Goal: Task Accomplishment & Management: Manage account settings

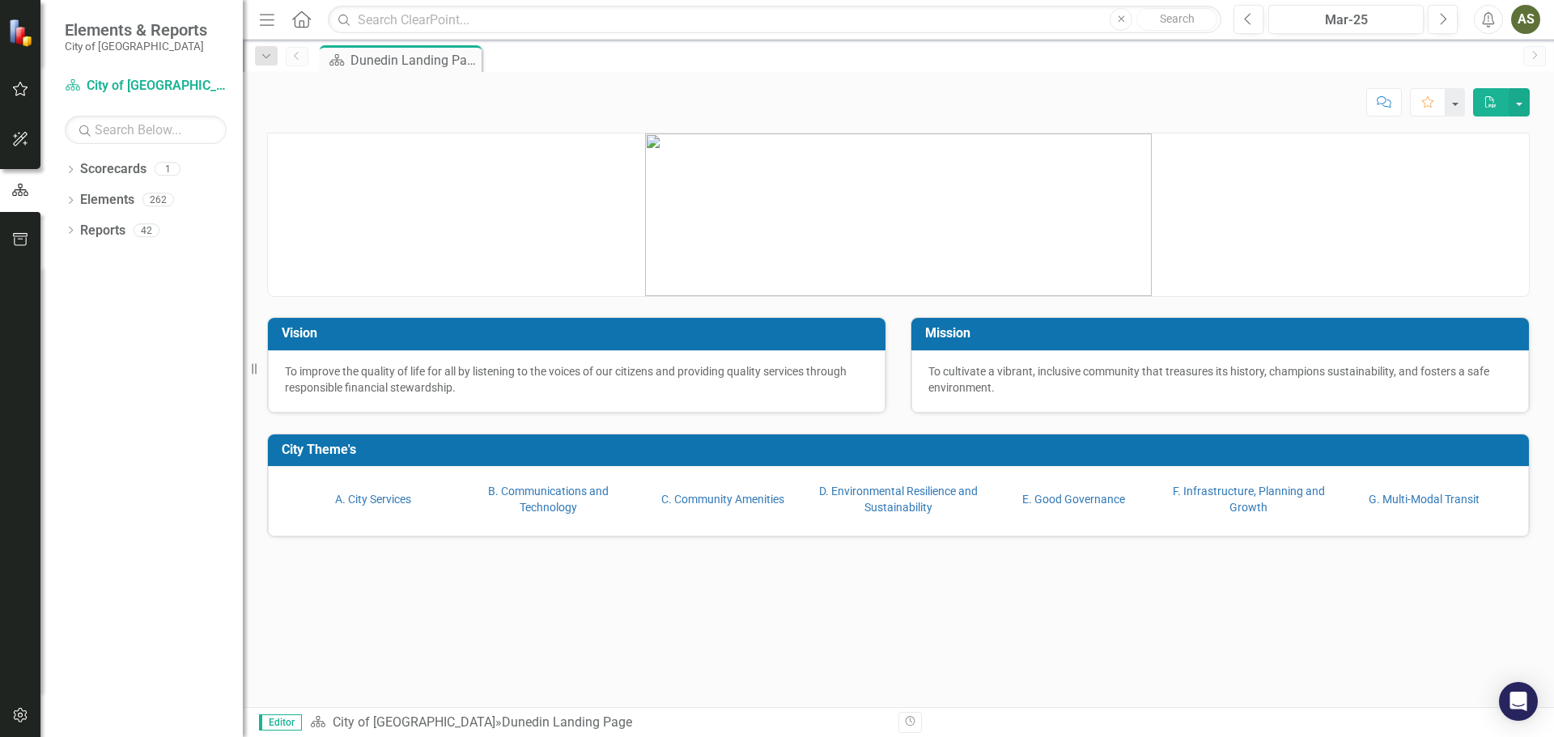
click at [259, 32] on button "Menu" at bounding box center [267, 20] width 21 height 28
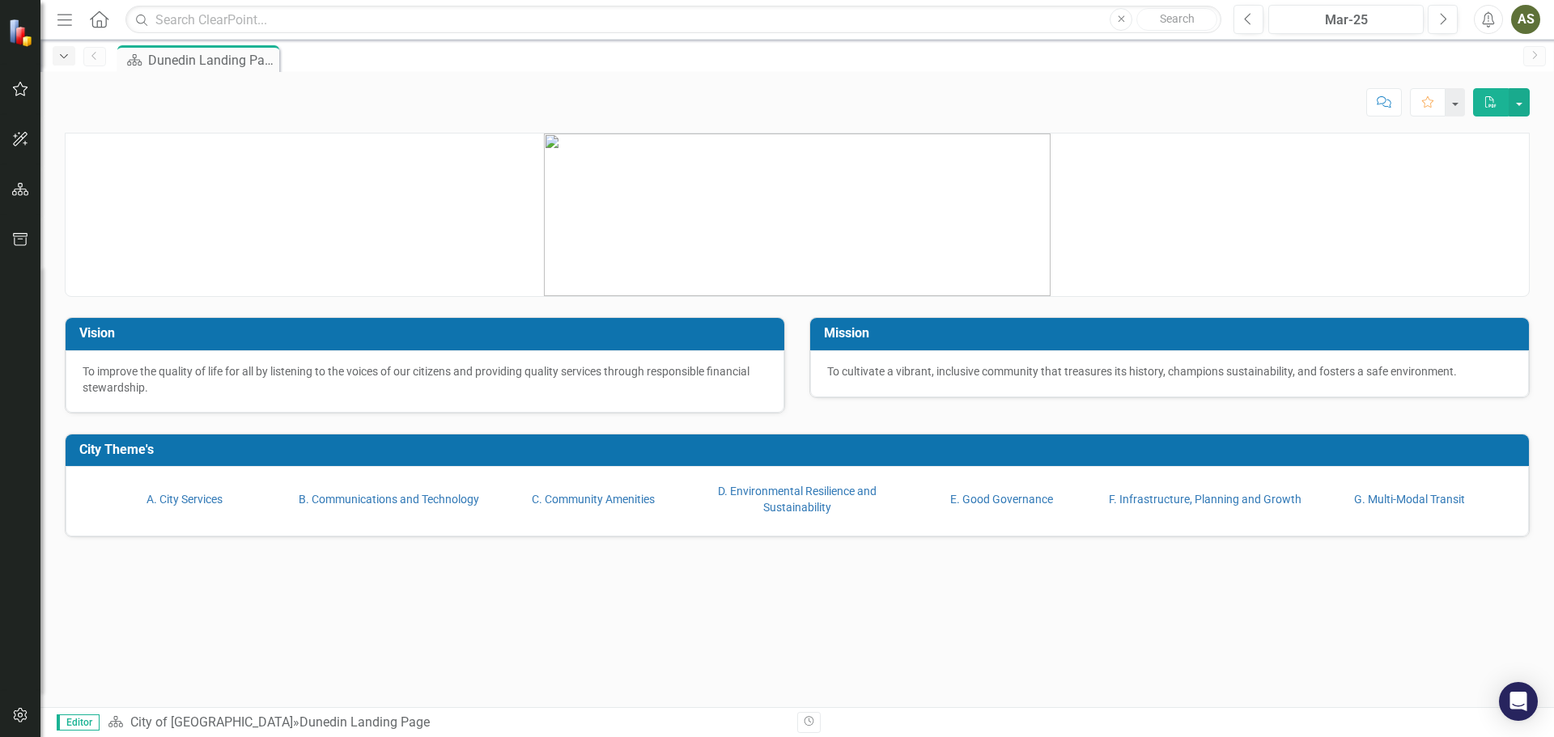
click at [57, 55] on icon "Dropdown" at bounding box center [64, 56] width 15 height 11
click at [163, 208] on p at bounding box center [797, 215] width 1463 height 163
click at [20, 189] on icon "button" at bounding box center [20, 189] width 17 height 13
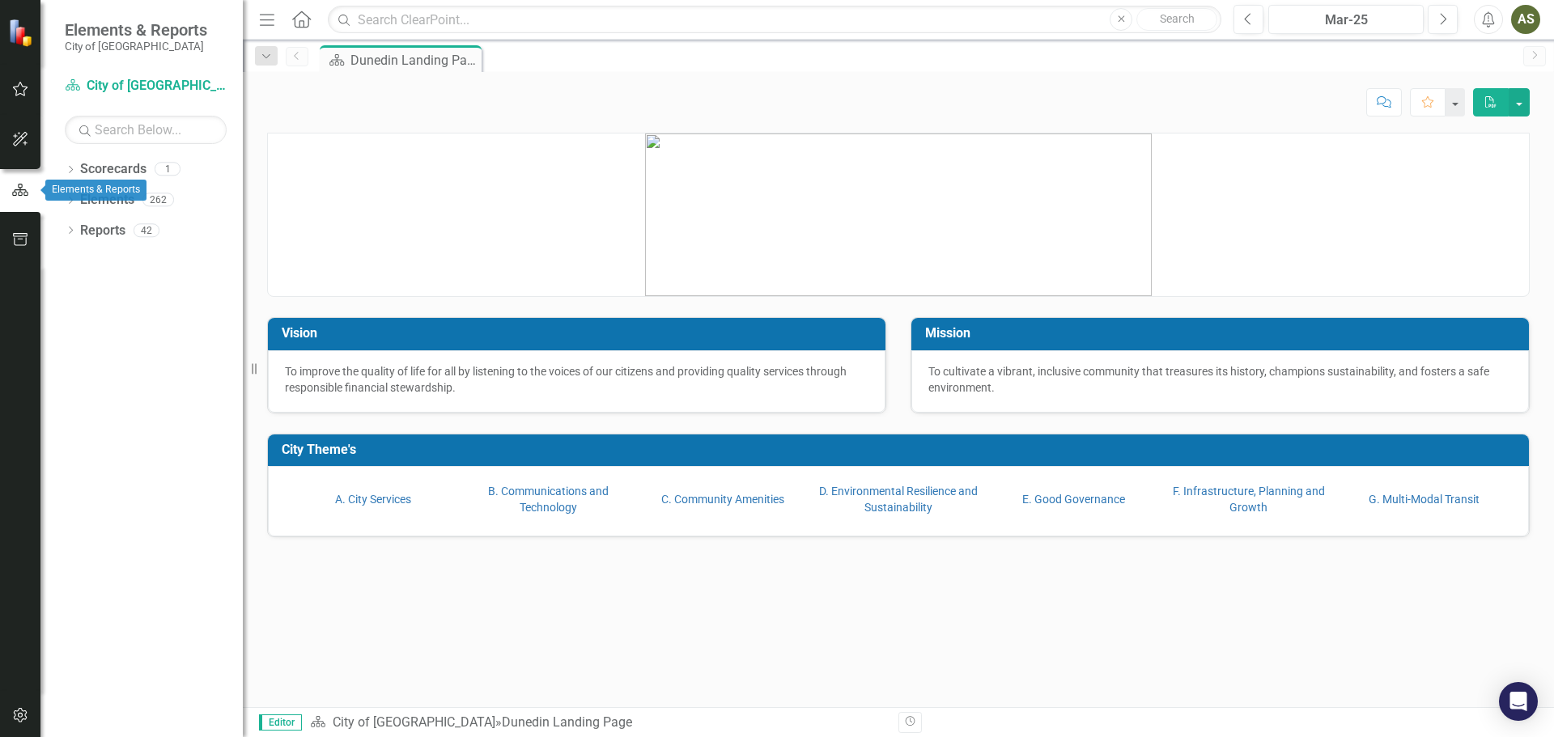
click at [398, 188] on p at bounding box center [898, 215] width 1261 height 163
click at [300, 32] on div "Menu Home Search Close Search" at bounding box center [736, 19] width 962 height 31
click at [301, 14] on icon "Home" at bounding box center [301, 19] width 21 height 17
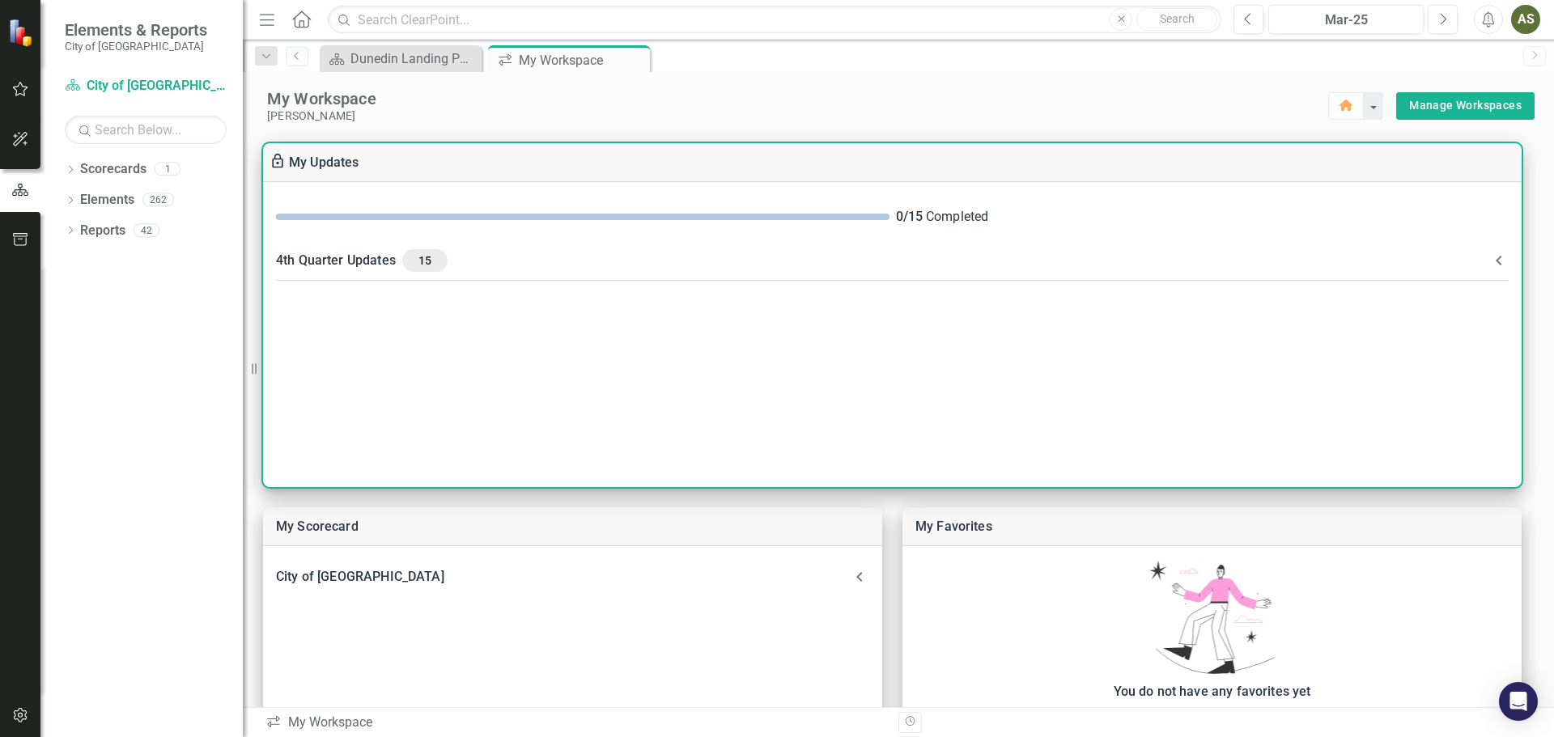
click at [1429, 252] on div "4th Quarter Updates 15" at bounding box center [882, 260] width 1213 height 23
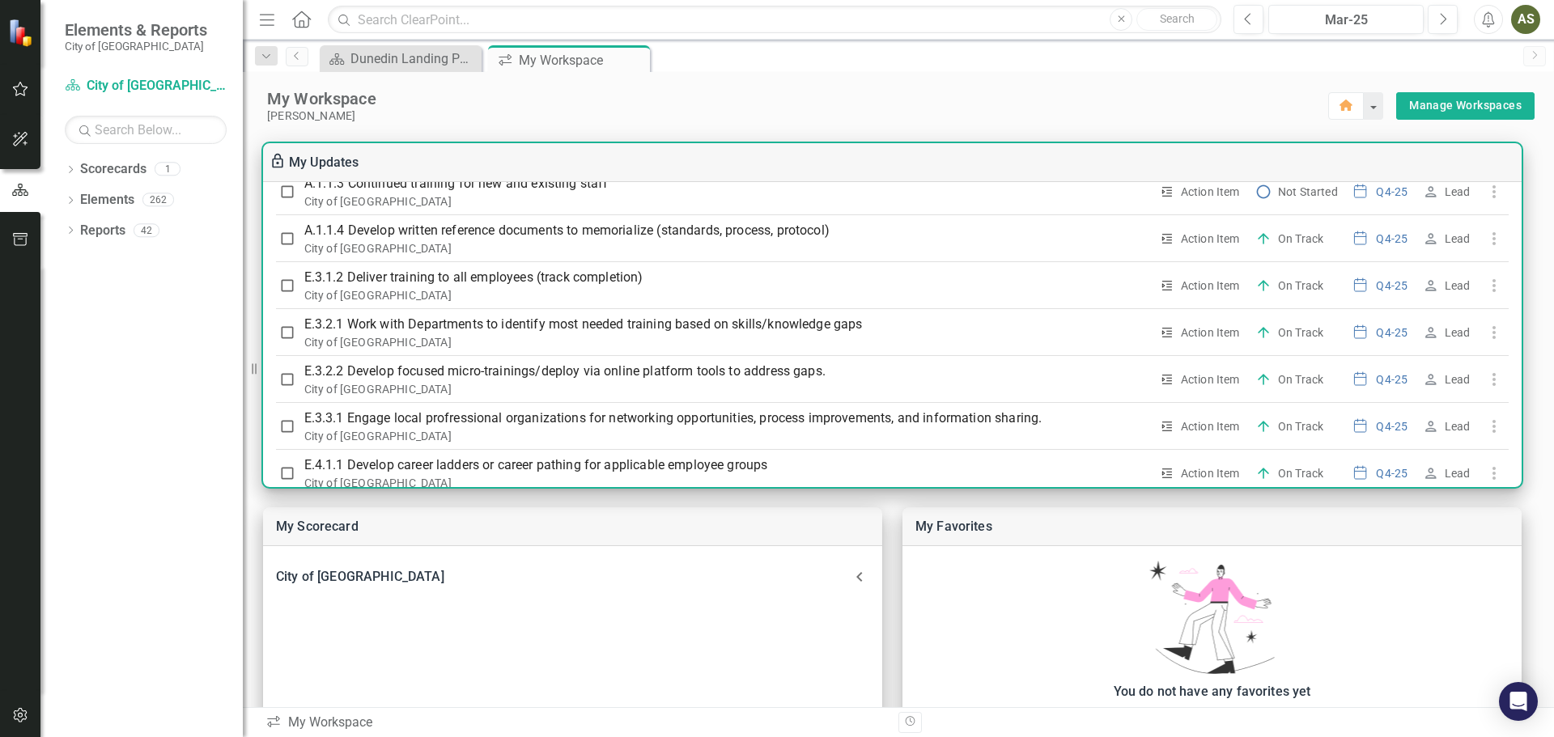
scroll to position [162, 0]
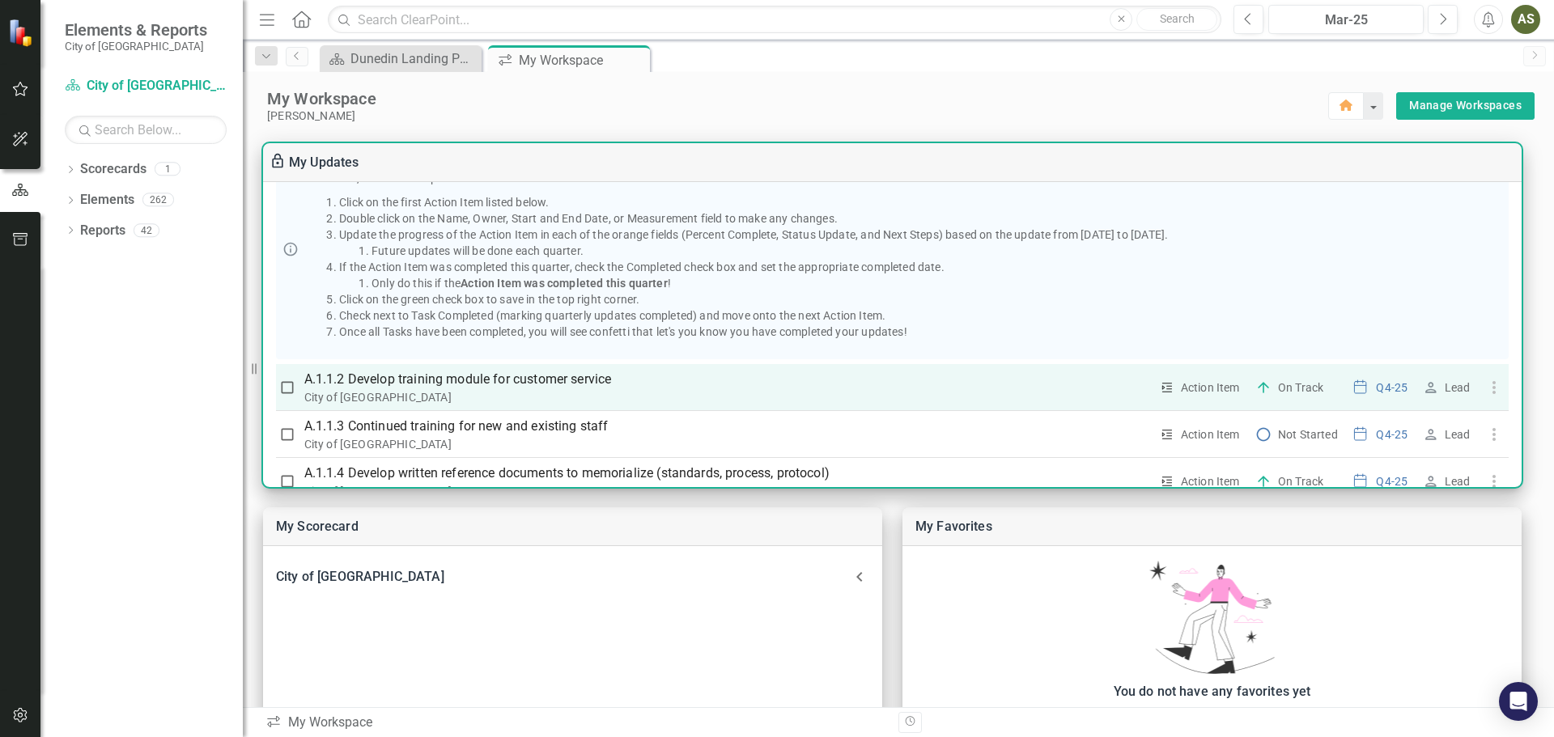
click at [344, 387] on p "A.1.1.2 Develop training module for customer service" at bounding box center [726, 379] width 845 height 19
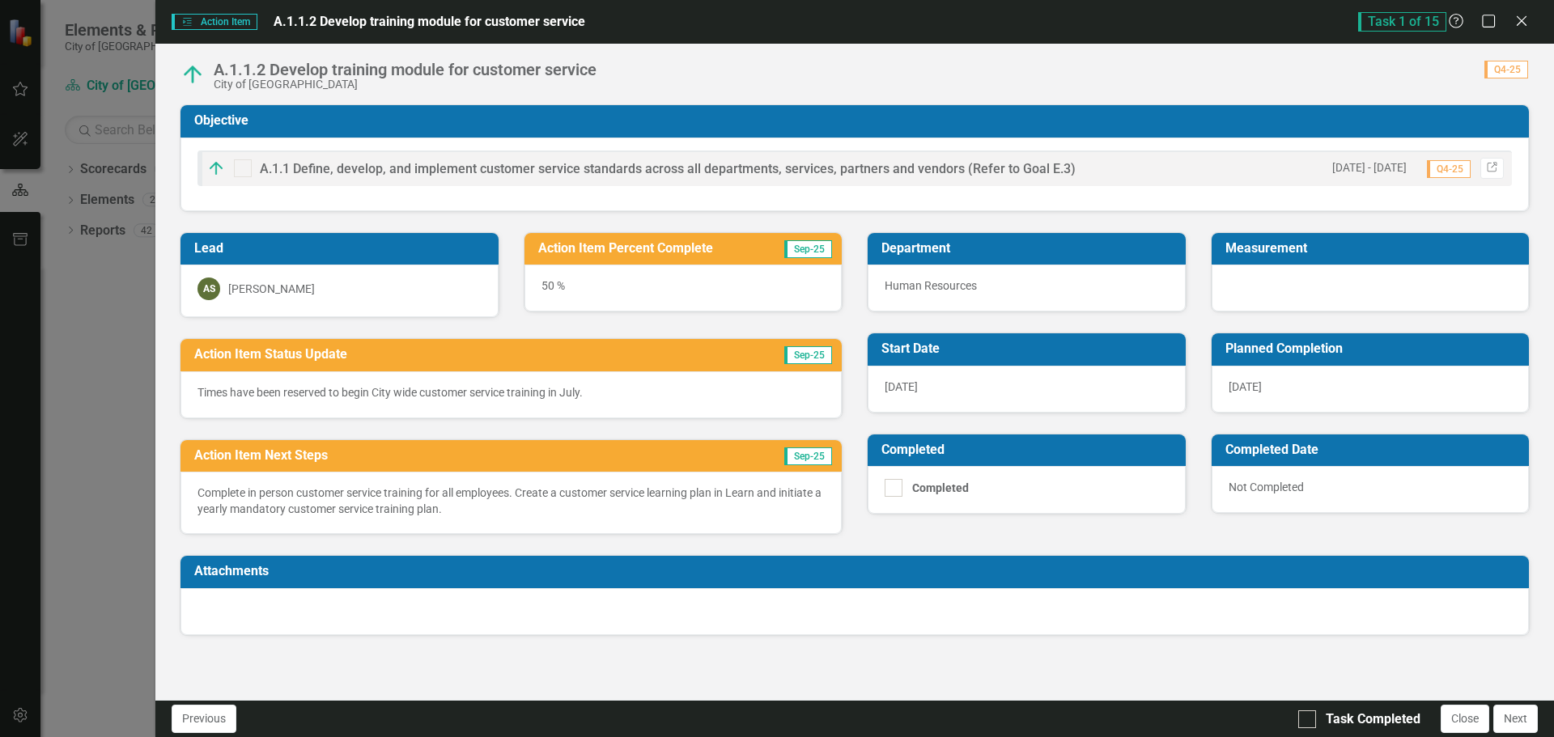
click at [558, 289] on div "50 %" at bounding box center [683, 288] width 318 height 47
click at [554, 289] on div "50 %" at bounding box center [683, 288] width 318 height 47
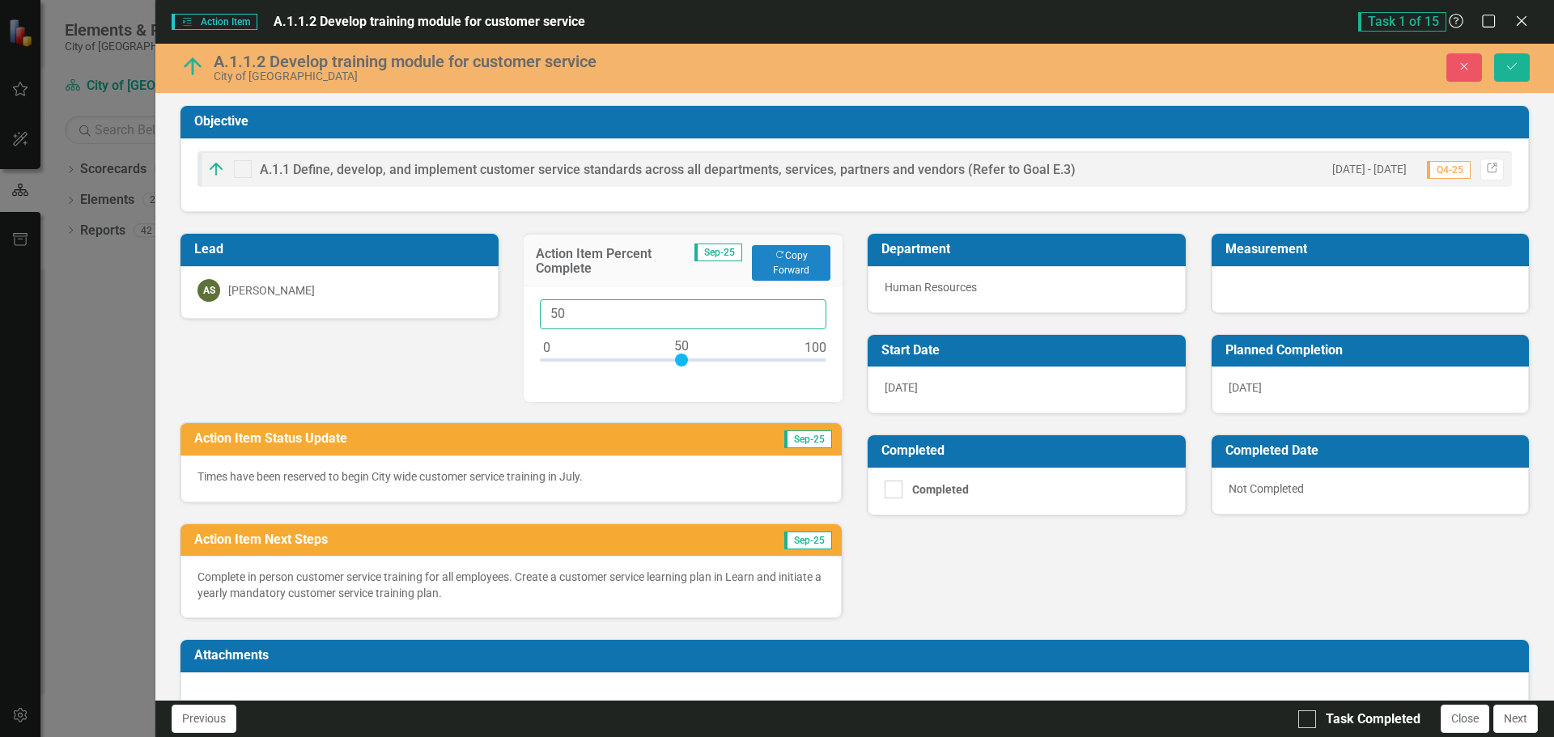
click at [570, 311] on input "50" at bounding box center [683, 314] width 287 height 30
drag, startPoint x: 570, startPoint y: 311, endPoint x: 541, endPoint y: 314, distance: 28.5
click at [541, 314] on input "50" at bounding box center [683, 314] width 287 height 30
type input "75"
click at [602, 490] on div "Times have been reserved to begin City wide customer service training in July." at bounding box center [510, 479] width 661 height 47
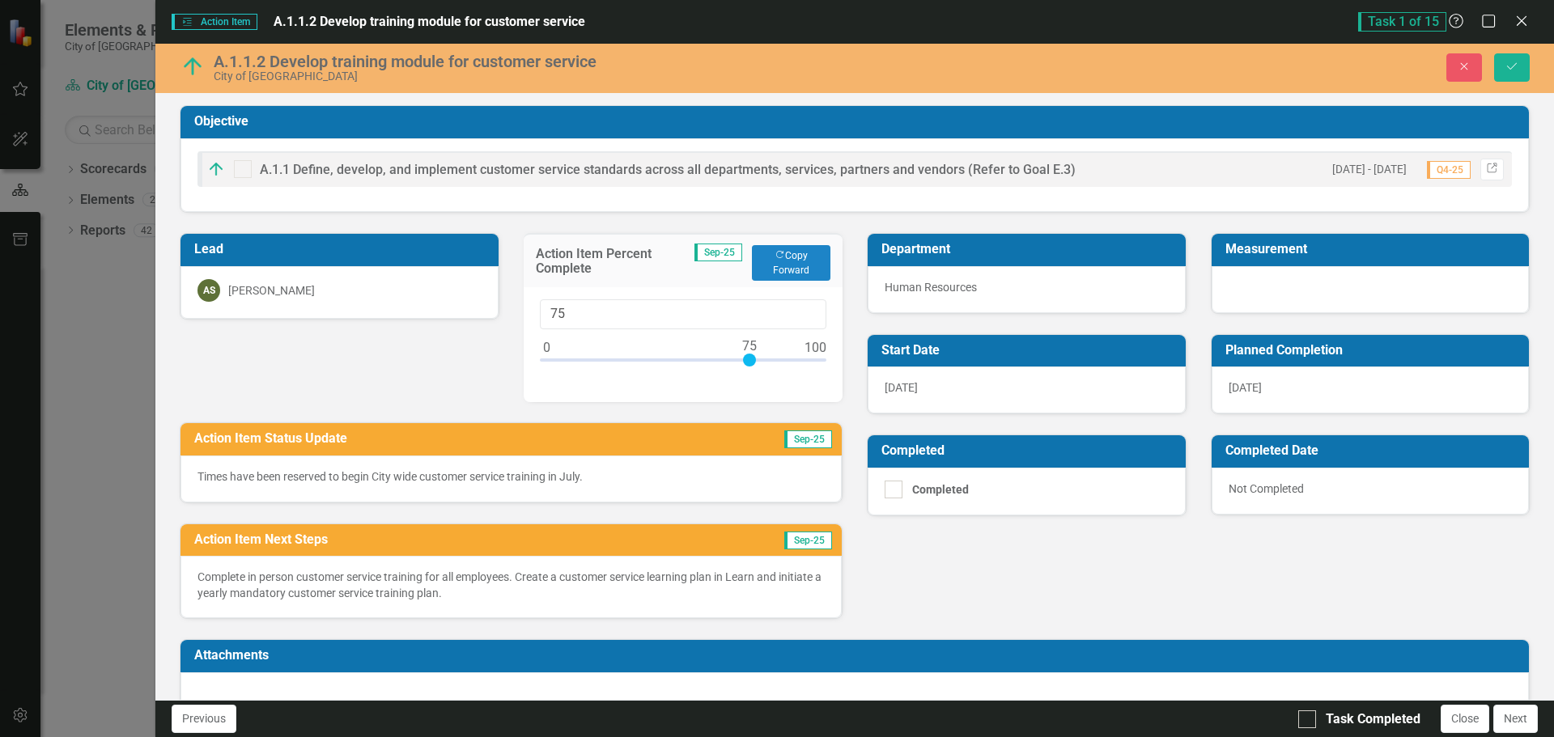
click at [600, 477] on p "Times have been reserved to begin City wide customer service training in July." at bounding box center [510, 477] width 627 height 16
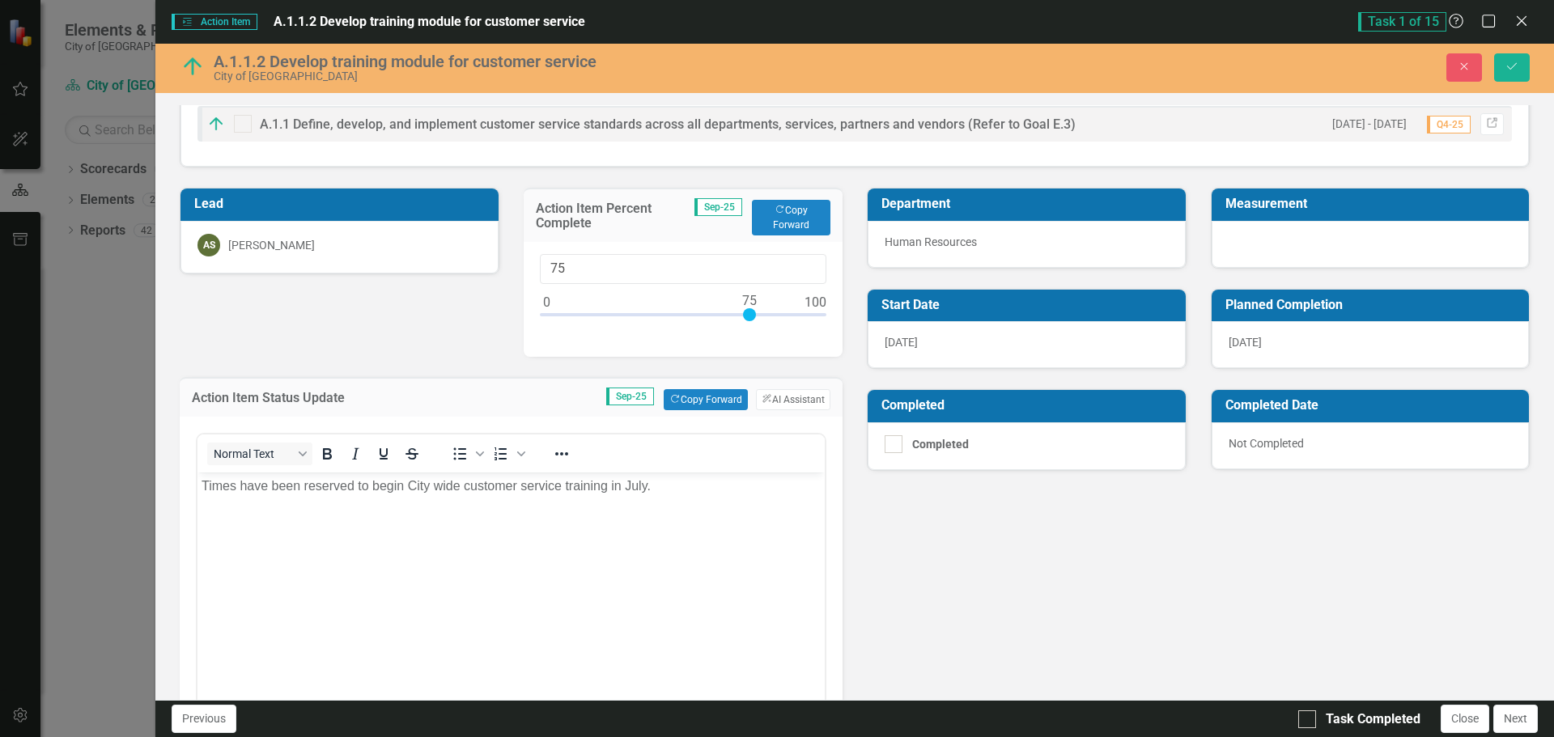
scroll to position [81, 0]
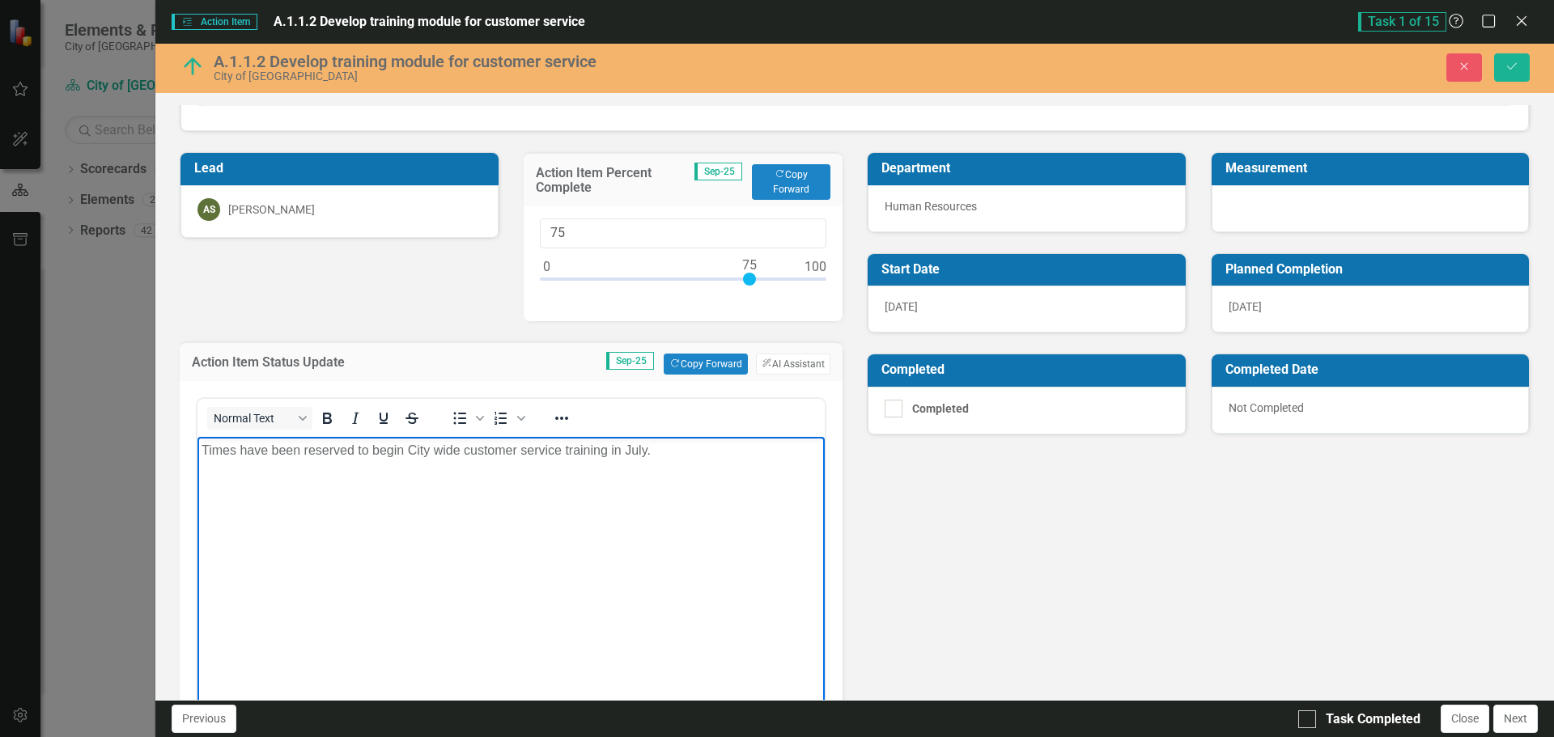
drag, startPoint x: 665, startPoint y: 444, endPoint x: 316, endPoint y: 862, distance: 545.3
click at [197, 437] on html "Times have been reserved to begin City wide customer service training in July." at bounding box center [510, 558] width 627 height 243
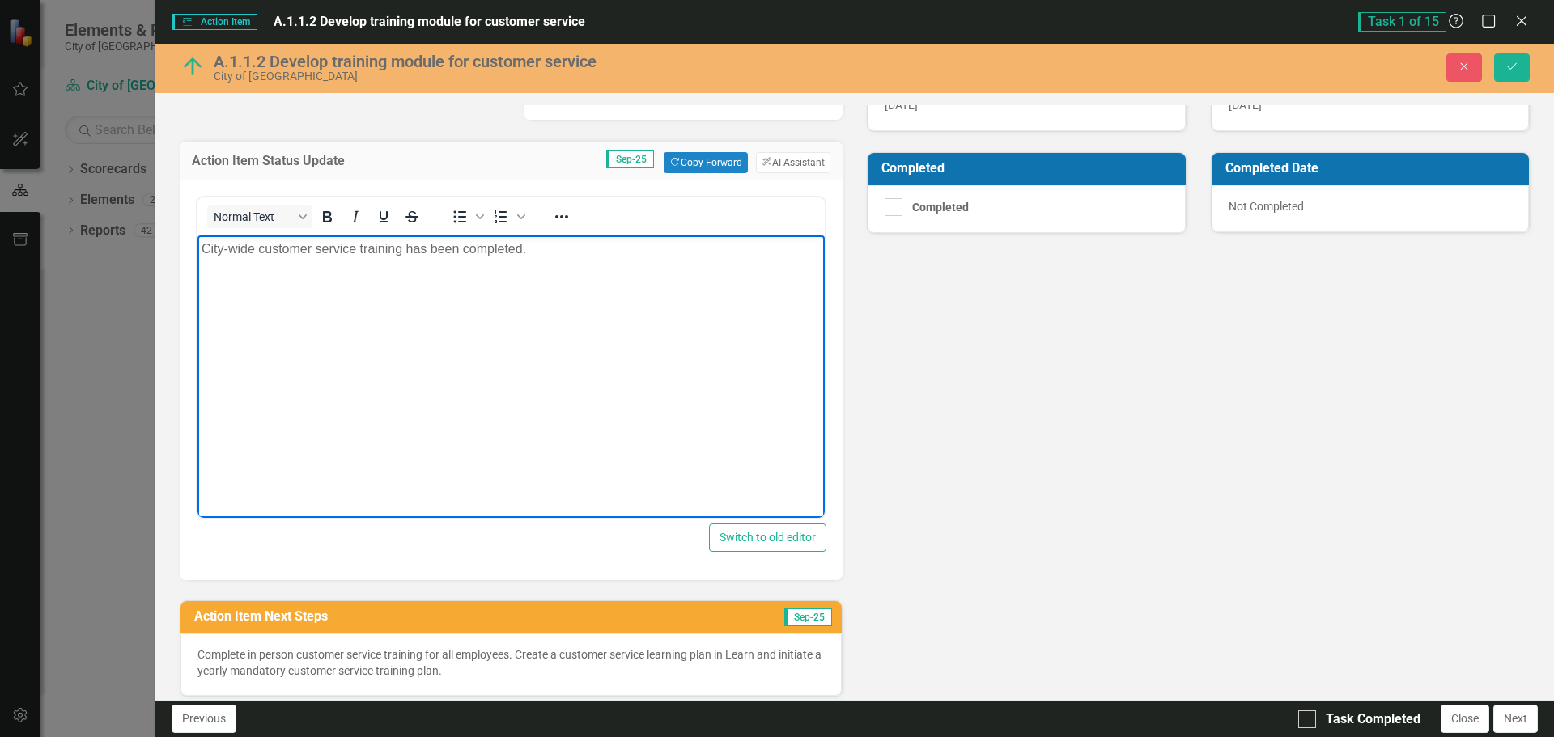
scroll to position [396, 0]
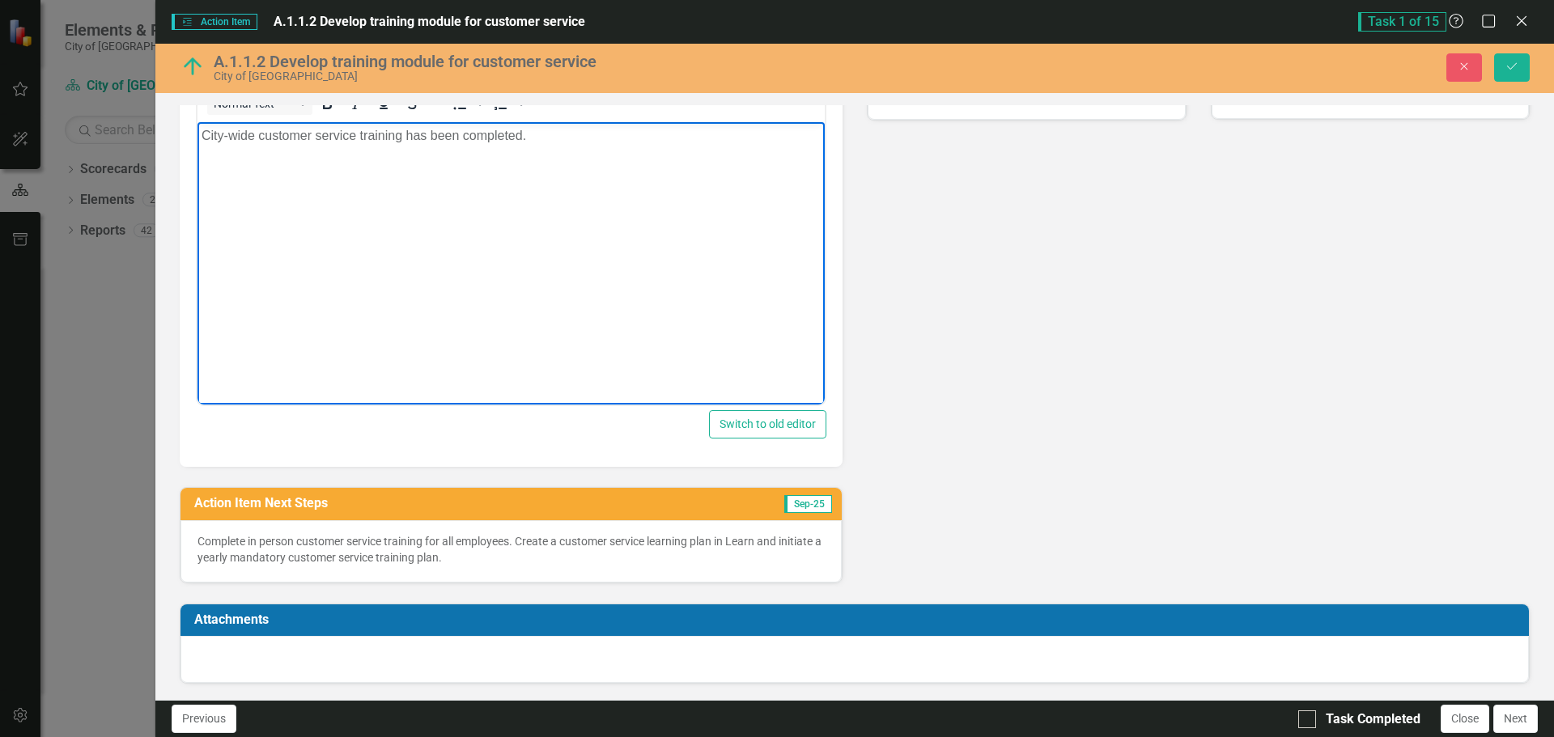
click at [519, 570] on div "Complete in person customer service training for all employees. Create a custom…" at bounding box center [510, 551] width 661 height 62
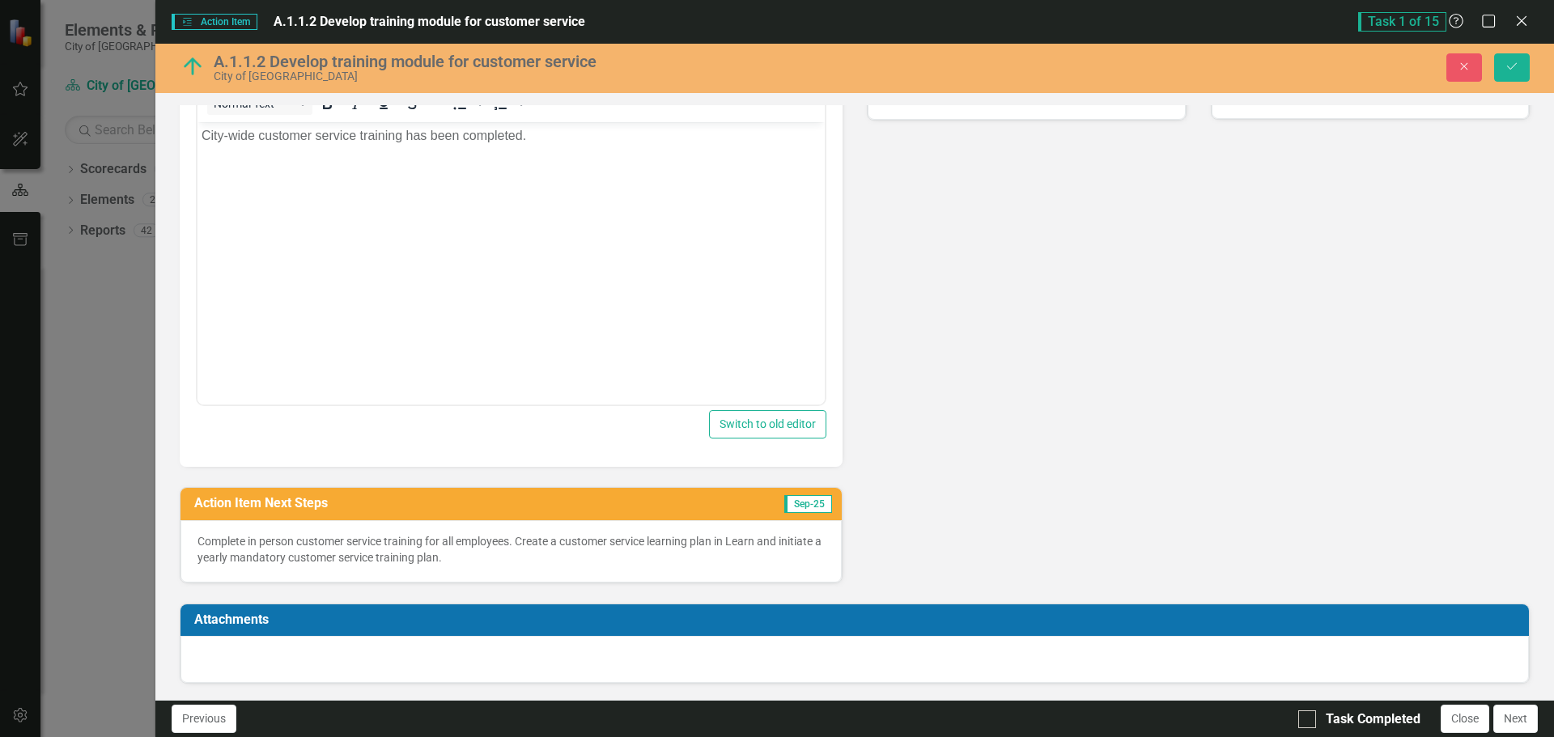
click at [516, 554] on p "Complete in person customer service training for all employees. Create a custom…" at bounding box center [510, 549] width 627 height 32
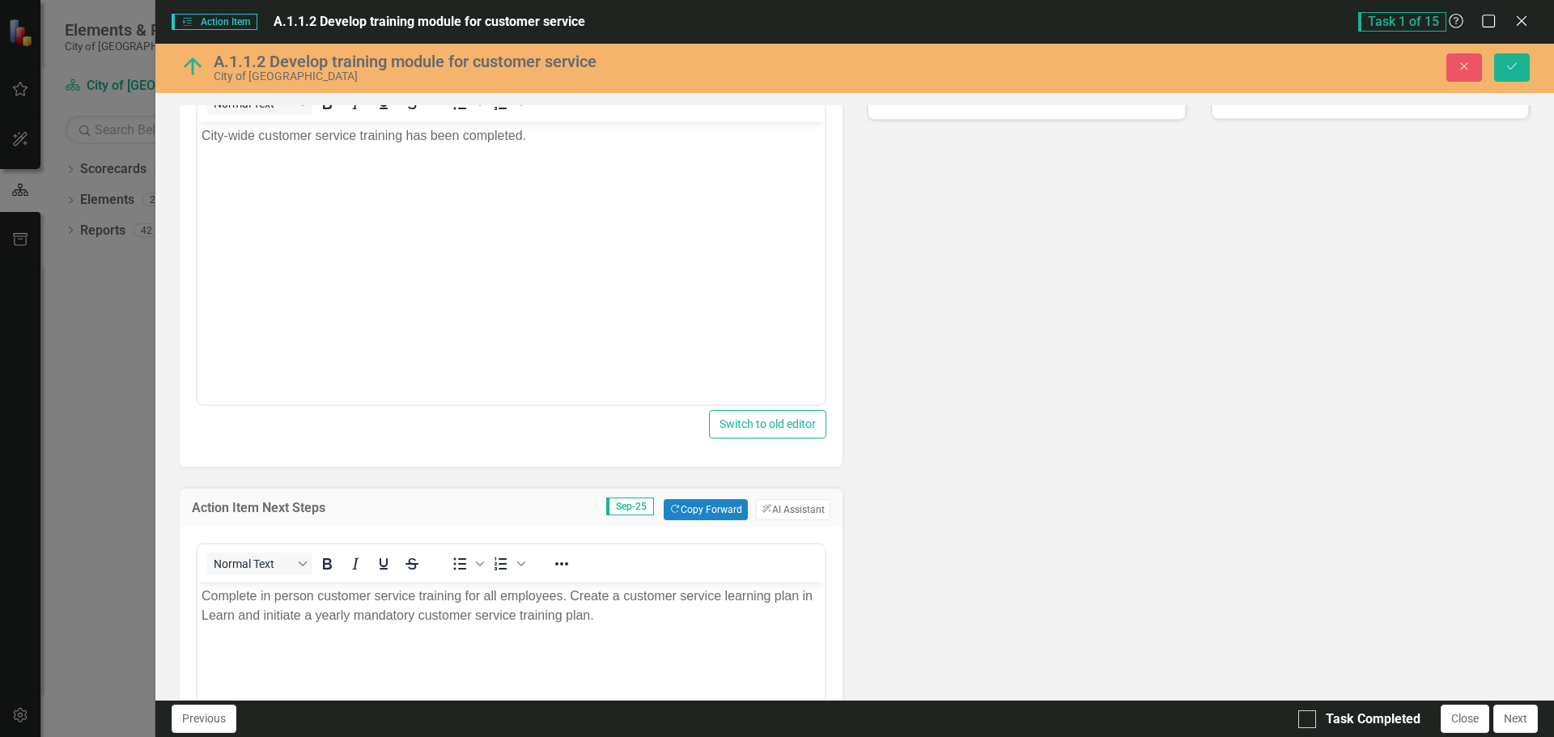
scroll to position [0, 0]
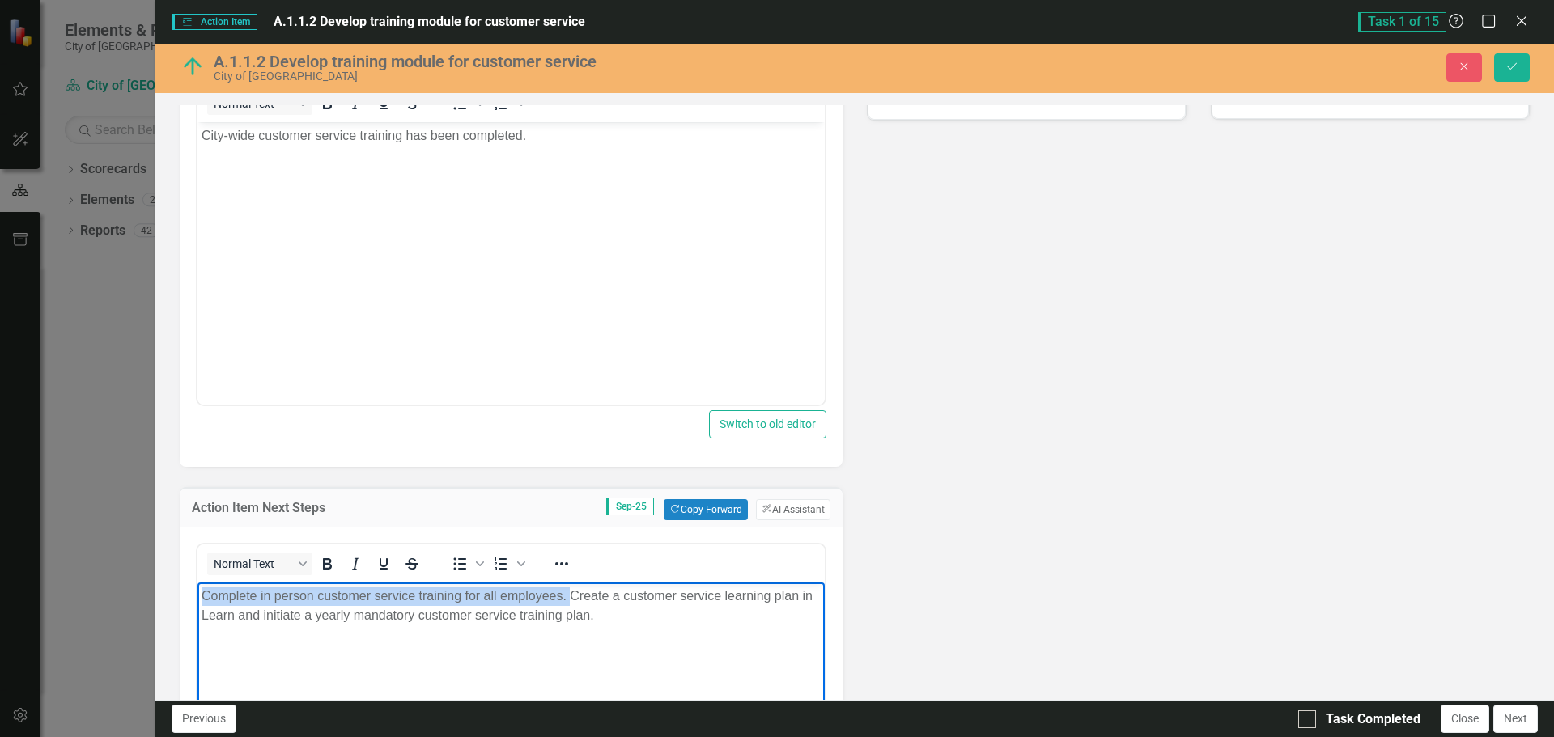
drag, startPoint x: 571, startPoint y: 593, endPoint x: 189, endPoint y: 571, distance: 382.7
click at [197, 583] on html "Complete in person customer service training for all employees. Create a custom…" at bounding box center [510, 704] width 627 height 243
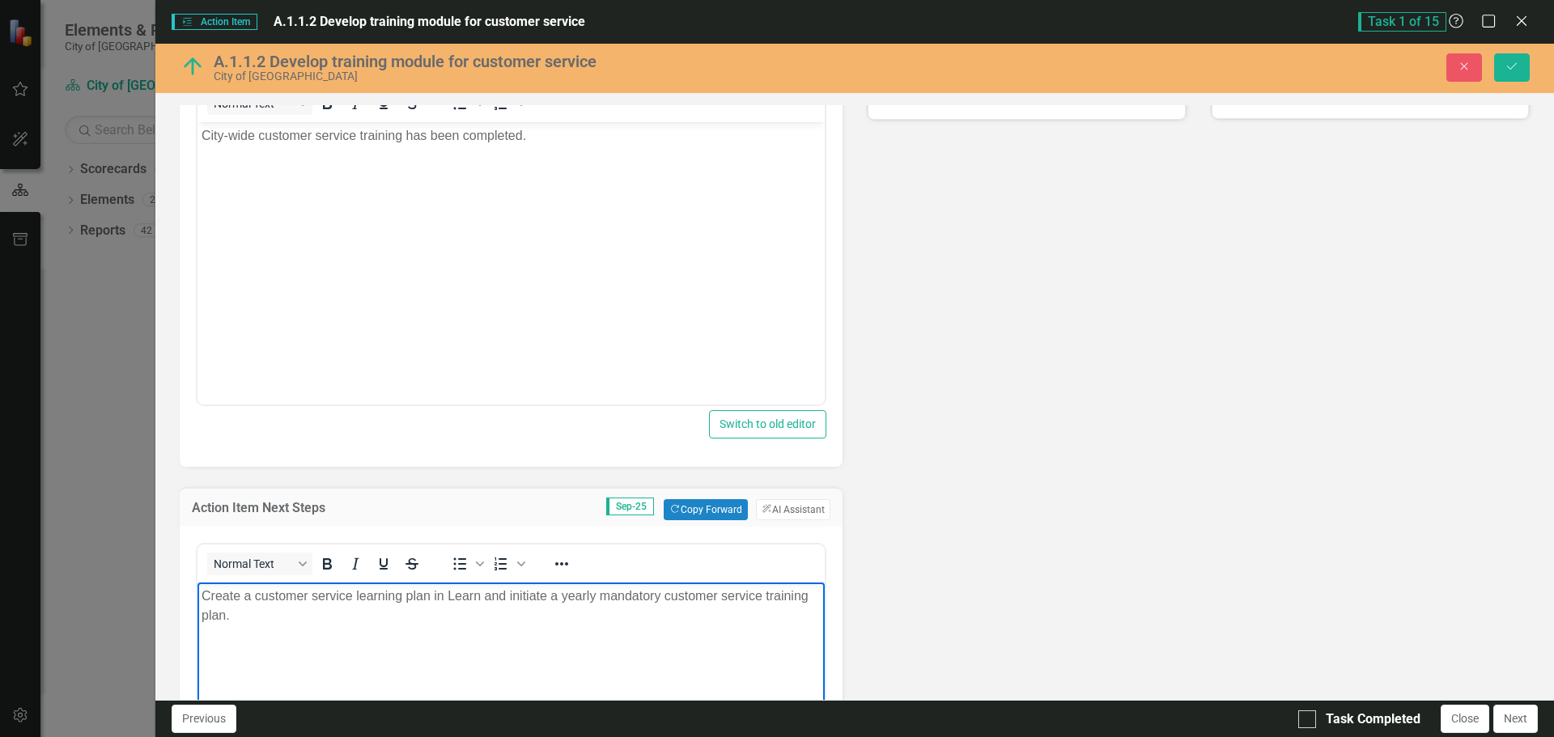
click at [355, 606] on p "Create a customer service learning plan in Learn and initiate a yearly mandator…" at bounding box center [511, 606] width 619 height 39
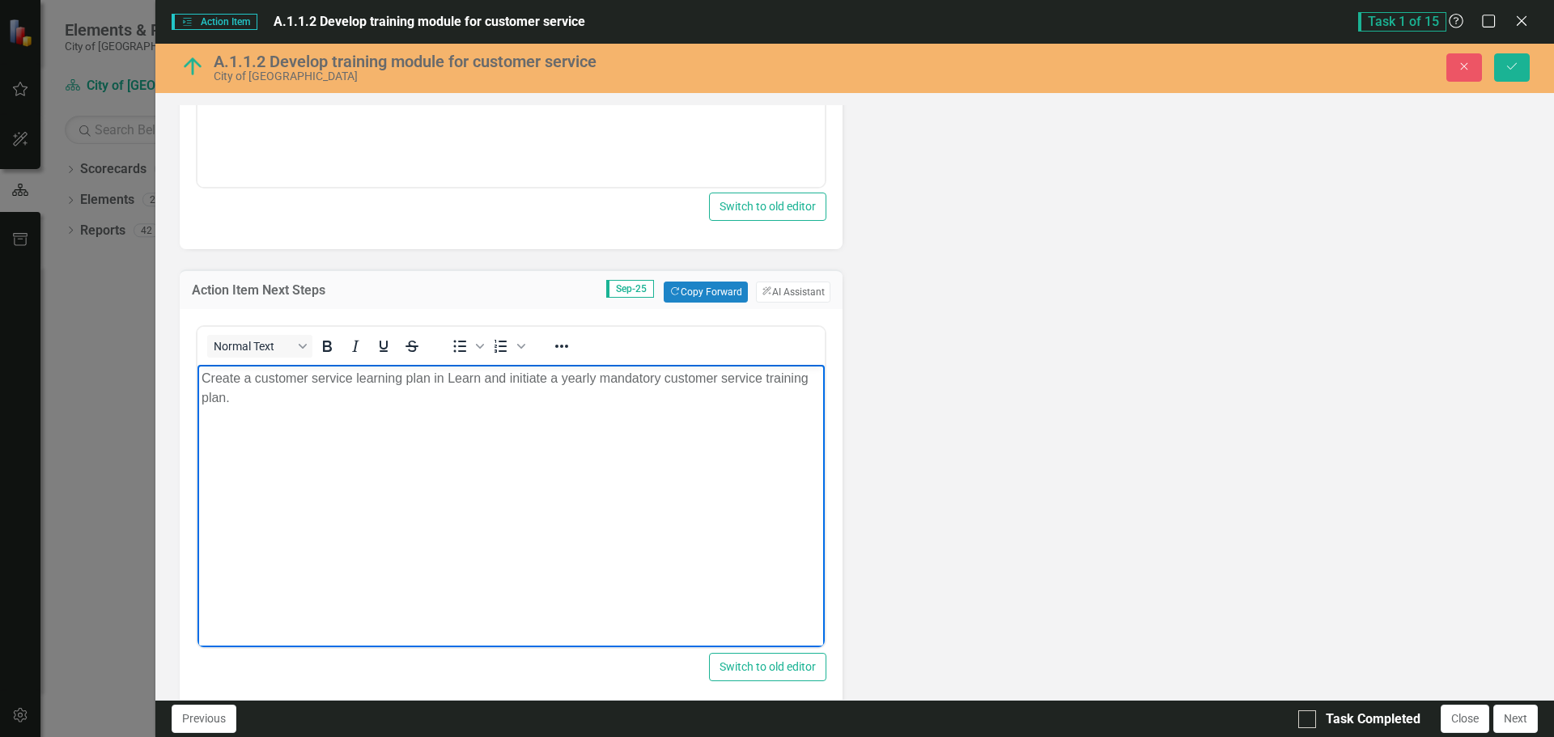
scroll to position [639, 0]
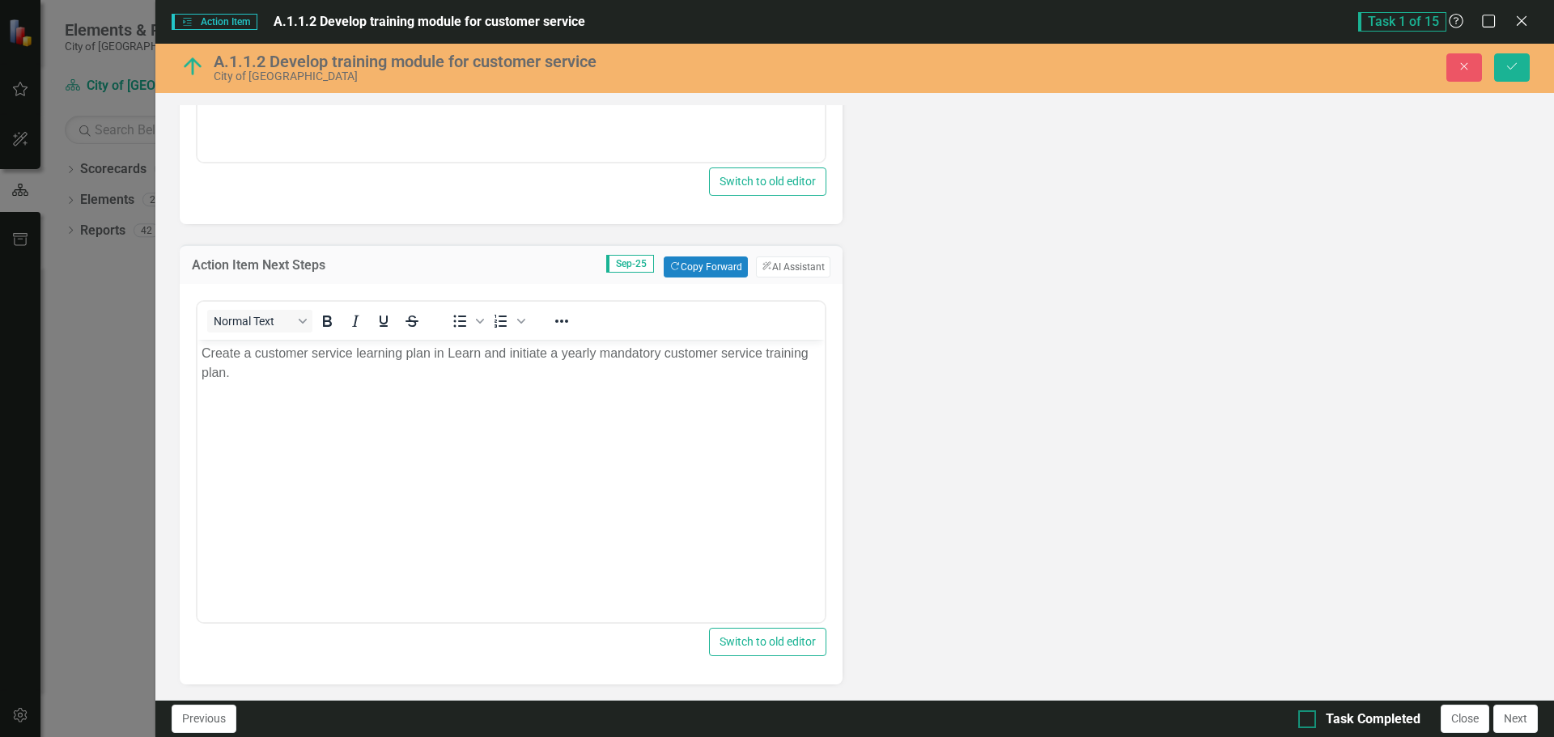
click at [1305, 714] on input "Task Completed" at bounding box center [1303, 716] width 11 height 11
checkbox input "true"
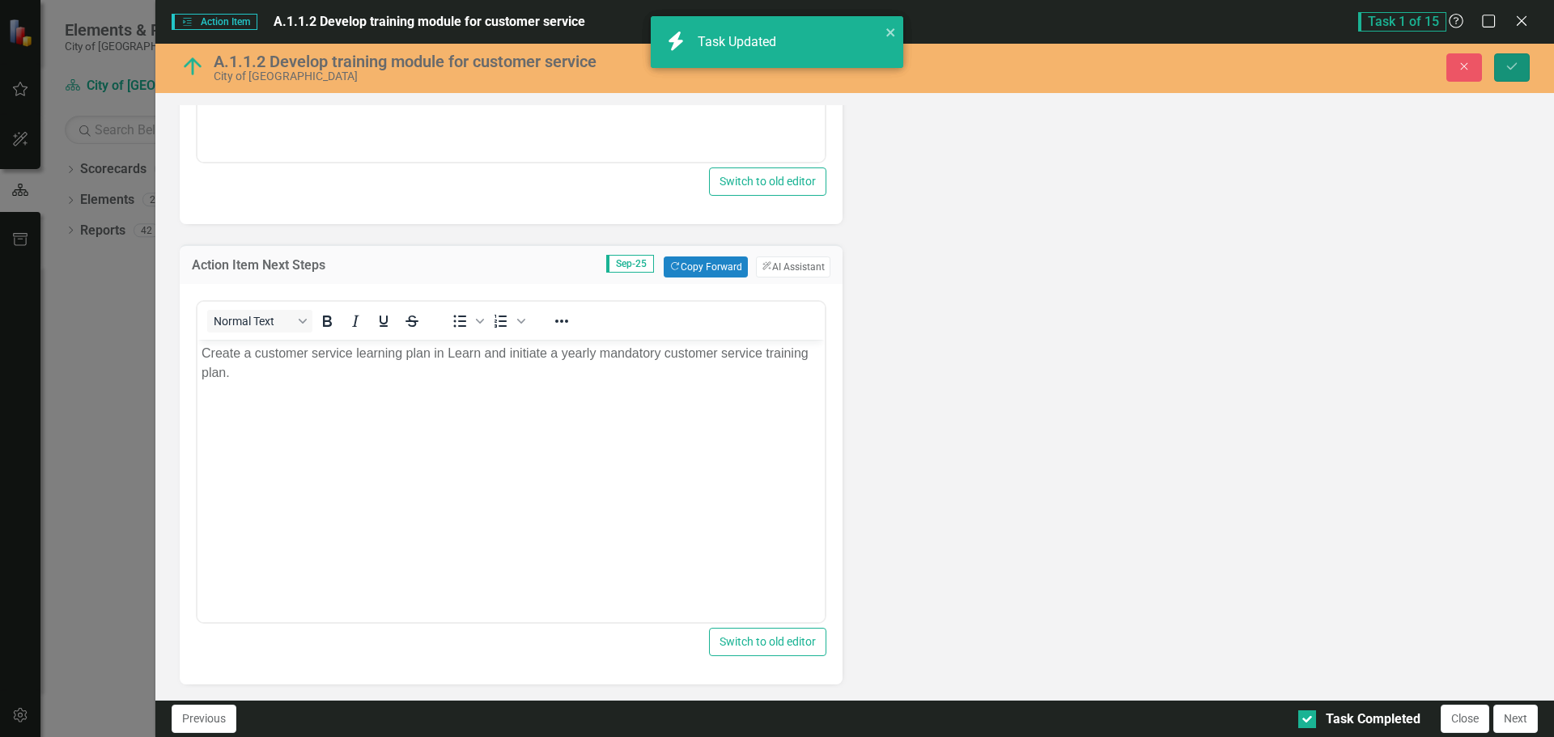
click at [1516, 58] on button "Save" at bounding box center [1512, 67] width 36 height 28
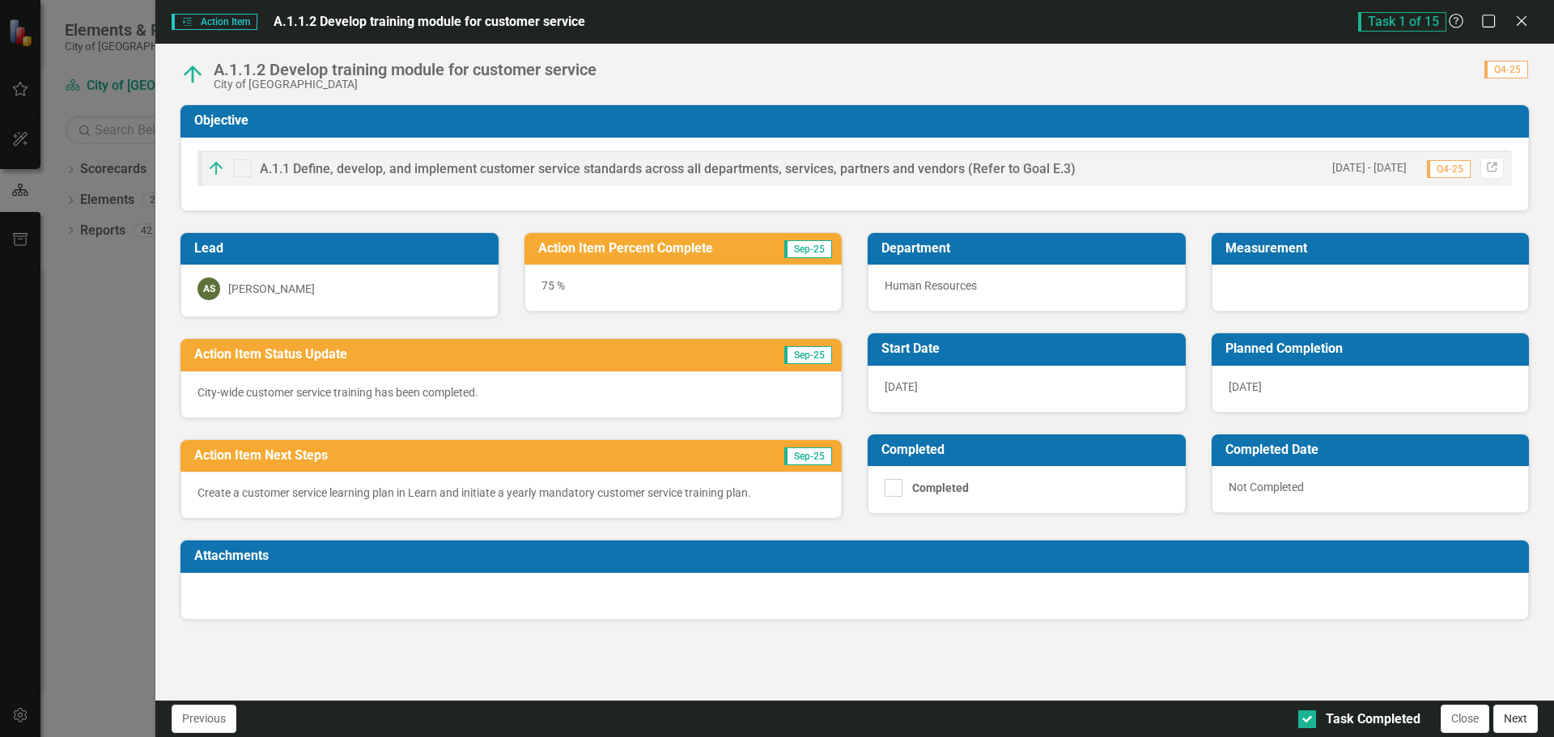
click at [1506, 725] on button "Next" at bounding box center [1515, 719] width 45 height 28
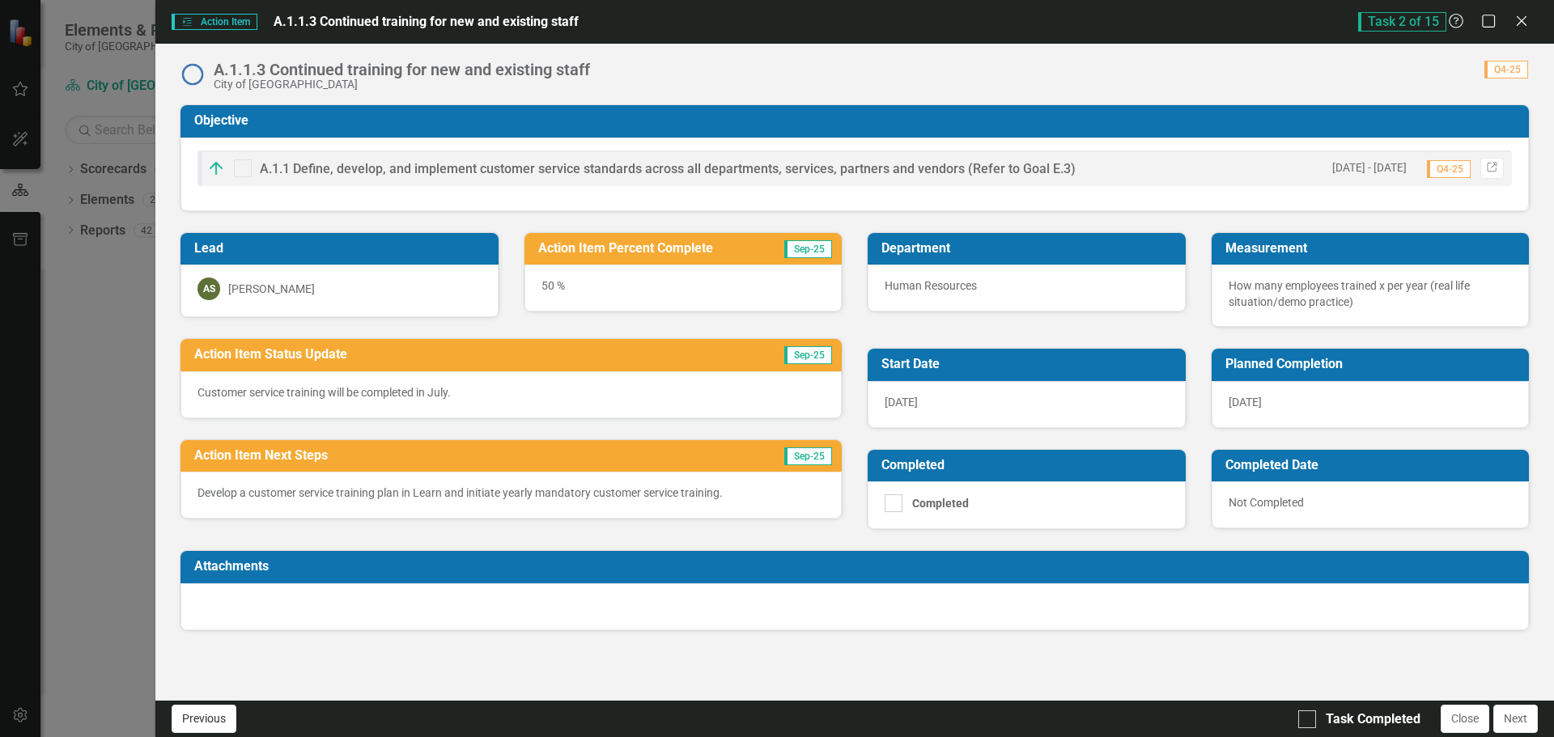
click at [231, 726] on button "Previous" at bounding box center [204, 719] width 65 height 28
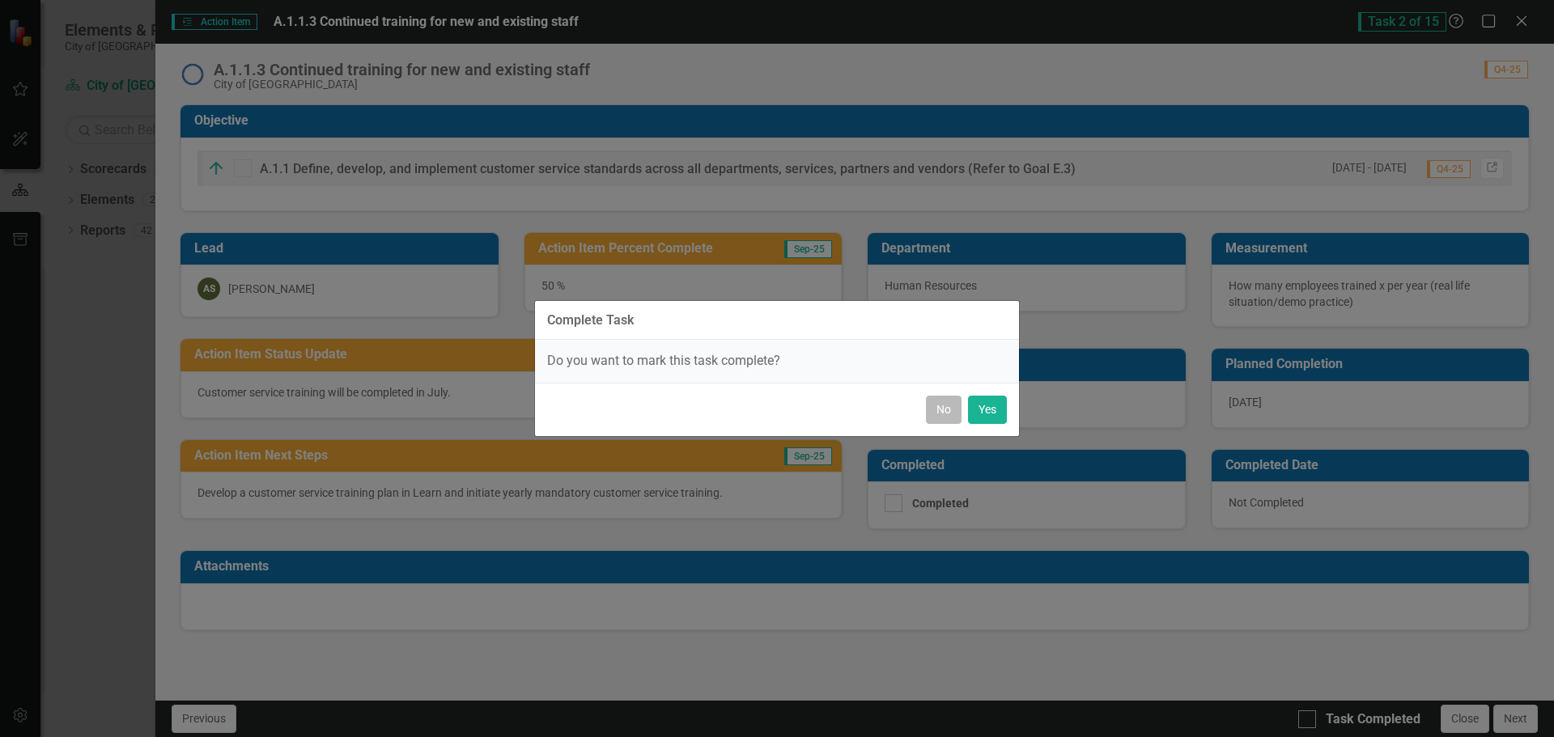
click at [956, 411] on button "No" at bounding box center [944, 410] width 36 height 28
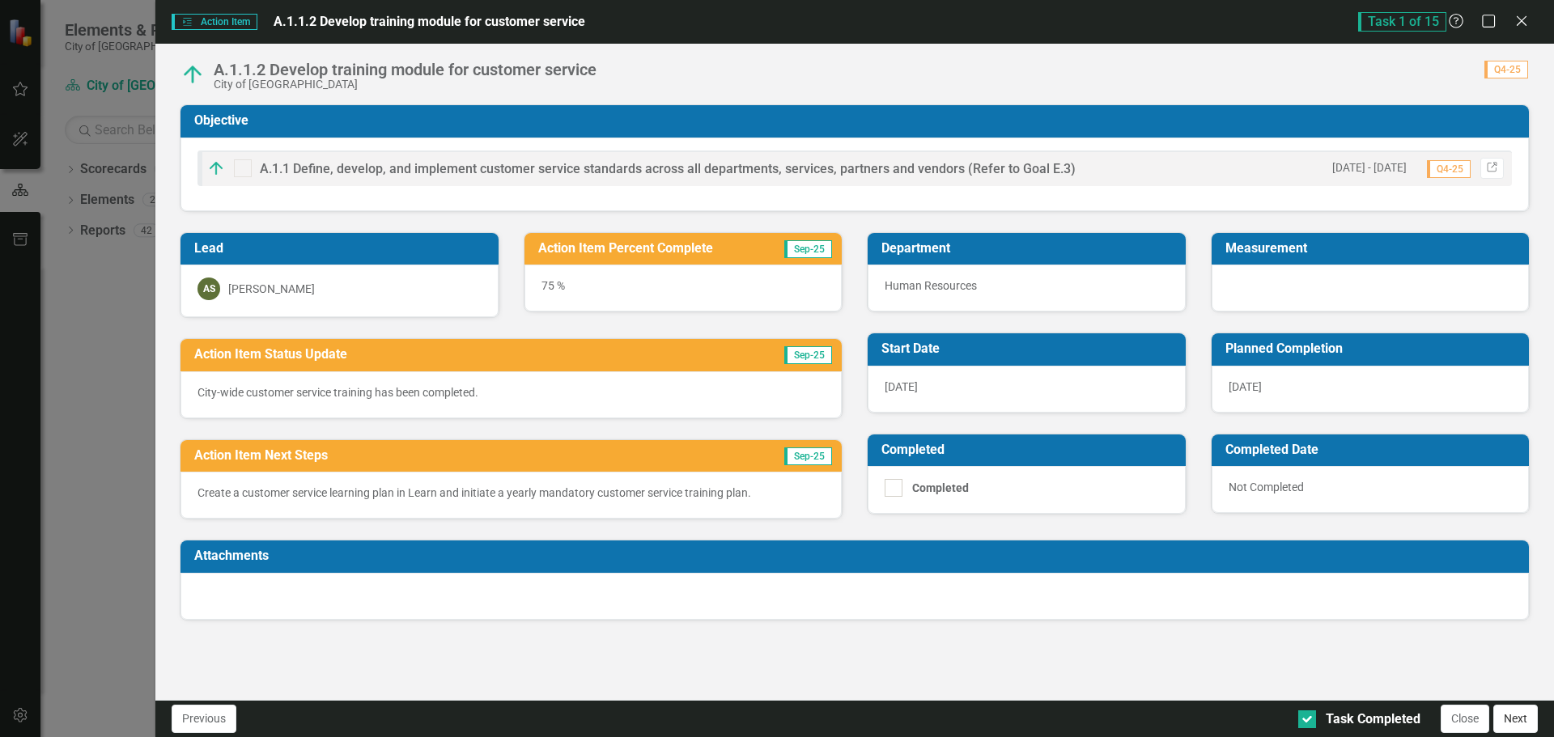
click at [1509, 723] on button "Next" at bounding box center [1515, 719] width 45 height 28
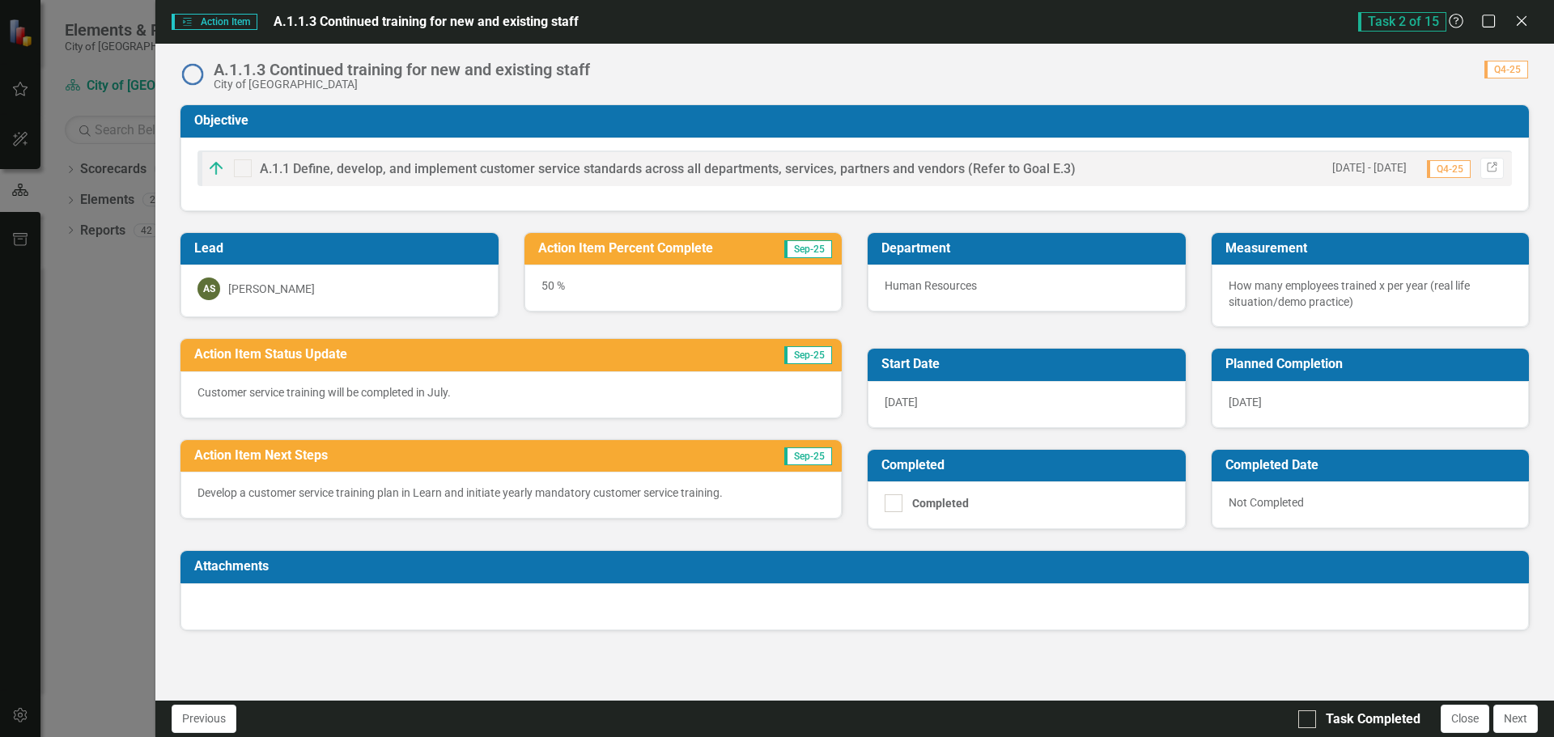
click at [589, 291] on div "50 %" at bounding box center [683, 288] width 318 height 47
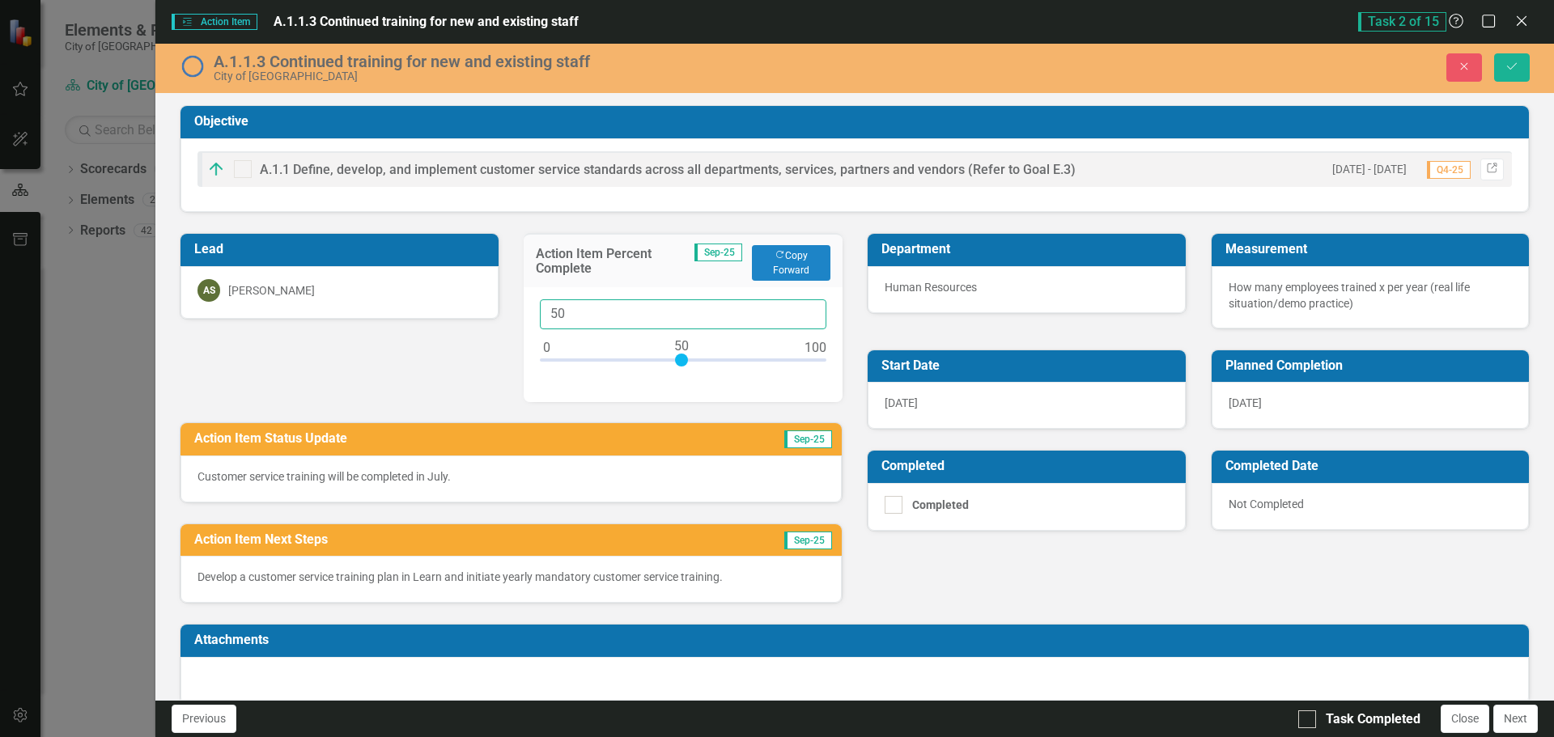
drag, startPoint x: 584, startPoint y: 306, endPoint x: 528, endPoint y: 315, distance: 56.6
click at [528, 315] on div "50" at bounding box center [684, 344] width 320 height 115
type input "75"
click at [482, 488] on div "Customer service training will be completed in July." at bounding box center [510, 479] width 661 height 47
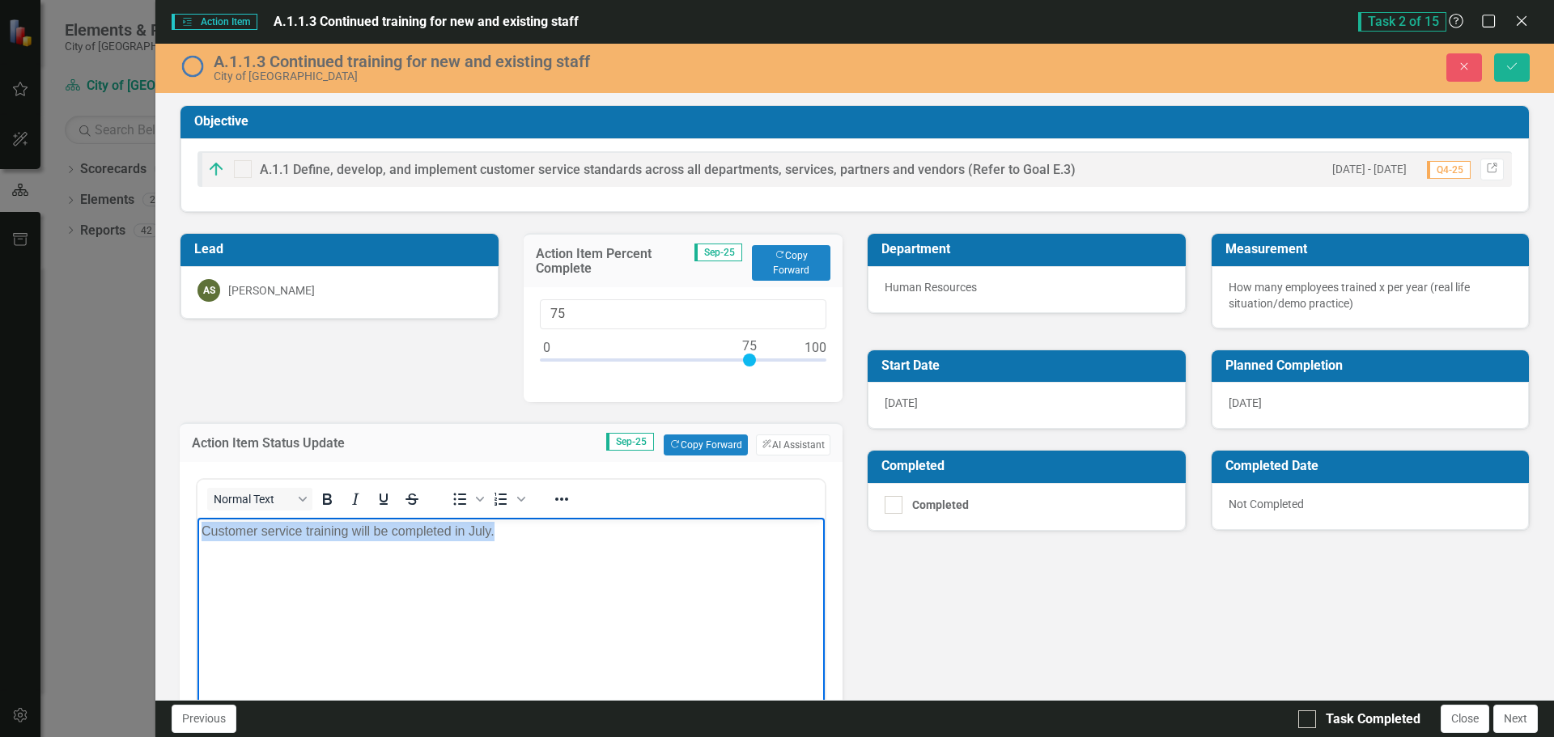
drag, startPoint x: 522, startPoint y: 534, endPoint x: 130, endPoint y: 523, distance: 391.9
click at [197, 523] on html "Customer service training will be completed in July." at bounding box center [510, 639] width 627 height 243
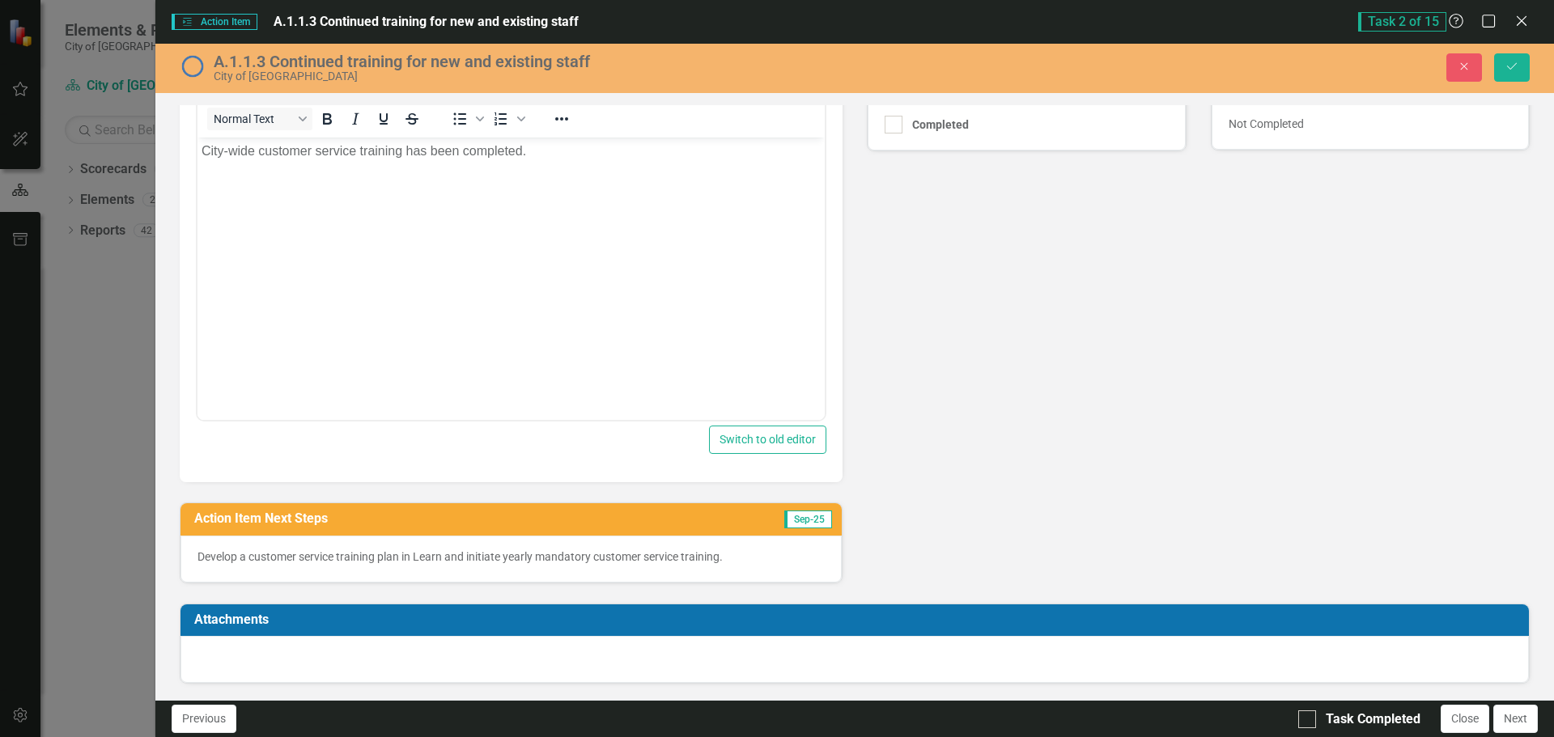
click at [385, 558] on p "Develop a customer service training plan in Learn and initiate yearly mandatory…" at bounding box center [510, 557] width 627 height 16
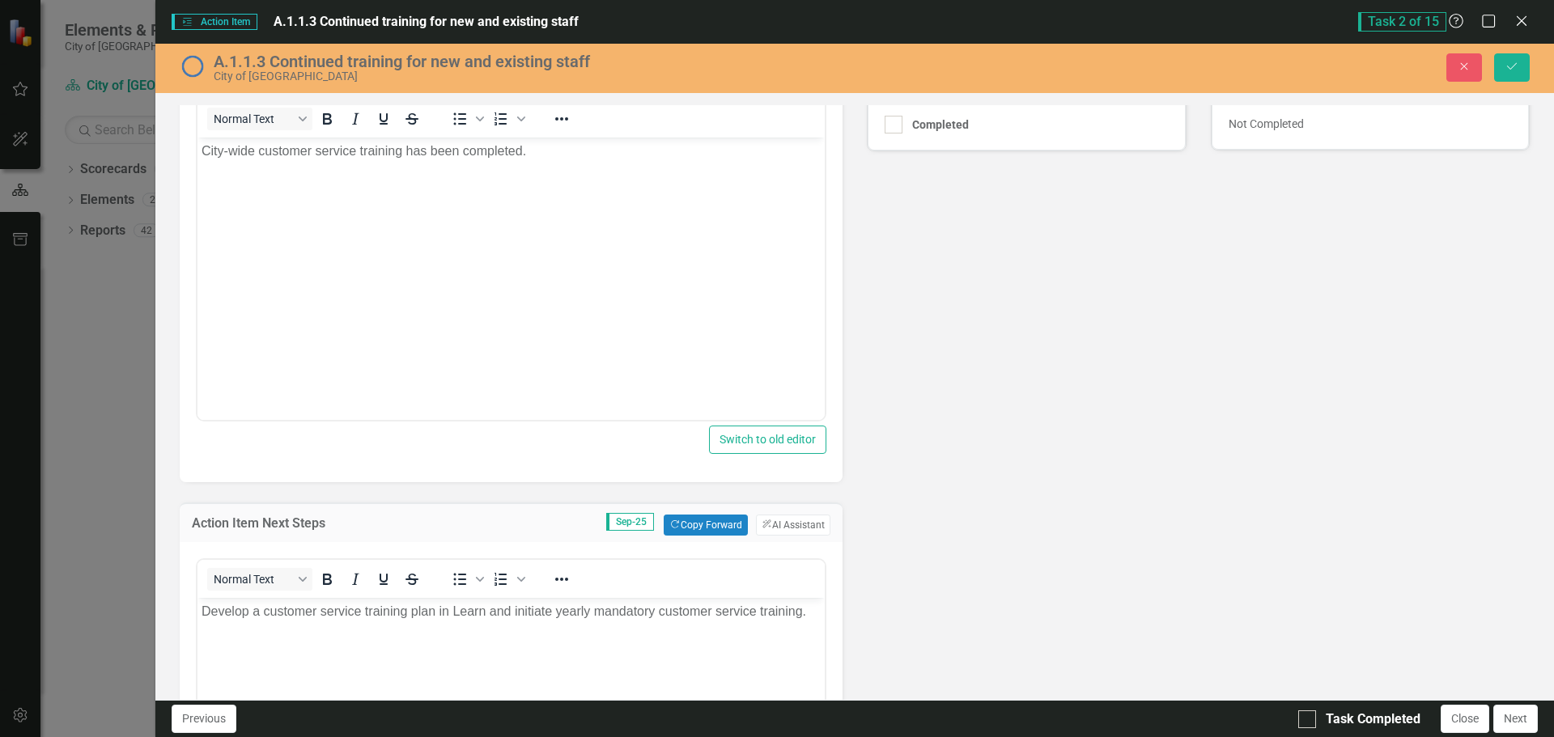
scroll to position [57, 0]
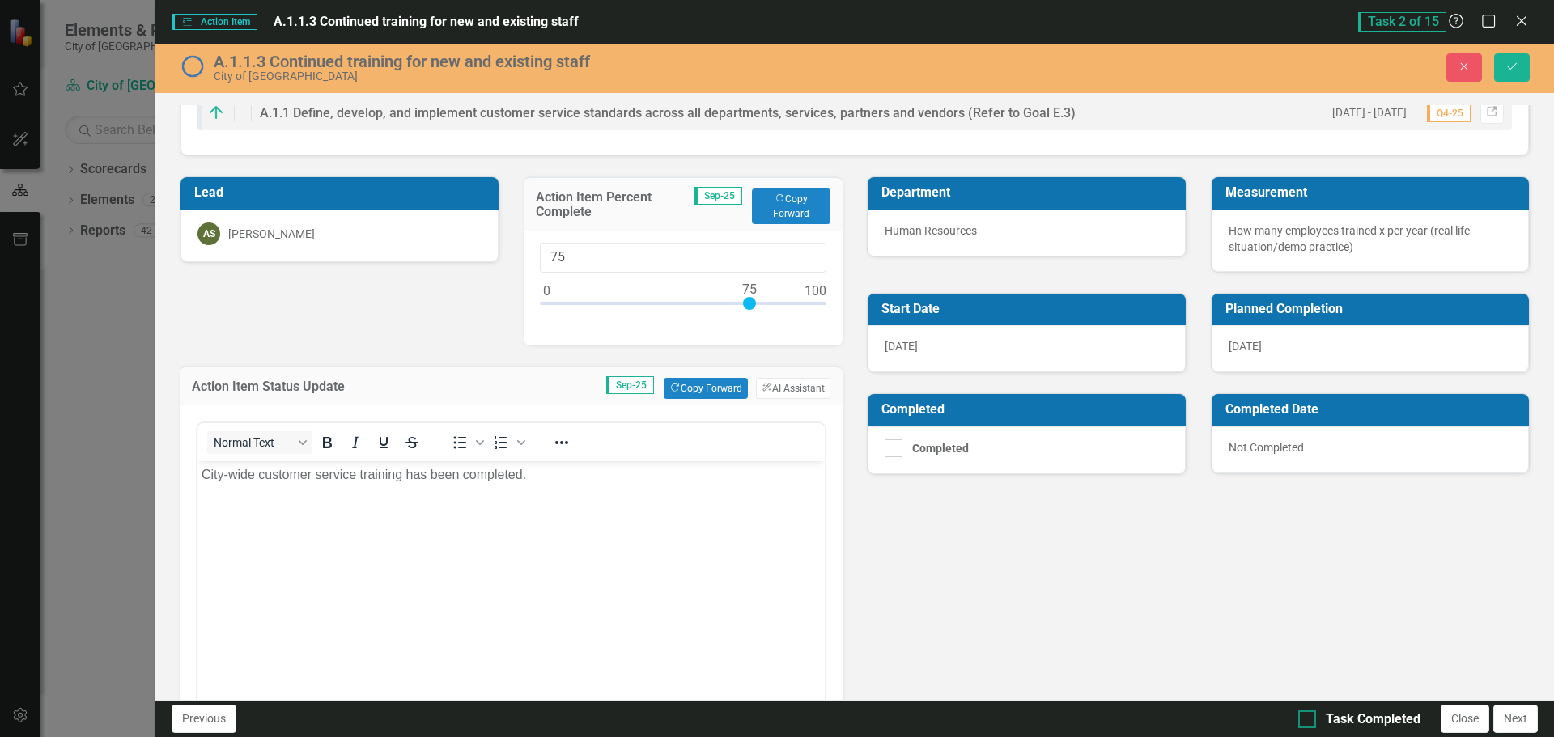
click at [1314, 719] on div at bounding box center [1307, 720] width 18 height 18
click at [1309, 719] on input "Task Completed" at bounding box center [1303, 716] width 11 height 11
checkbox input "true"
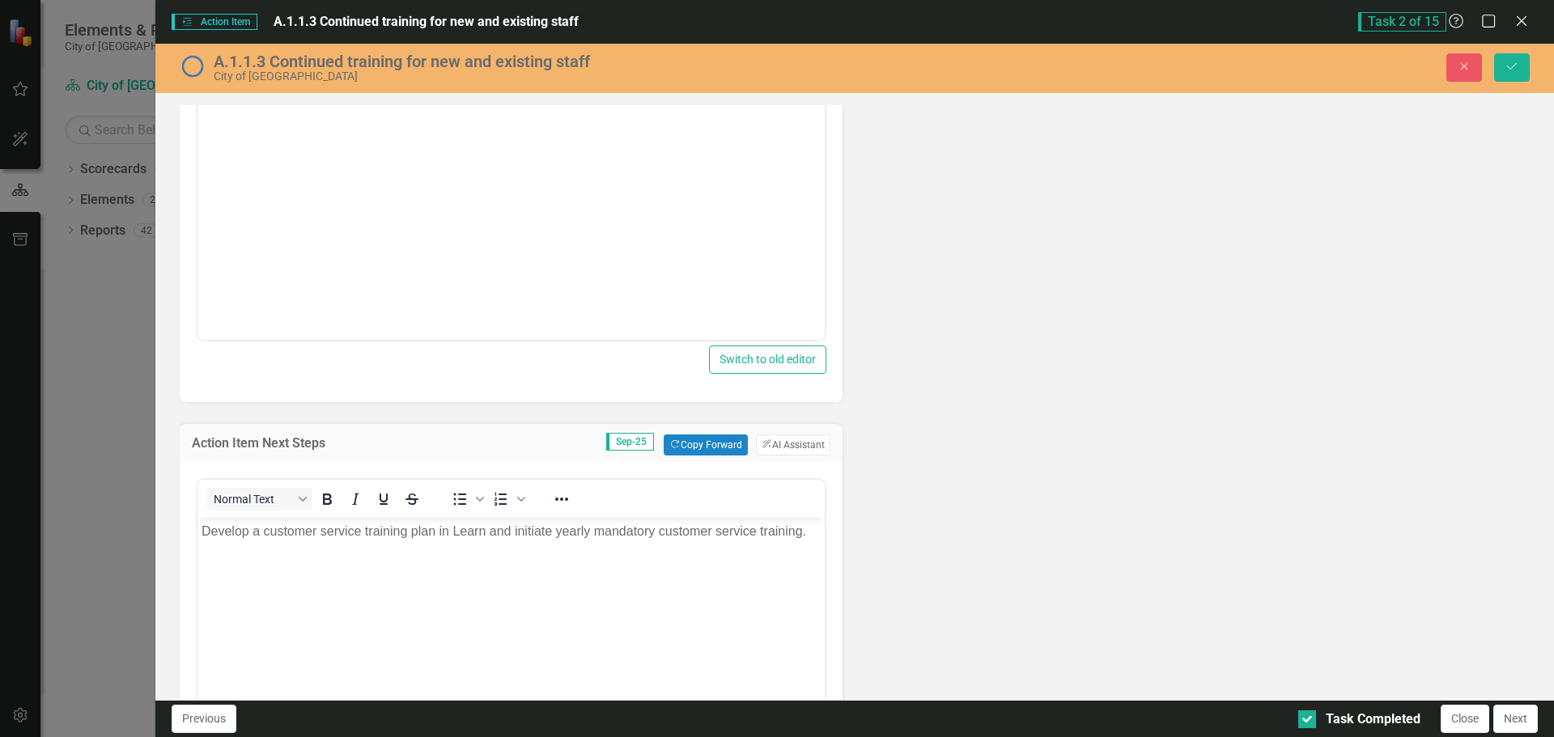
scroll to position [461, 0]
click at [809, 534] on p "Develop a customer service training plan in Learn and initiate yearly mandatory…" at bounding box center [511, 530] width 619 height 19
click at [1517, 712] on button "Next" at bounding box center [1515, 719] width 45 height 28
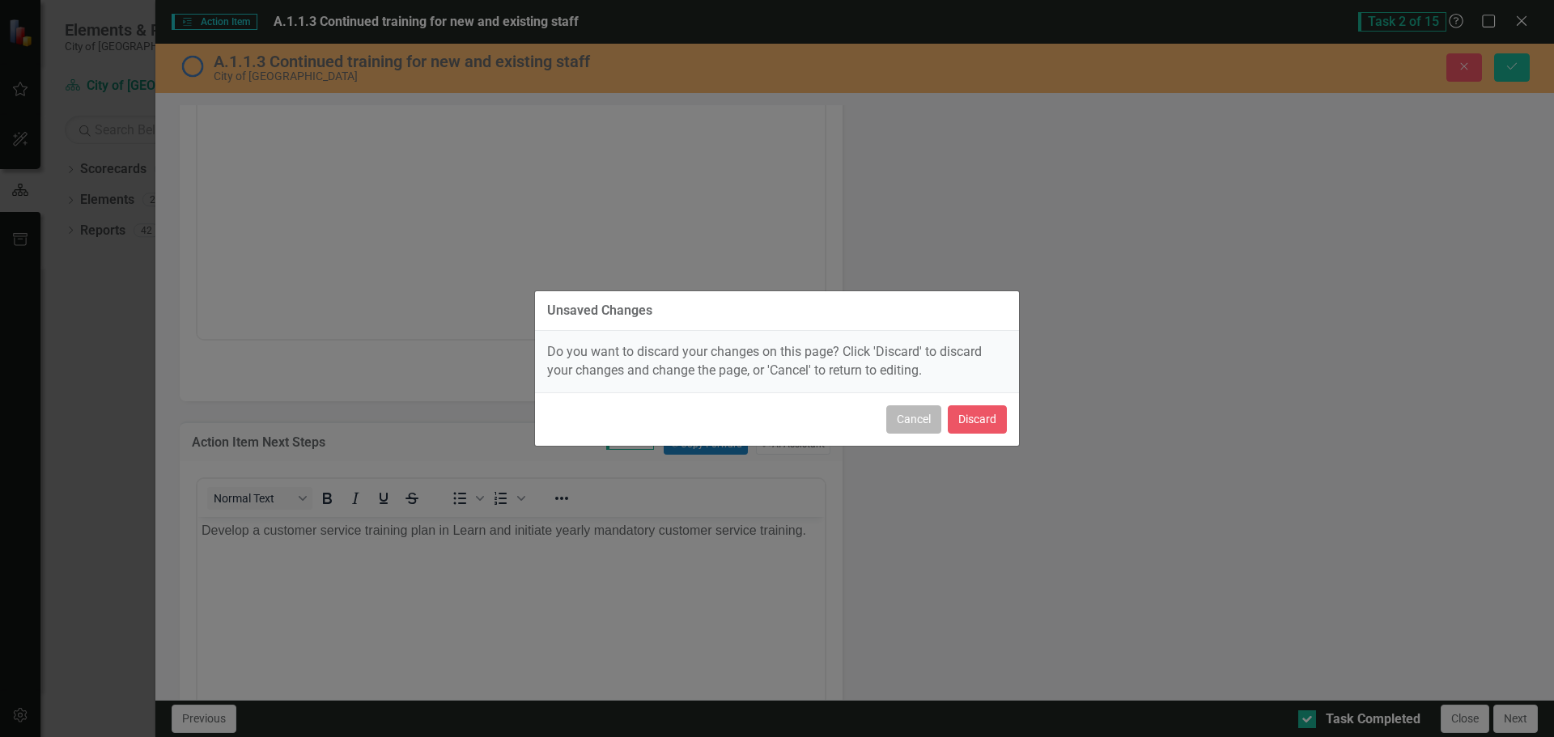
click at [902, 417] on button "Cancel" at bounding box center [913, 420] width 55 height 28
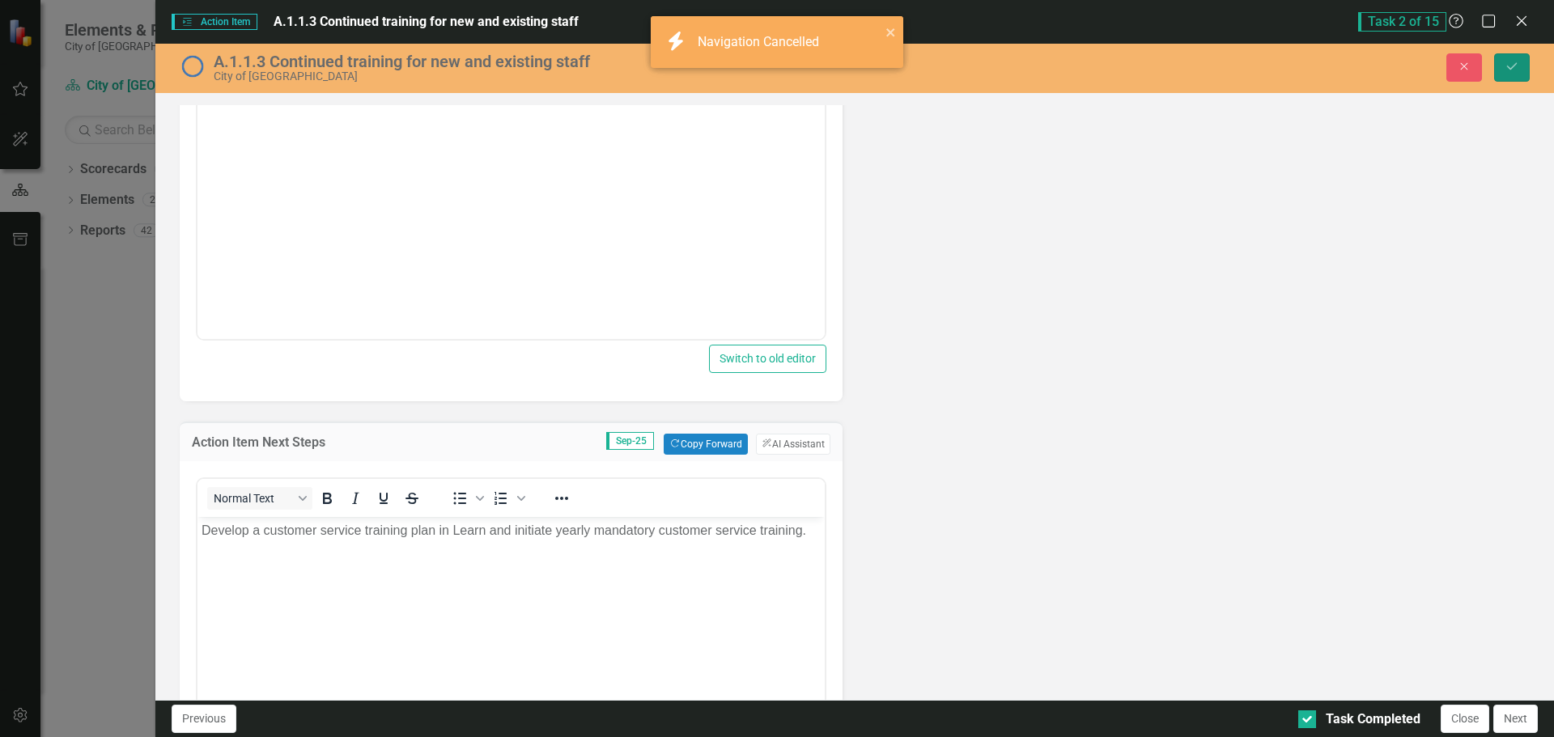
click at [1514, 70] on icon "Save" at bounding box center [1512, 66] width 15 height 11
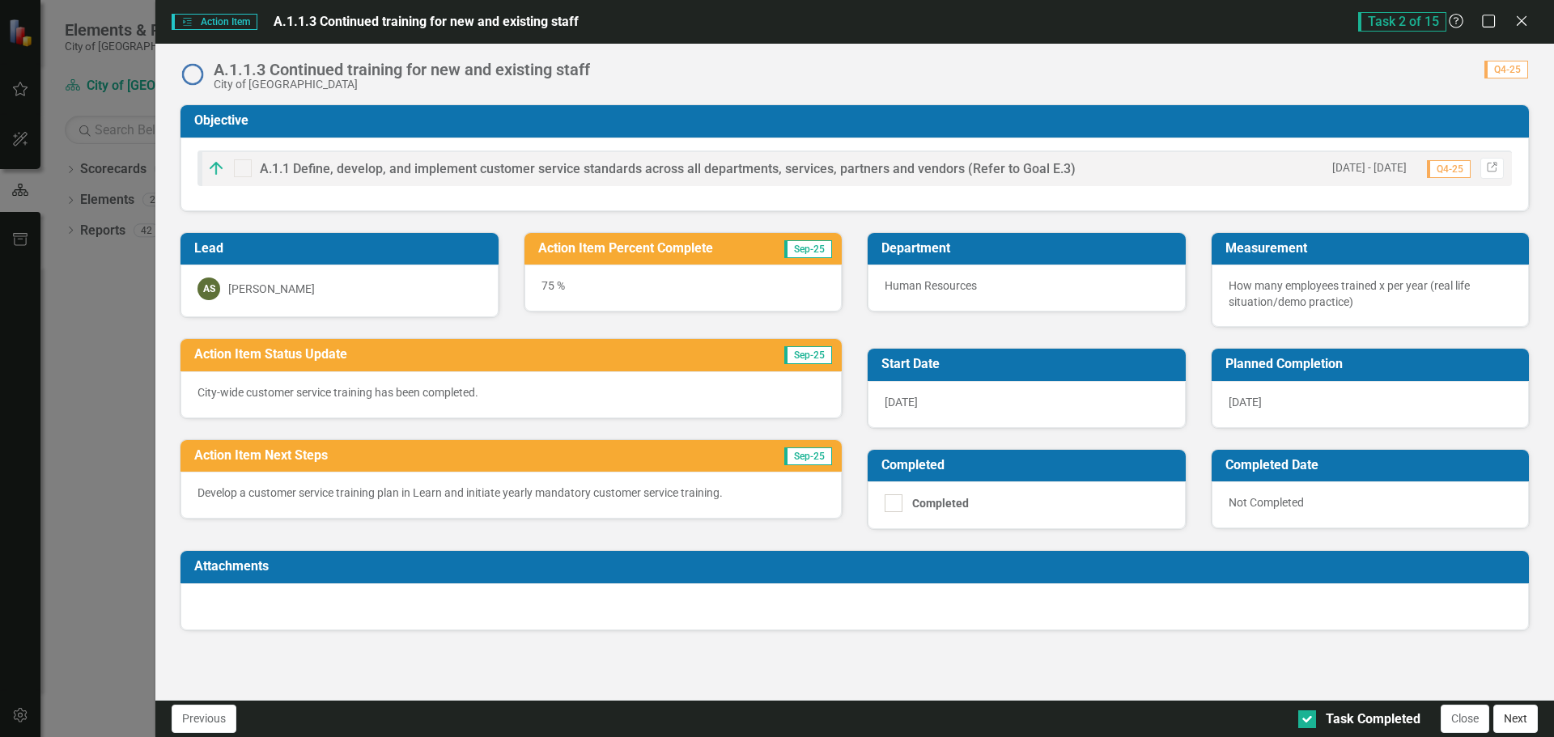
click at [1509, 725] on button "Next" at bounding box center [1515, 719] width 45 height 28
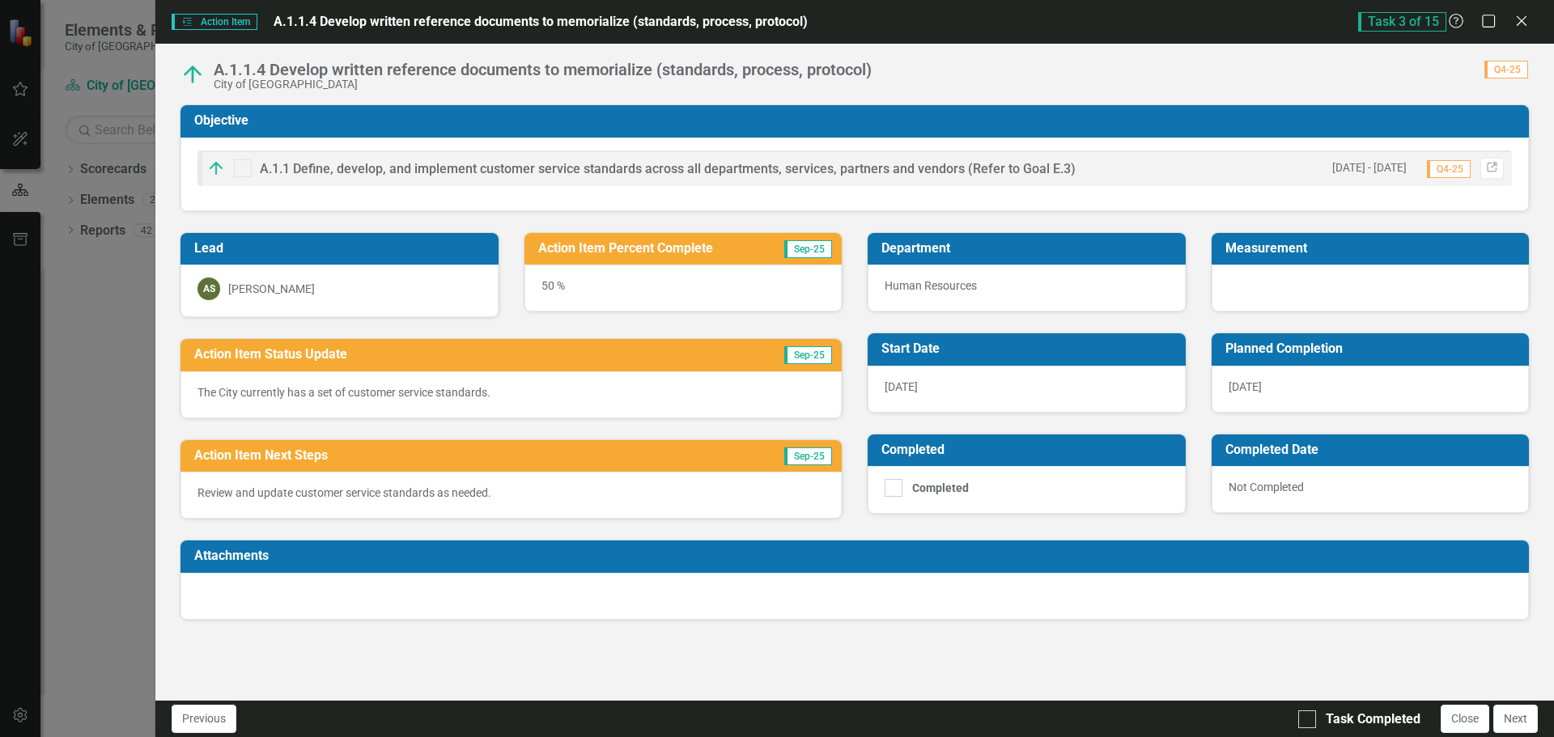
click at [393, 506] on div "Review and update customer service standards as needed." at bounding box center [510, 495] width 661 height 47
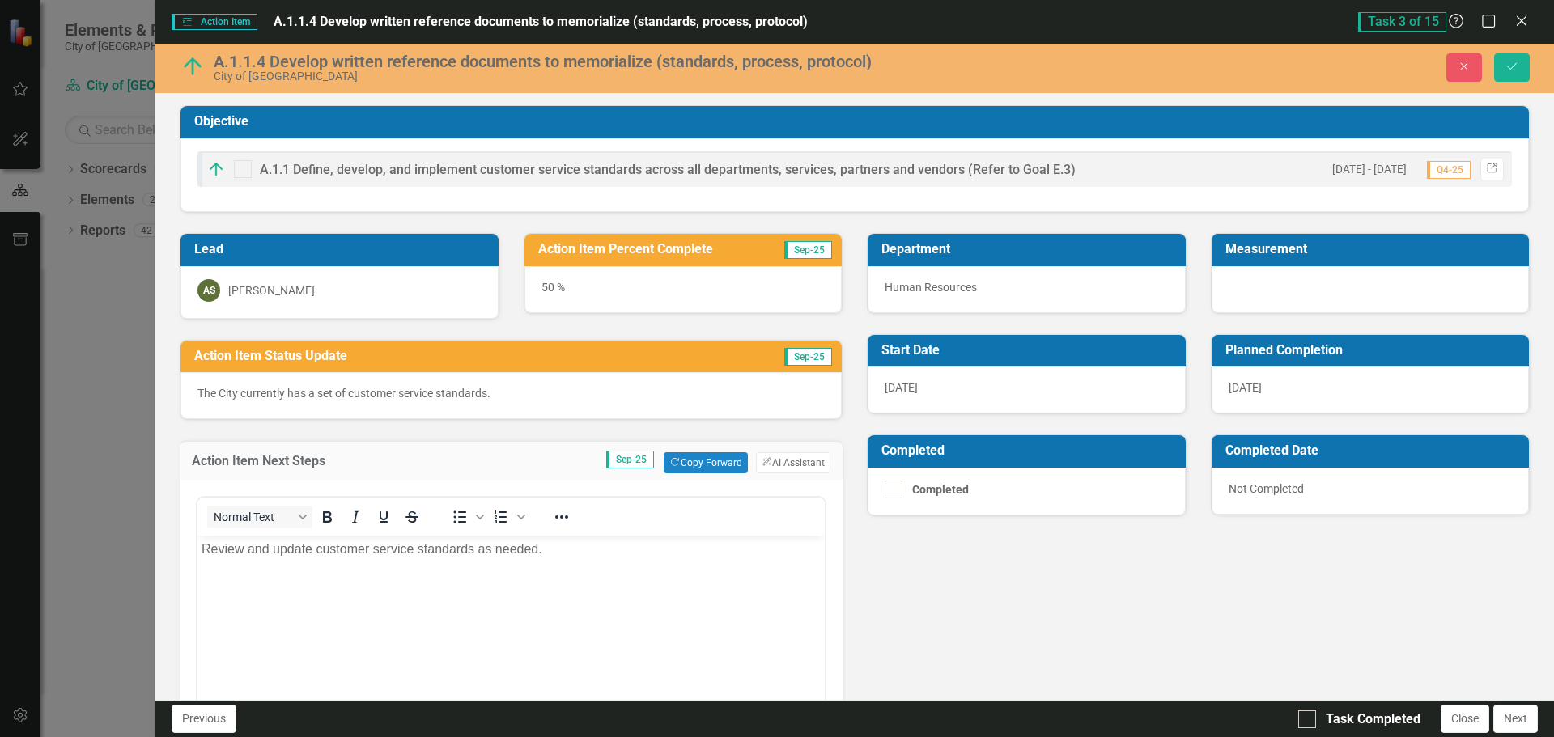
click at [570, 295] on div "50 %" at bounding box center [683, 289] width 318 height 47
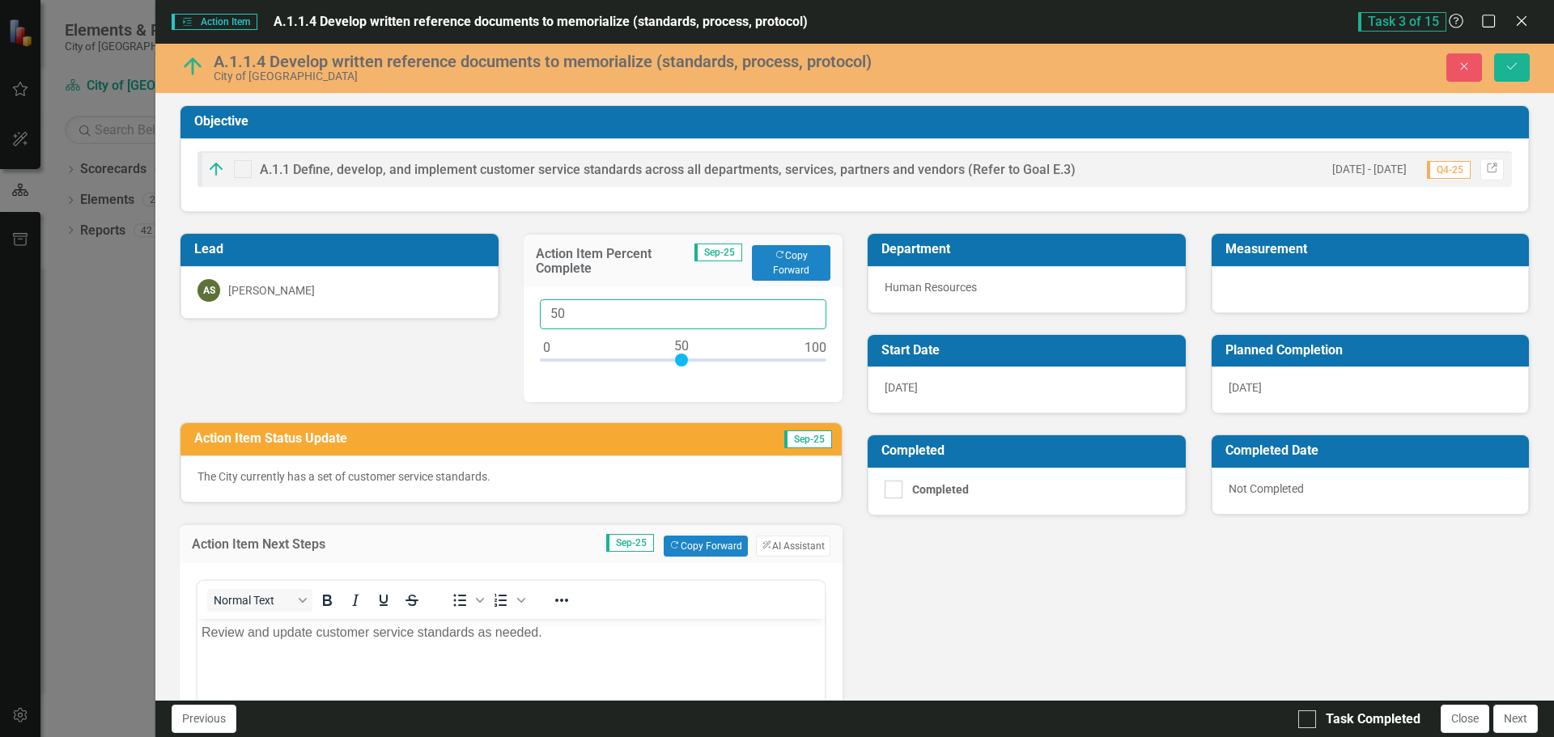
drag, startPoint x: 602, startPoint y: 308, endPoint x: 513, endPoint y: 305, distance: 89.1
click at [515, 306] on div "Action Item Percent Complete Sep-25 Copy Forward Copy Forward 50" at bounding box center [684, 307] width 344 height 189
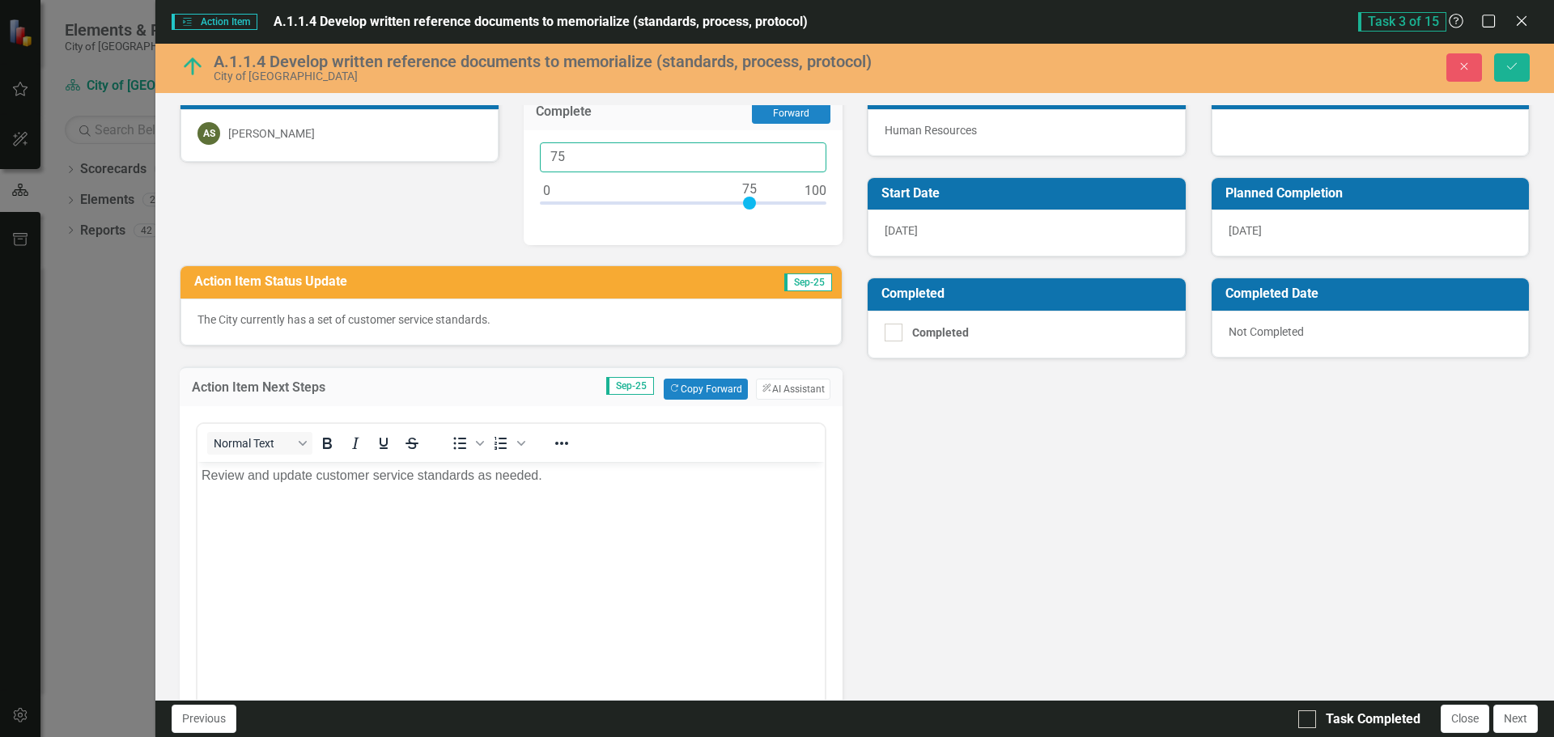
scroll to position [162, 0]
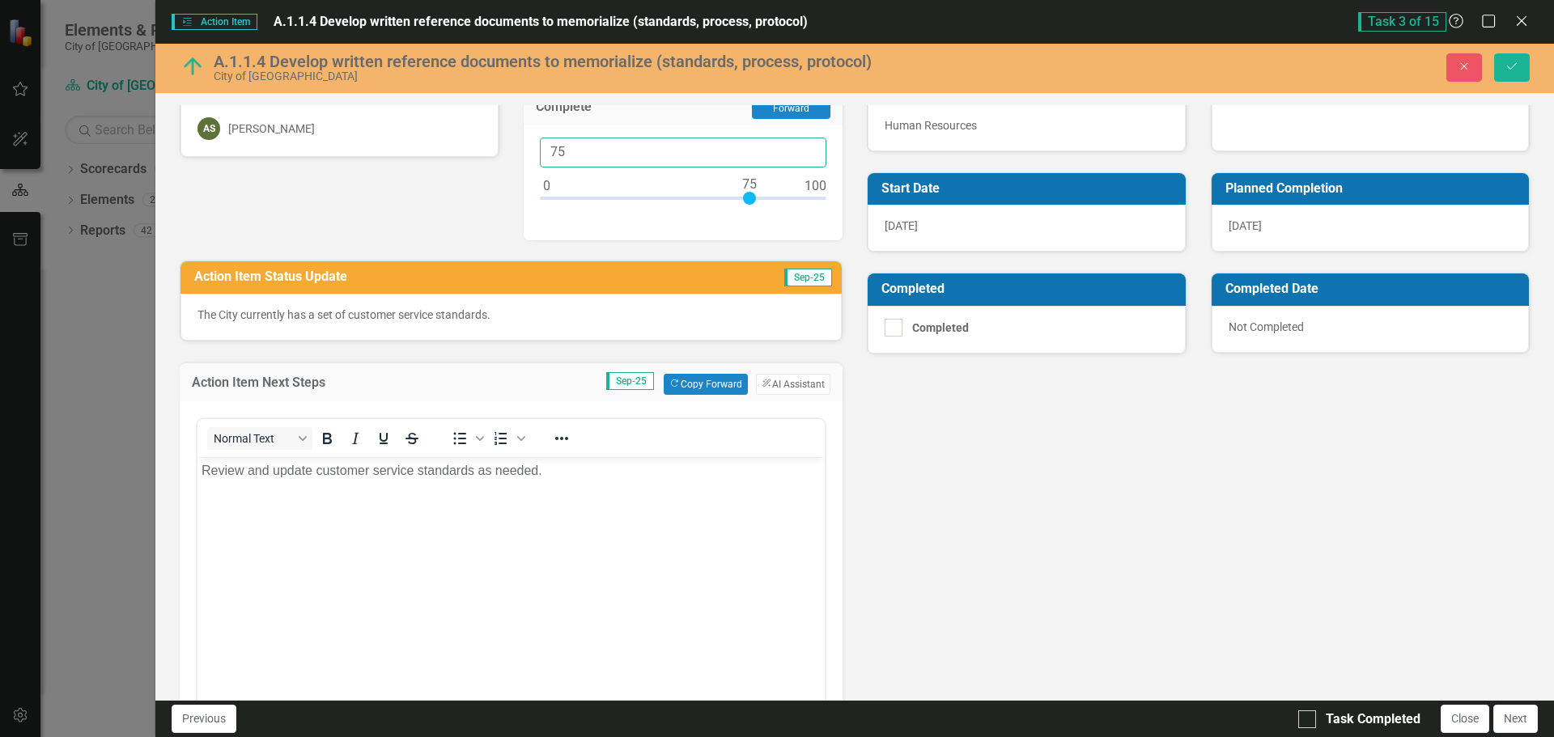
type input "75"
click at [579, 469] on p "Review and update customer service standards as needed." at bounding box center [511, 470] width 619 height 19
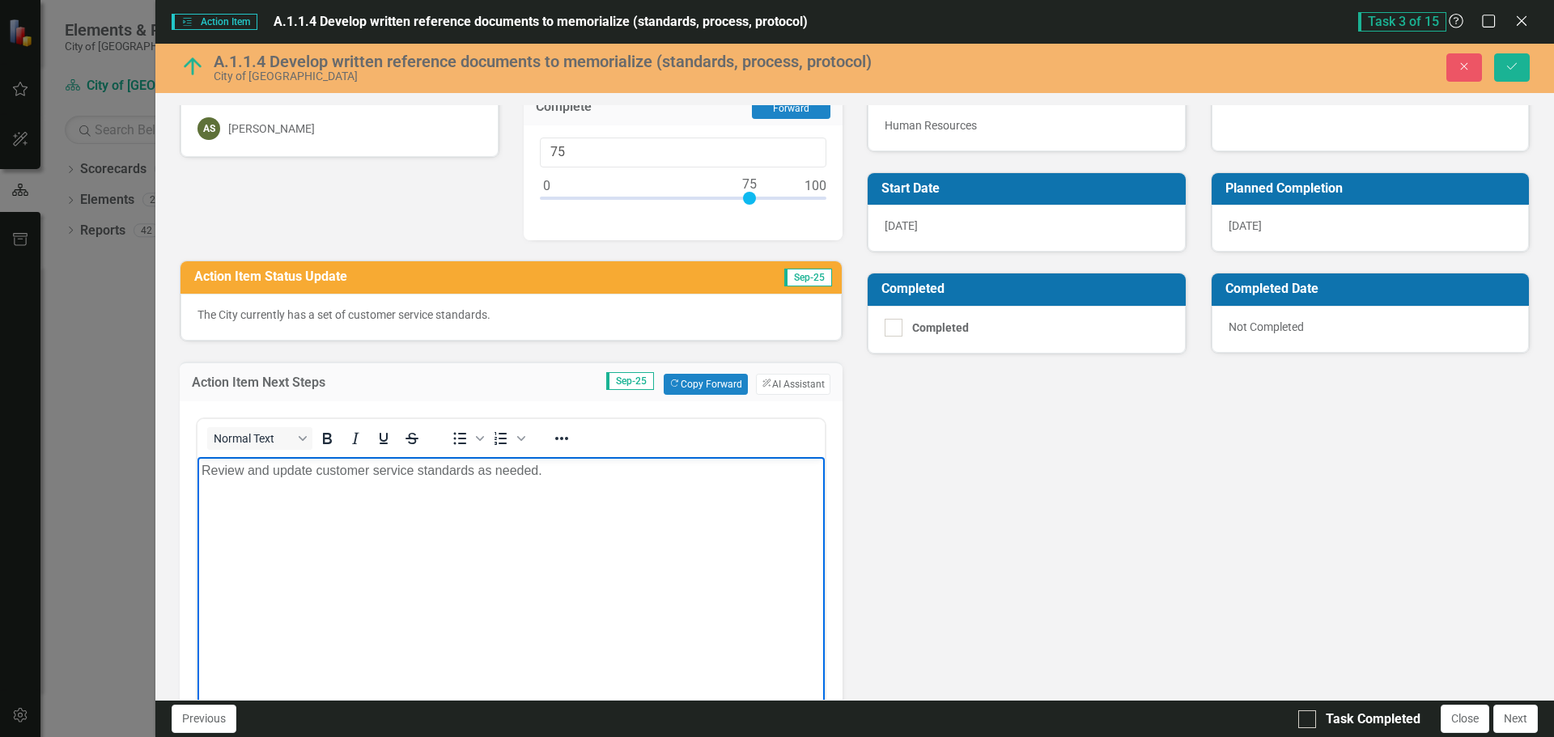
click at [199, 473] on body "Review and update customer service standards as needed." at bounding box center [510, 578] width 627 height 243
drag, startPoint x: 788, startPoint y: 470, endPoint x: 765, endPoint y: 466, distance: 23.8
click at [765, 466] on p "A customer service policy with written standards and processes is set to be app…" at bounding box center [511, 480] width 619 height 39
click at [1310, 713] on div at bounding box center [1307, 720] width 18 height 18
click at [1309, 713] on input "Task Completed" at bounding box center [1303, 716] width 11 height 11
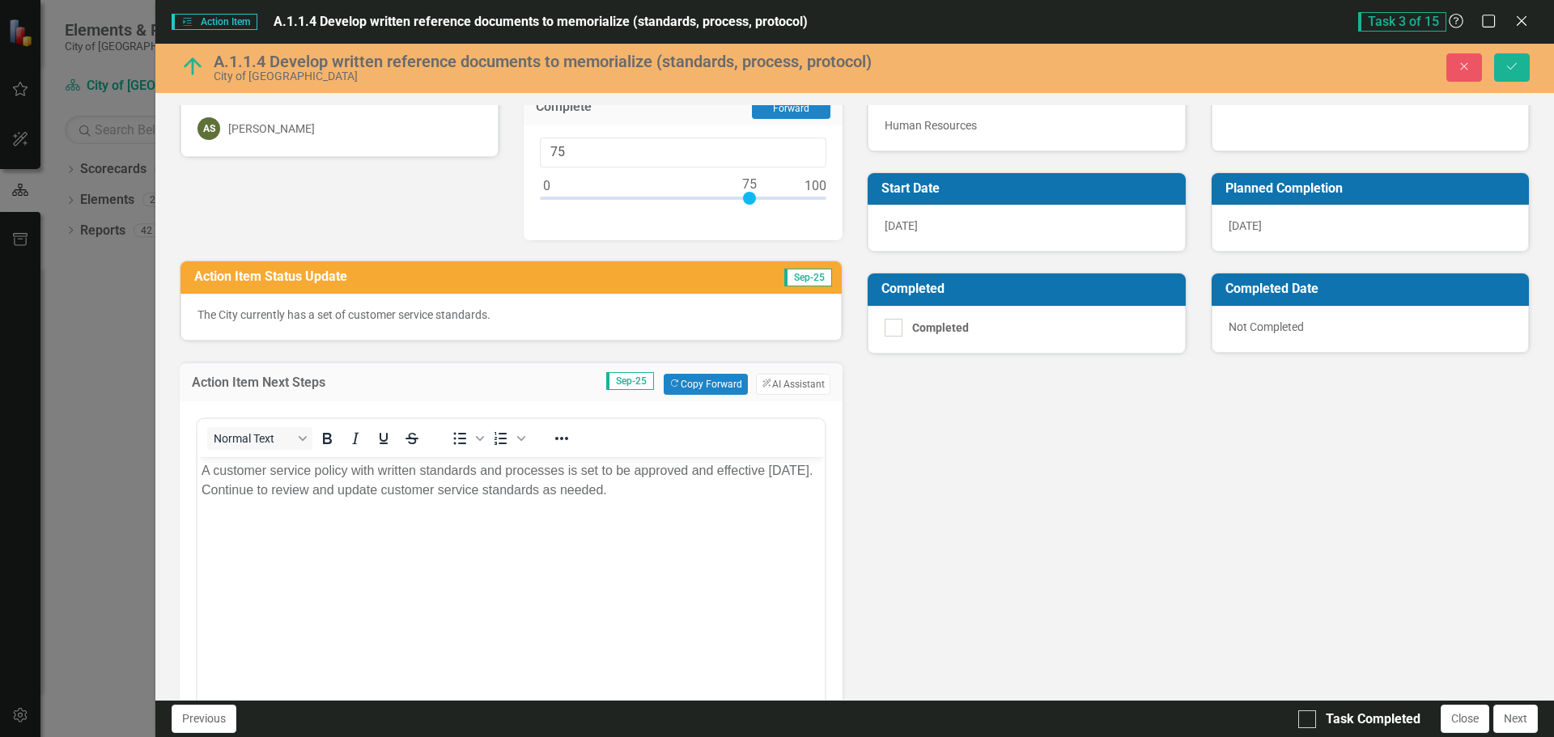
checkbox input "true"
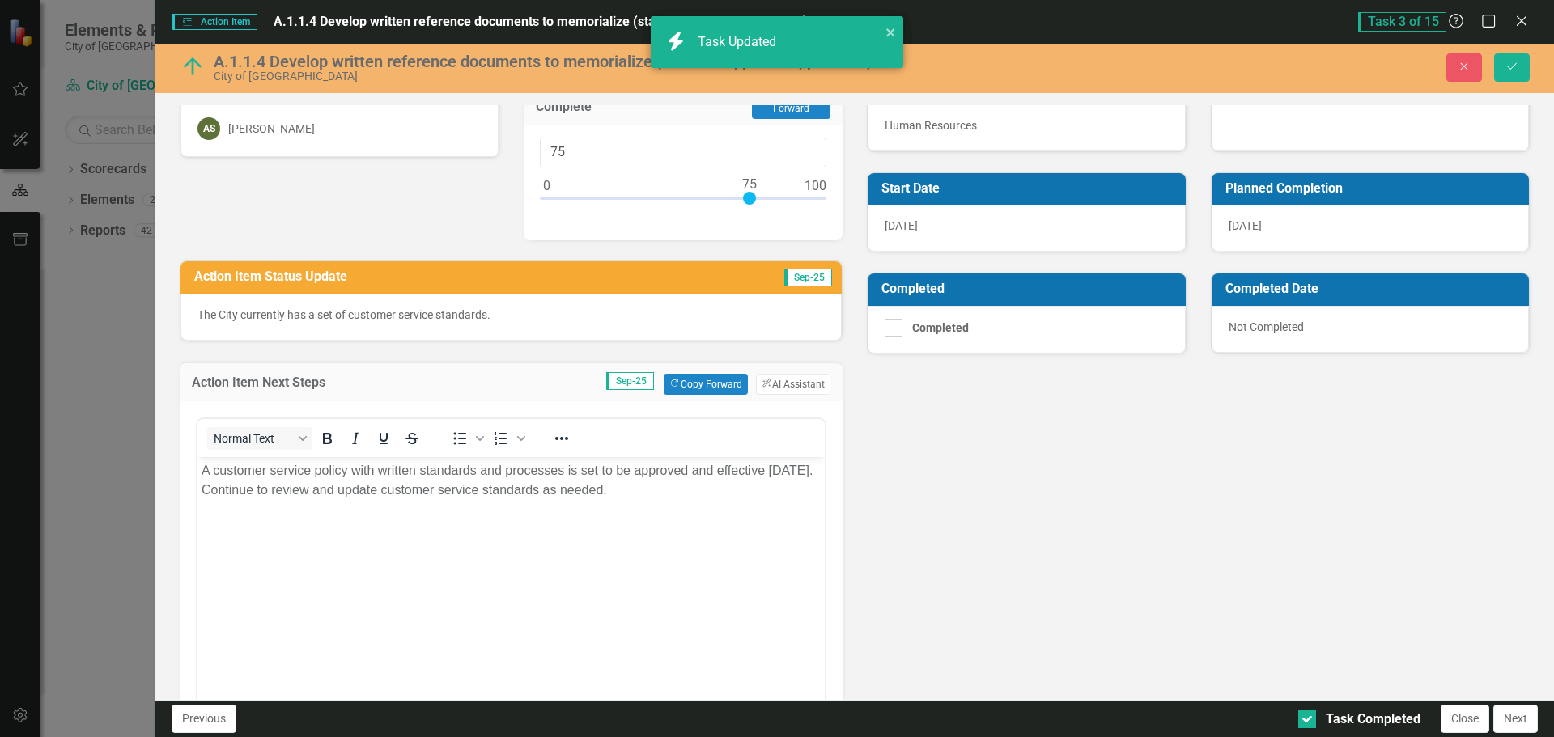
checkbox input "true"
click at [1507, 76] on button "Save" at bounding box center [1512, 67] width 36 height 28
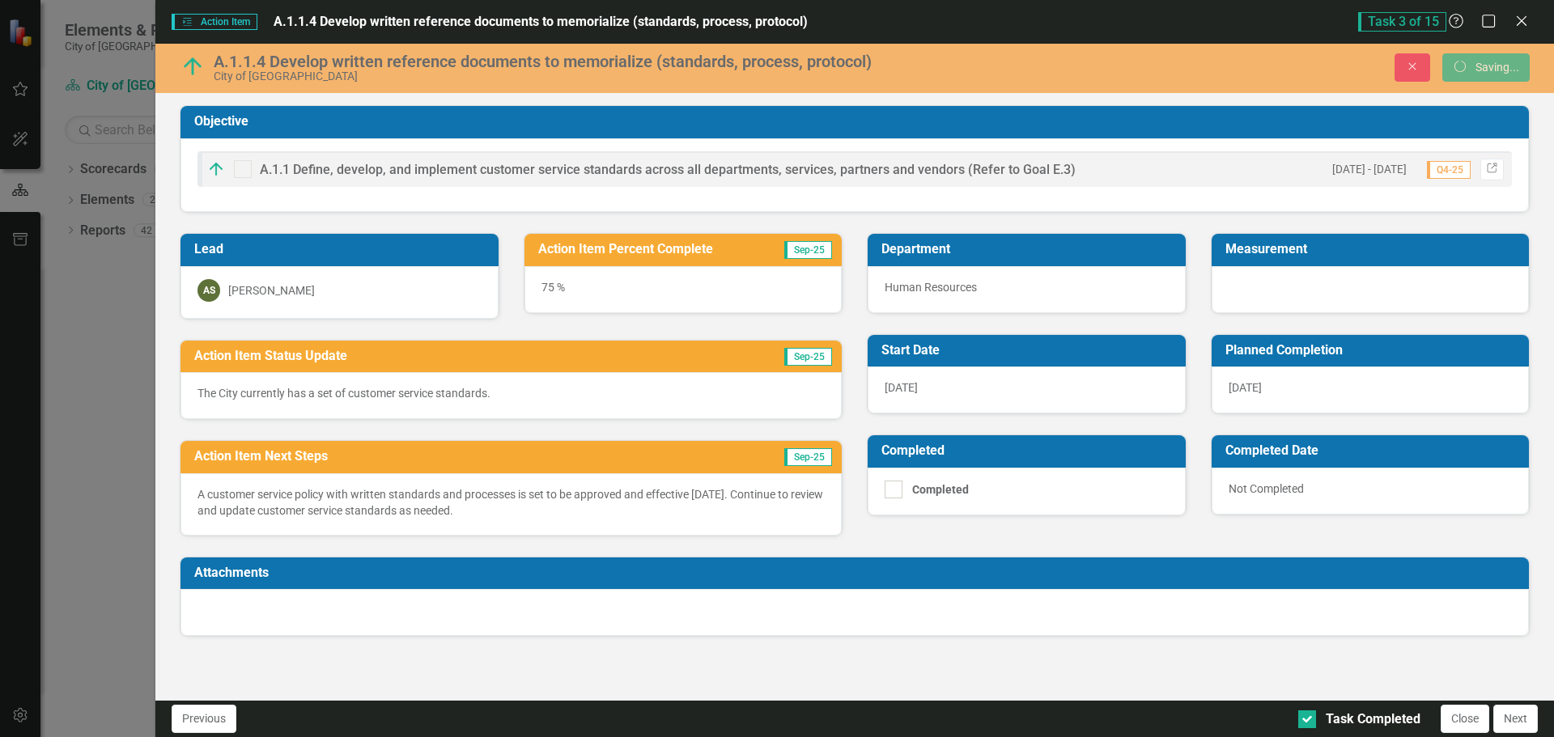
scroll to position [0, 0]
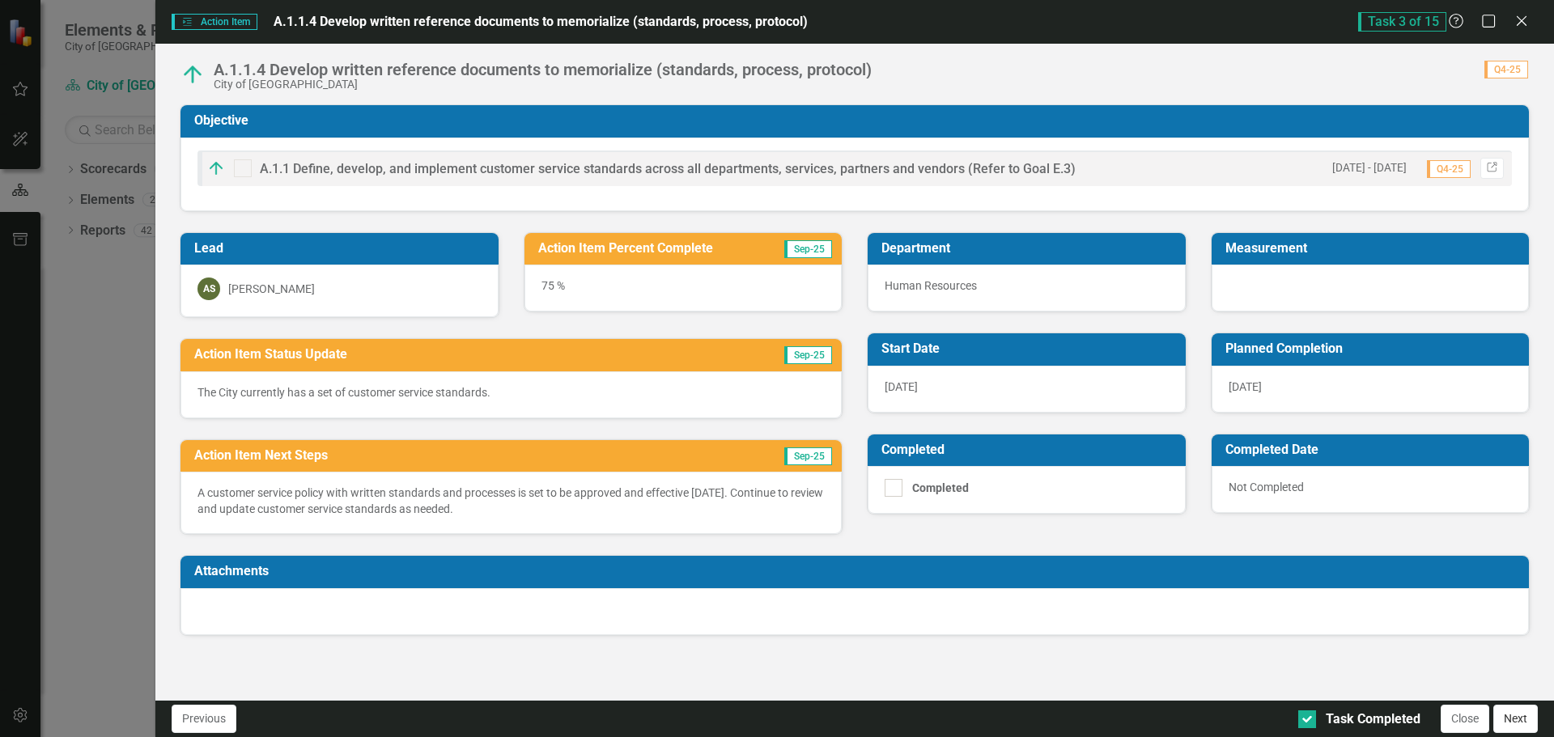
click at [1519, 717] on button "Next" at bounding box center [1515, 719] width 45 height 28
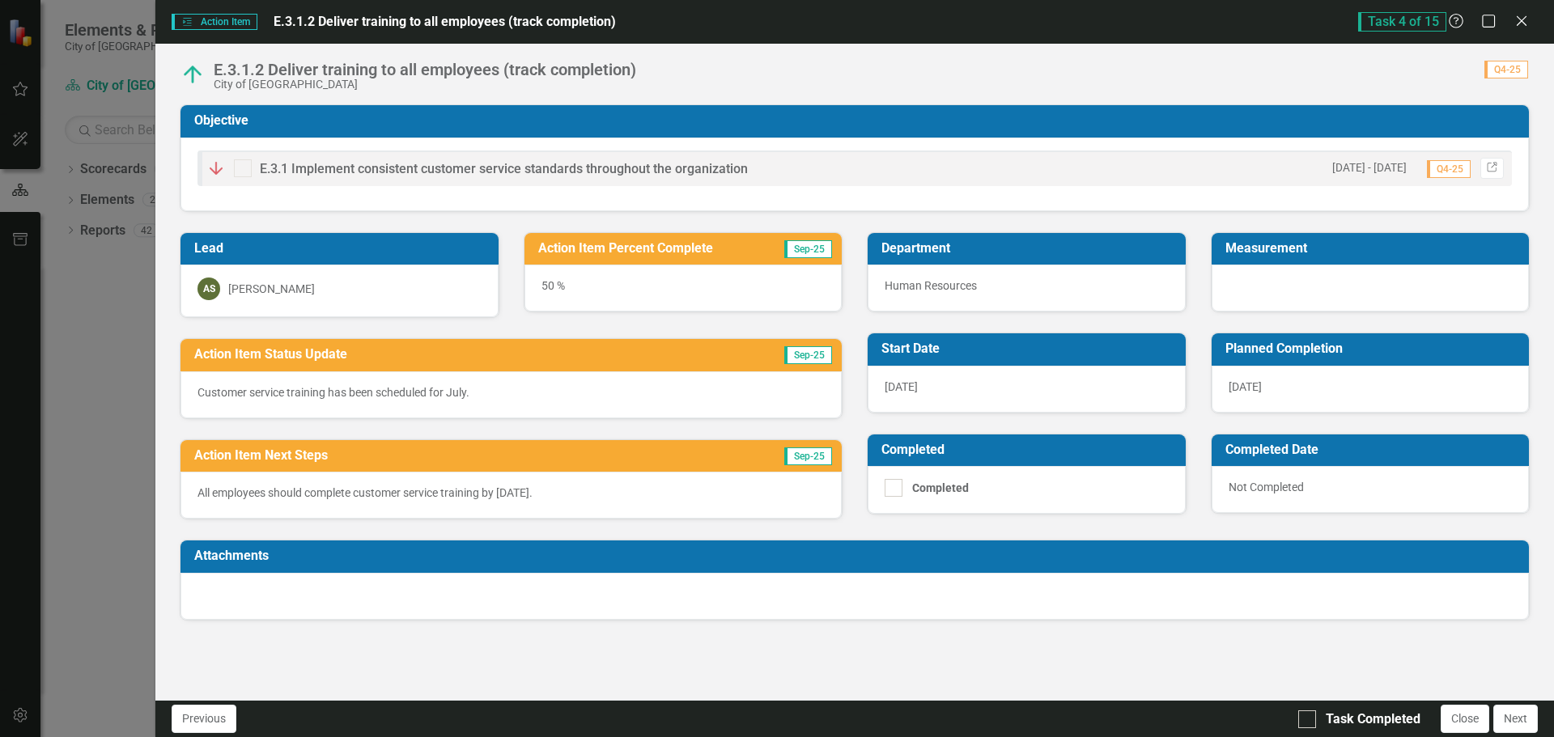
click at [433, 401] on div "Customer service training has been scheduled for July." at bounding box center [510, 395] width 661 height 47
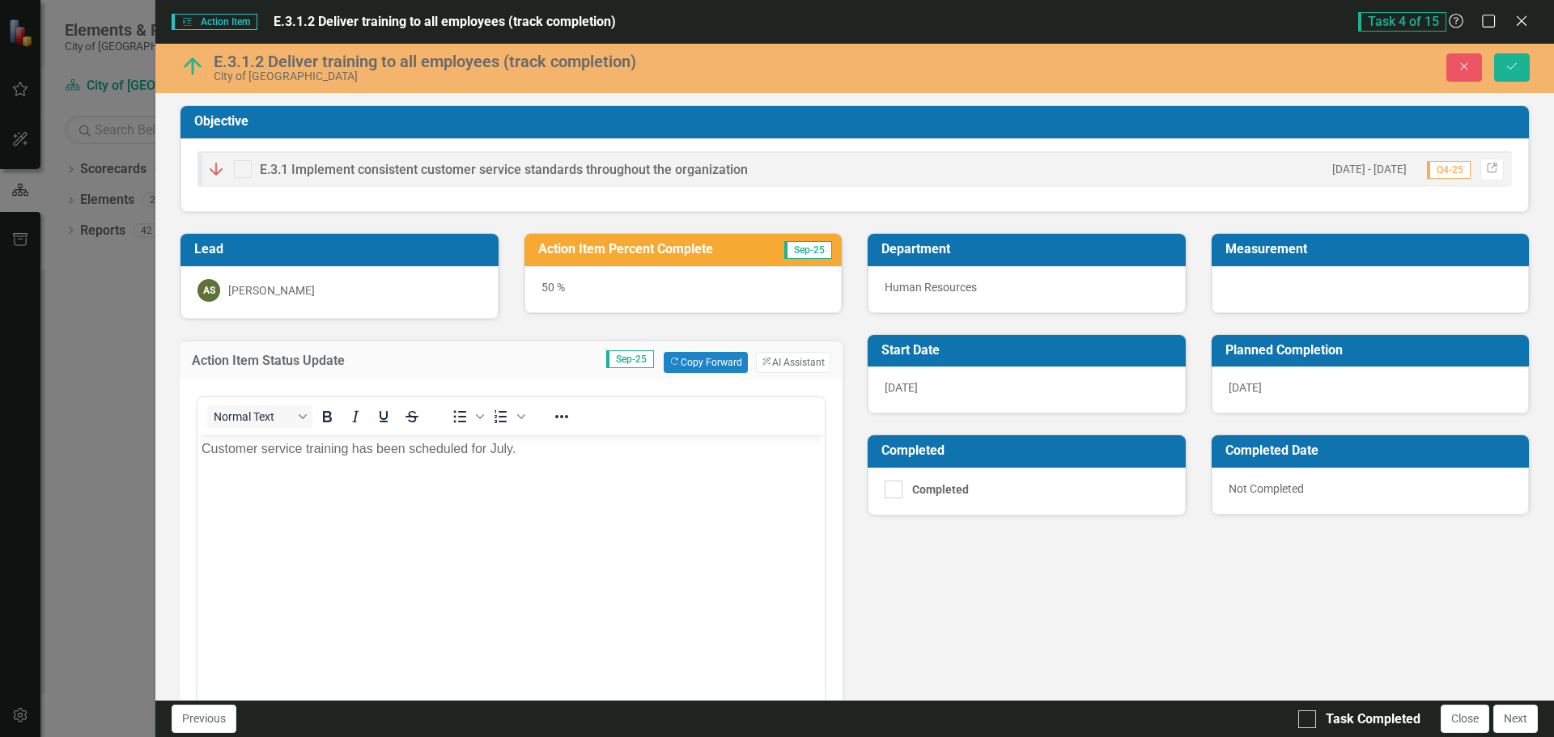
click at [566, 285] on div "50 %" at bounding box center [683, 289] width 318 height 47
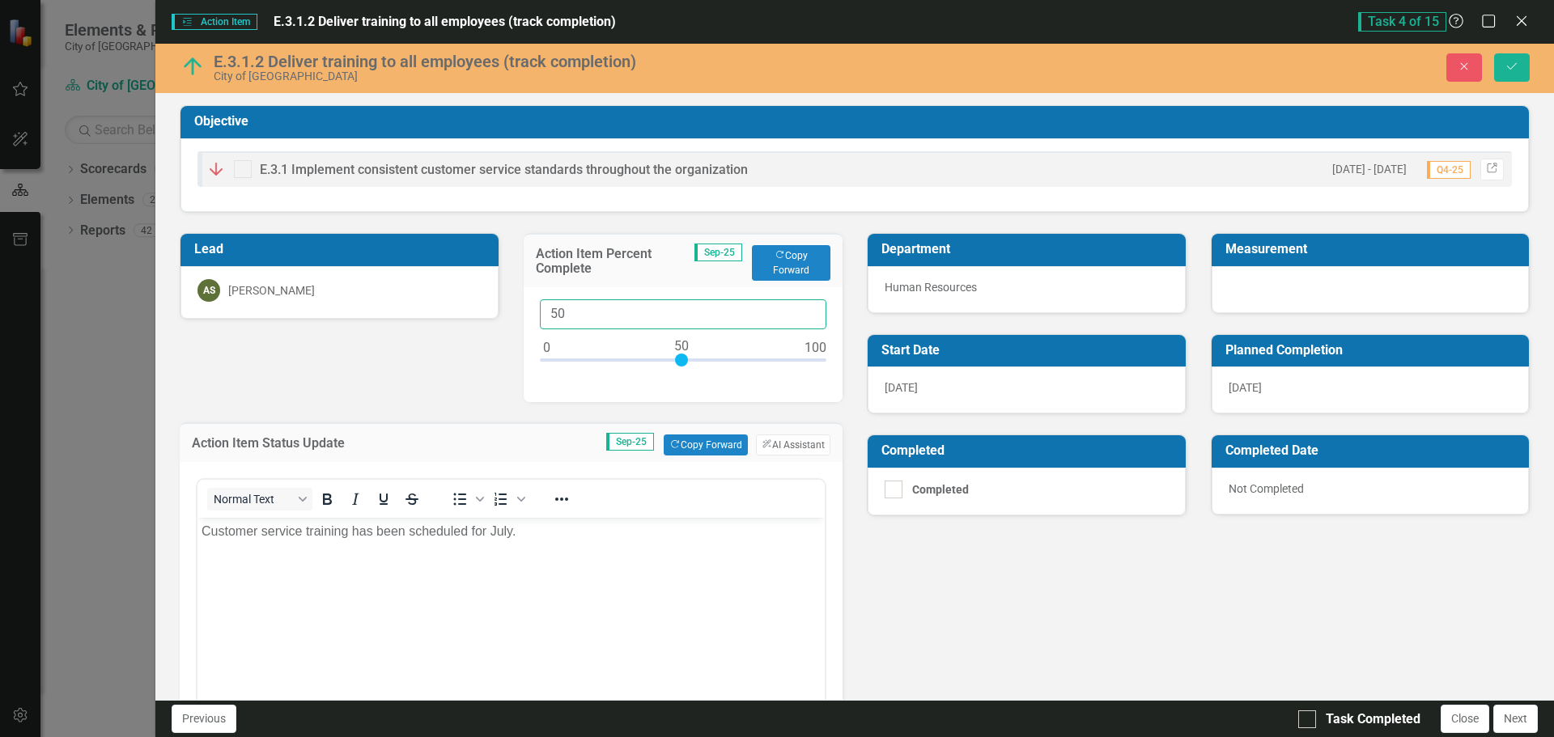
drag, startPoint x: 608, startPoint y: 314, endPoint x: 514, endPoint y: 320, distance: 94.1
click at [514, 320] on div "Action Item Percent Complete Sep-25 Copy Forward Copy Forward 50" at bounding box center [684, 307] width 344 height 189
type input "75"
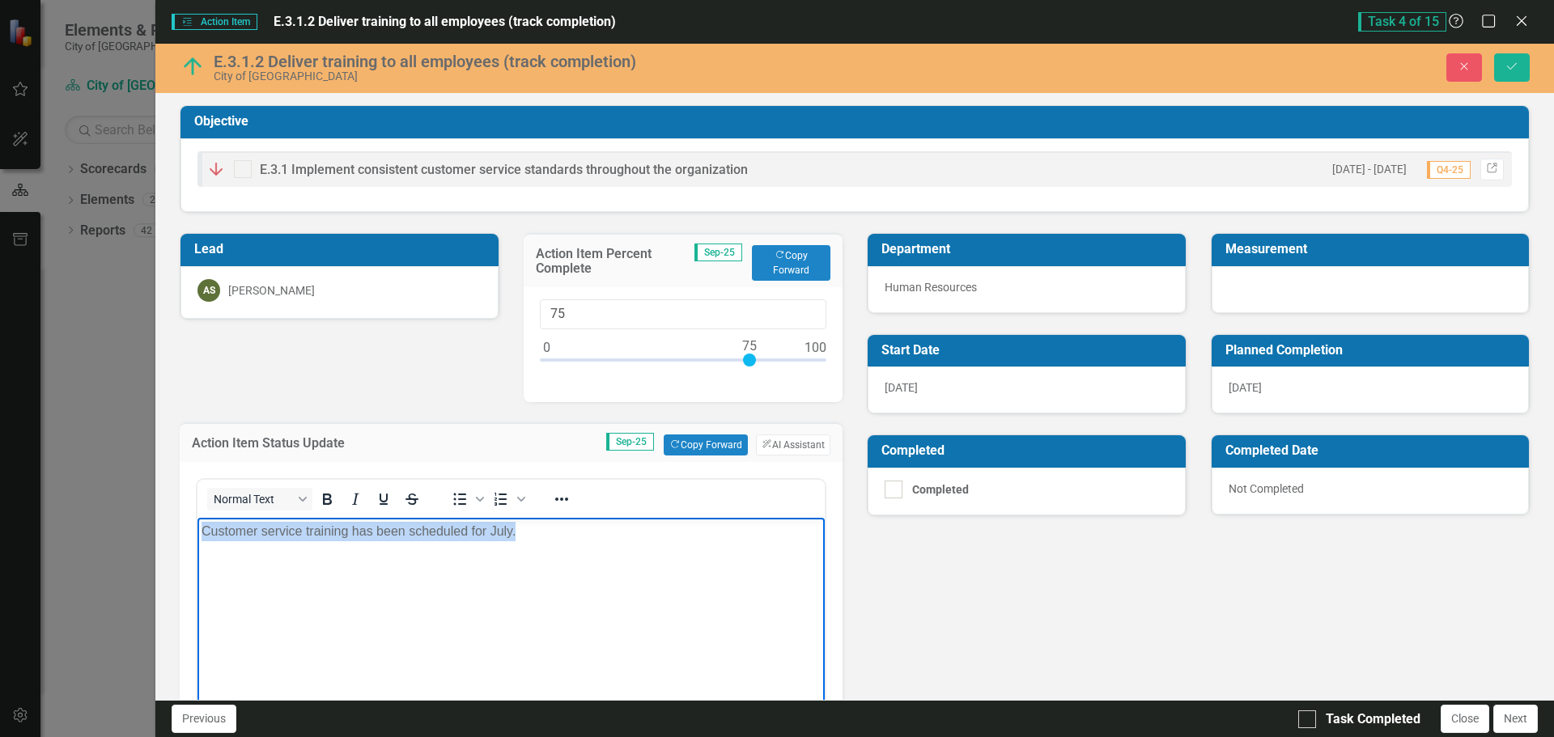
drag, startPoint x: 552, startPoint y: 533, endPoint x: 0, endPoint y: 533, distance: 552.0
click at [197, 533] on html "Customer service training has been scheduled for July." at bounding box center [510, 639] width 627 height 243
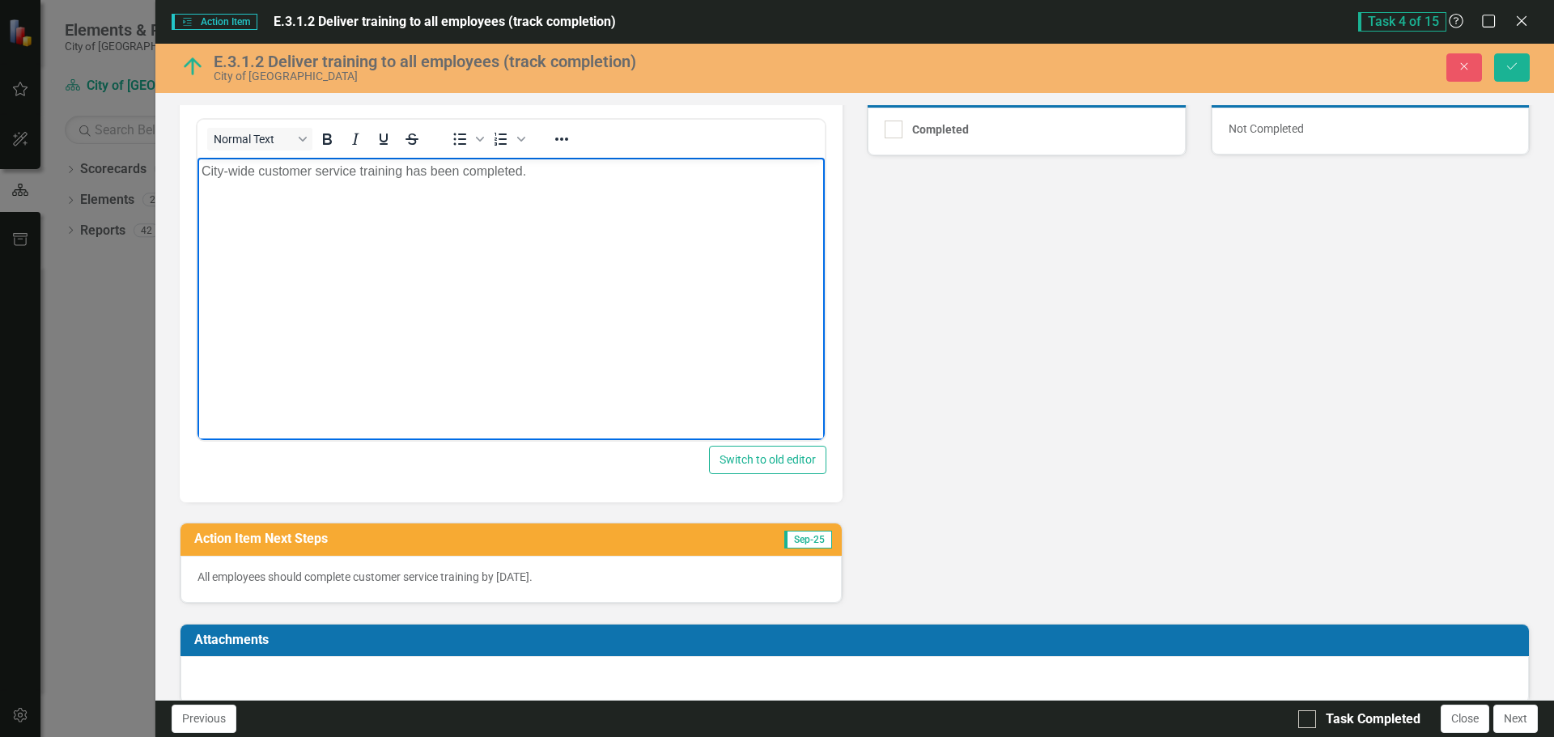
scroll to position [380, 0]
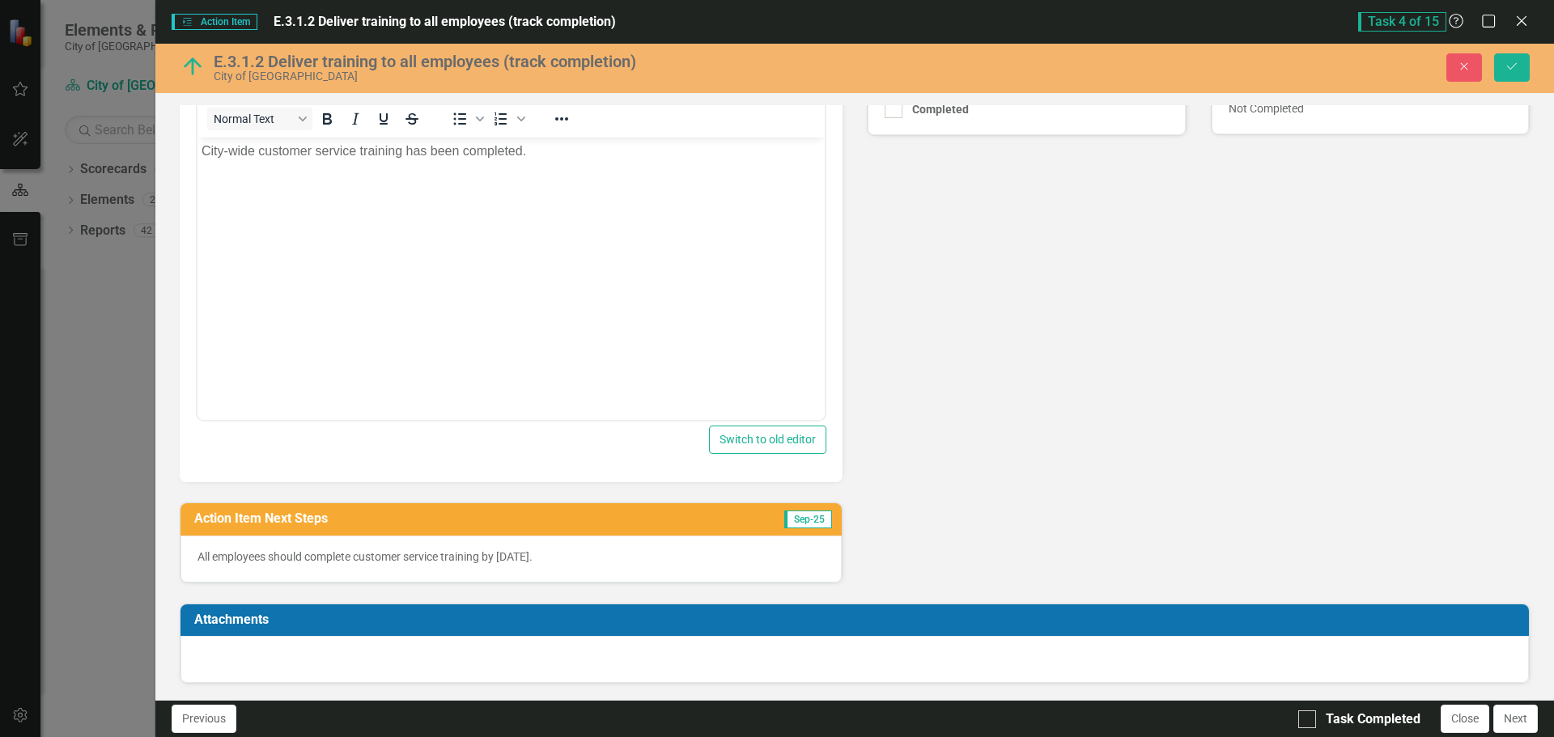
click at [467, 557] on p "All employees should complete customer service training by [DATE]." at bounding box center [510, 557] width 627 height 16
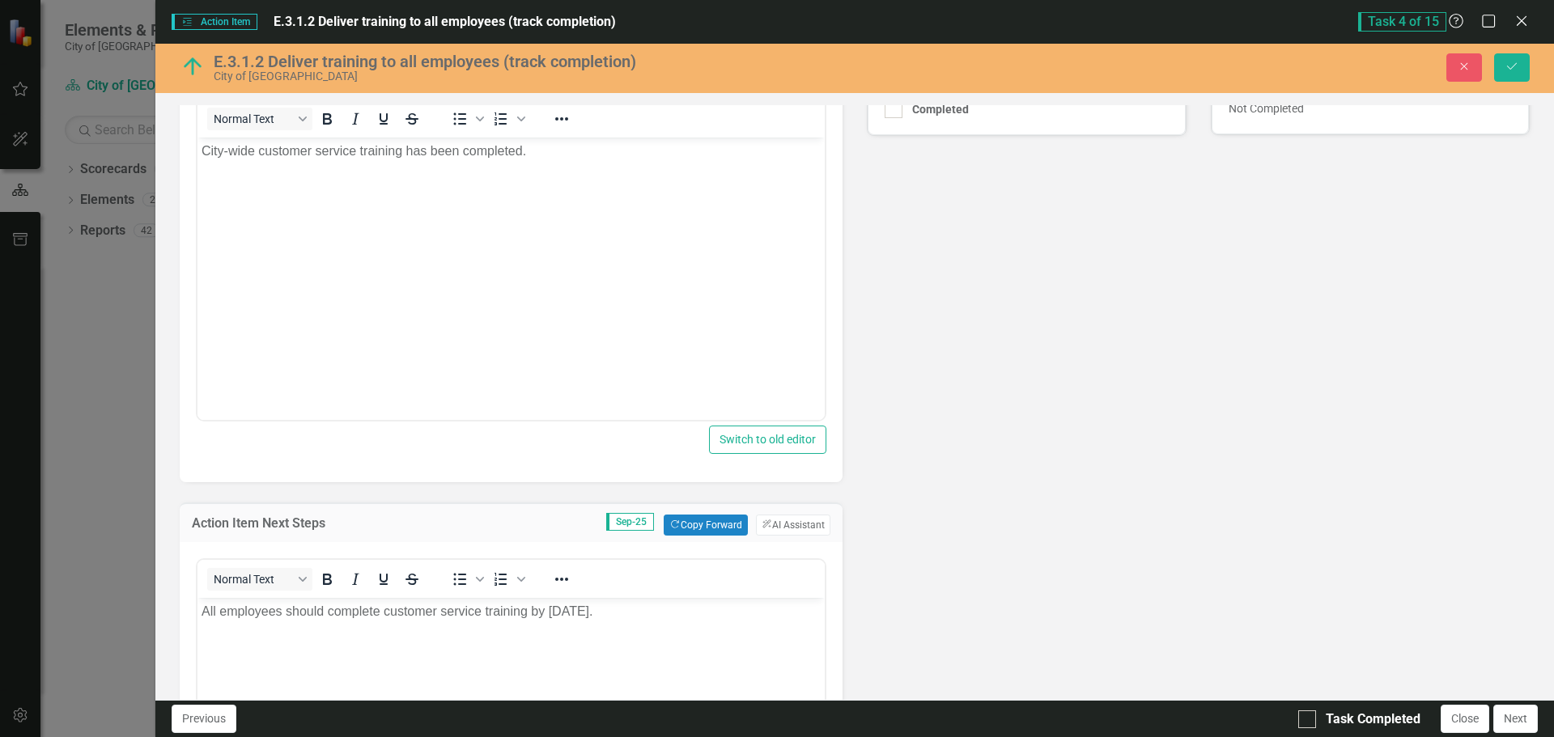
scroll to position [0, 0]
drag, startPoint x: 558, startPoint y: 618, endPoint x: 223, endPoint y: 1223, distance: 691.7
click at [197, 624] on html "All employees should complete customer service training by [DATE]." at bounding box center [510, 719] width 627 height 243
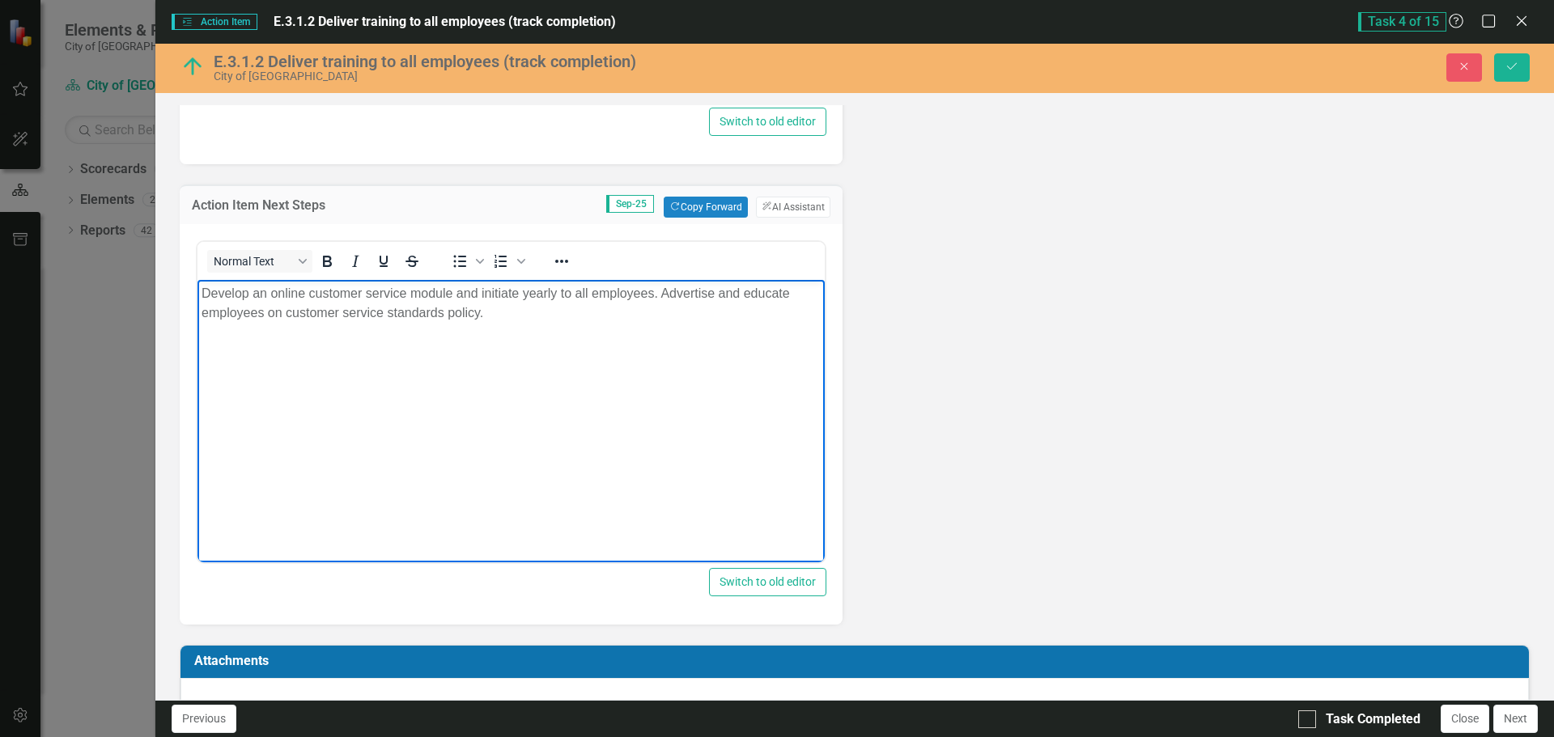
scroll to position [704, 0]
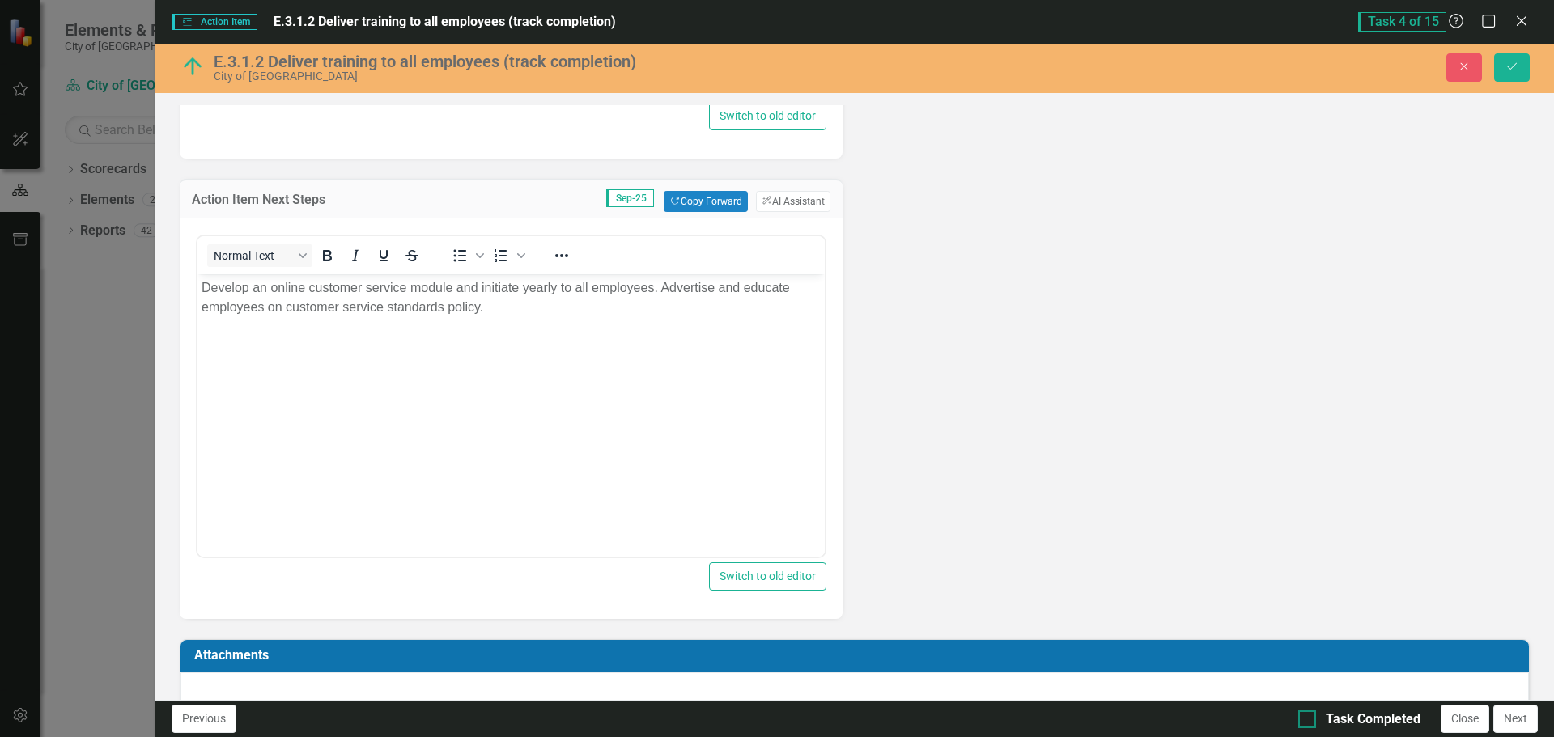
click at [1302, 720] on input "Task Completed" at bounding box center [1303, 716] width 11 height 11
checkbox input "true"
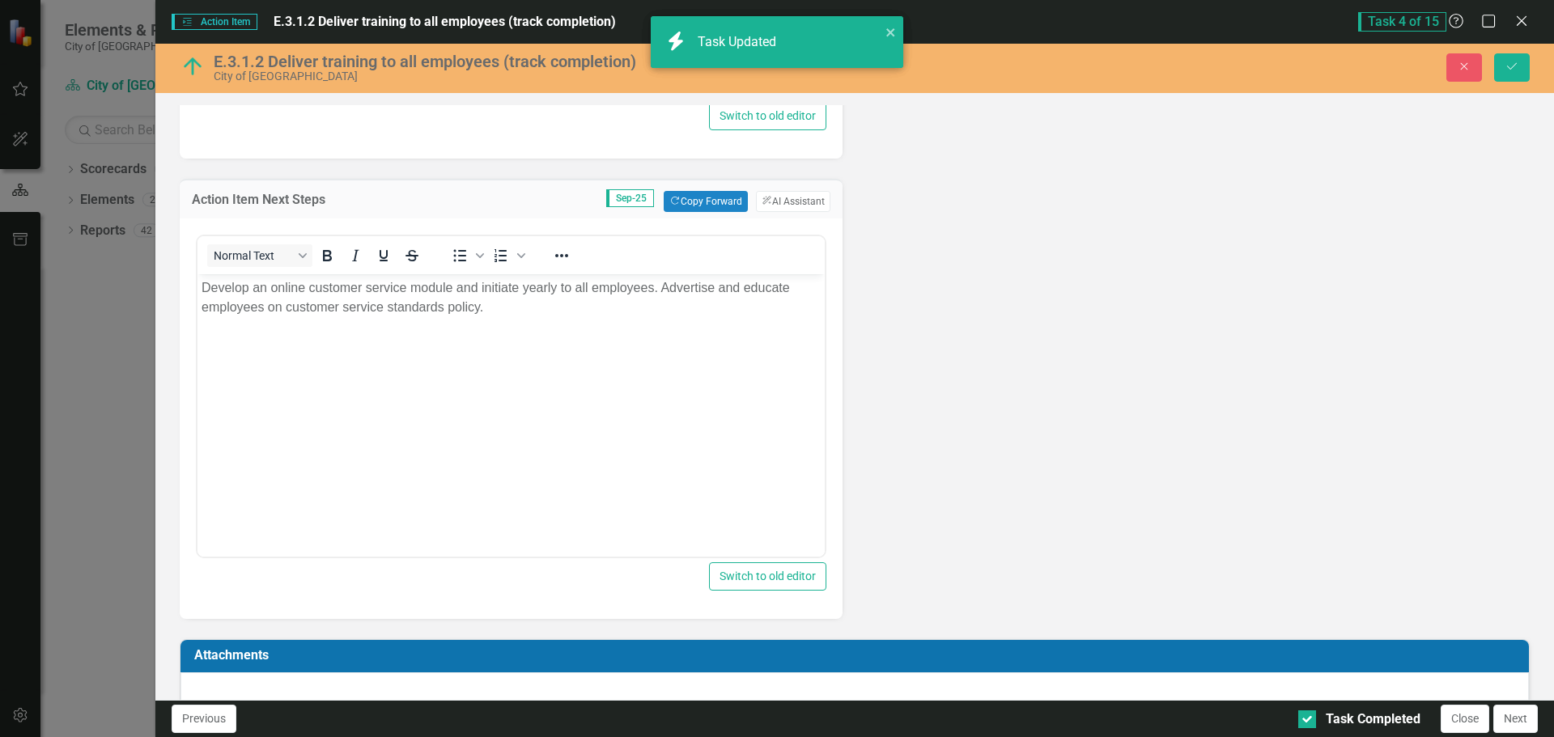
checkbox input "true"
click at [1522, 70] on button "Save" at bounding box center [1512, 67] width 36 height 28
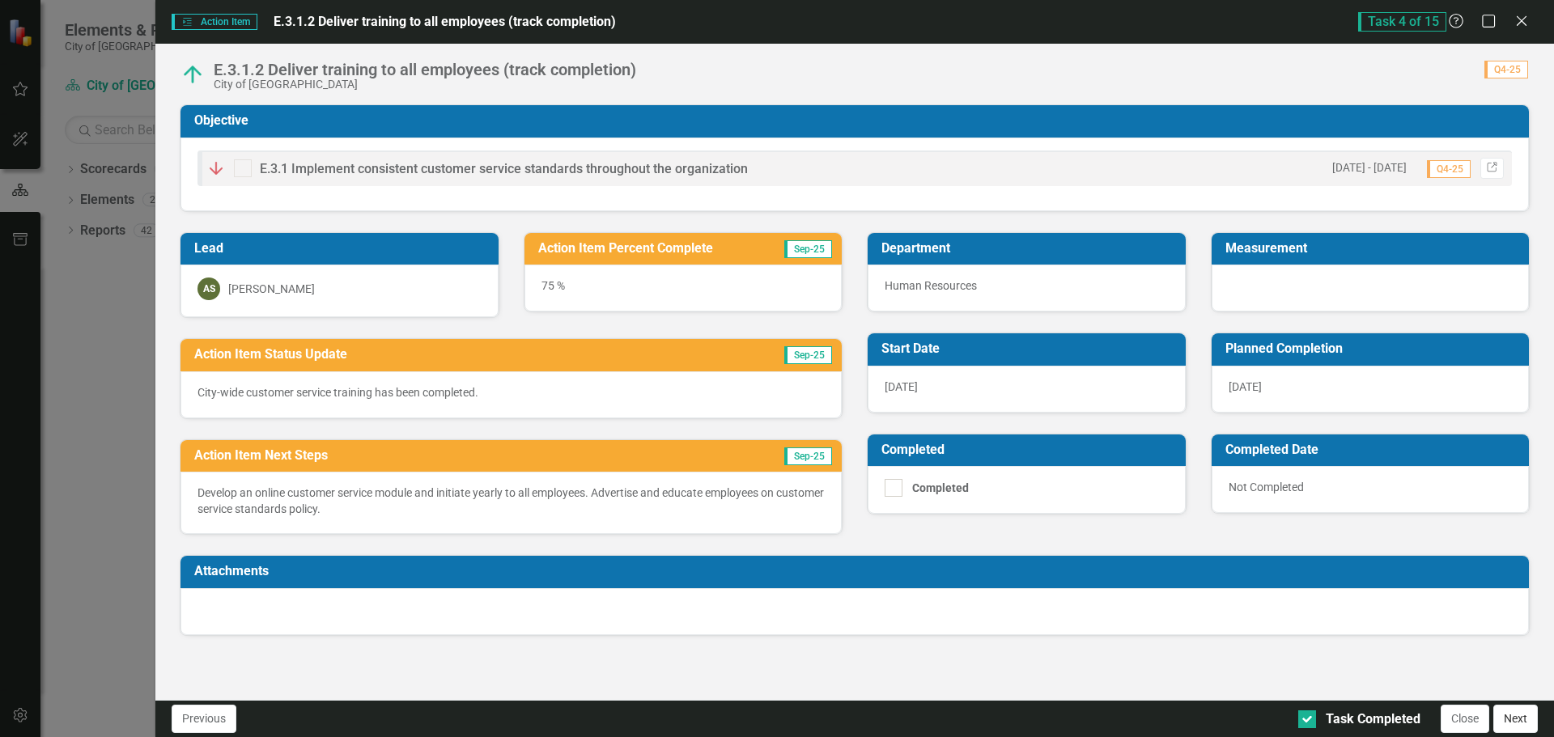
click at [1528, 727] on button "Next" at bounding box center [1515, 719] width 45 height 28
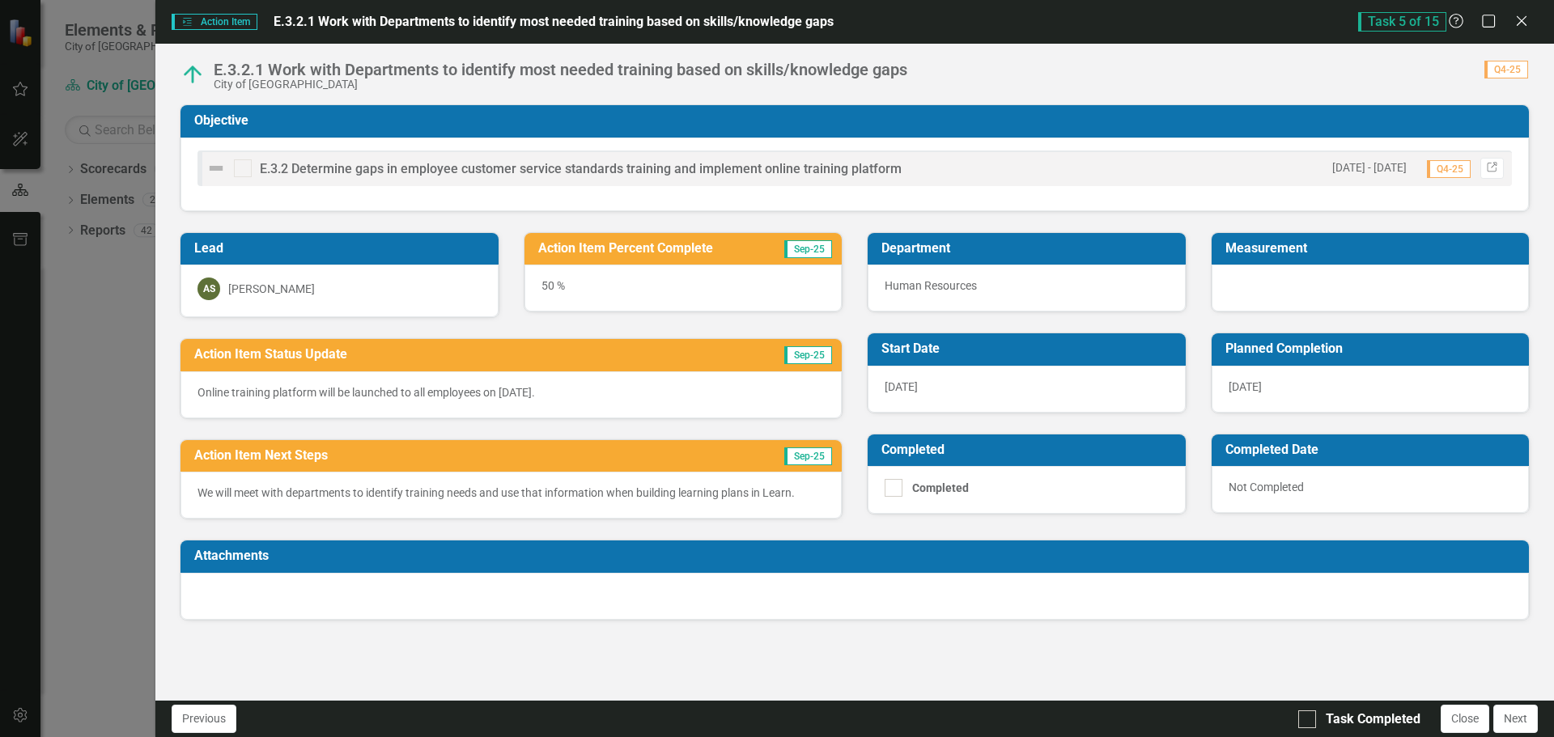
click at [401, 395] on p "Online training platform will be launched to all employees on [DATE]." at bounding box center [510, 392] width 627 height 16
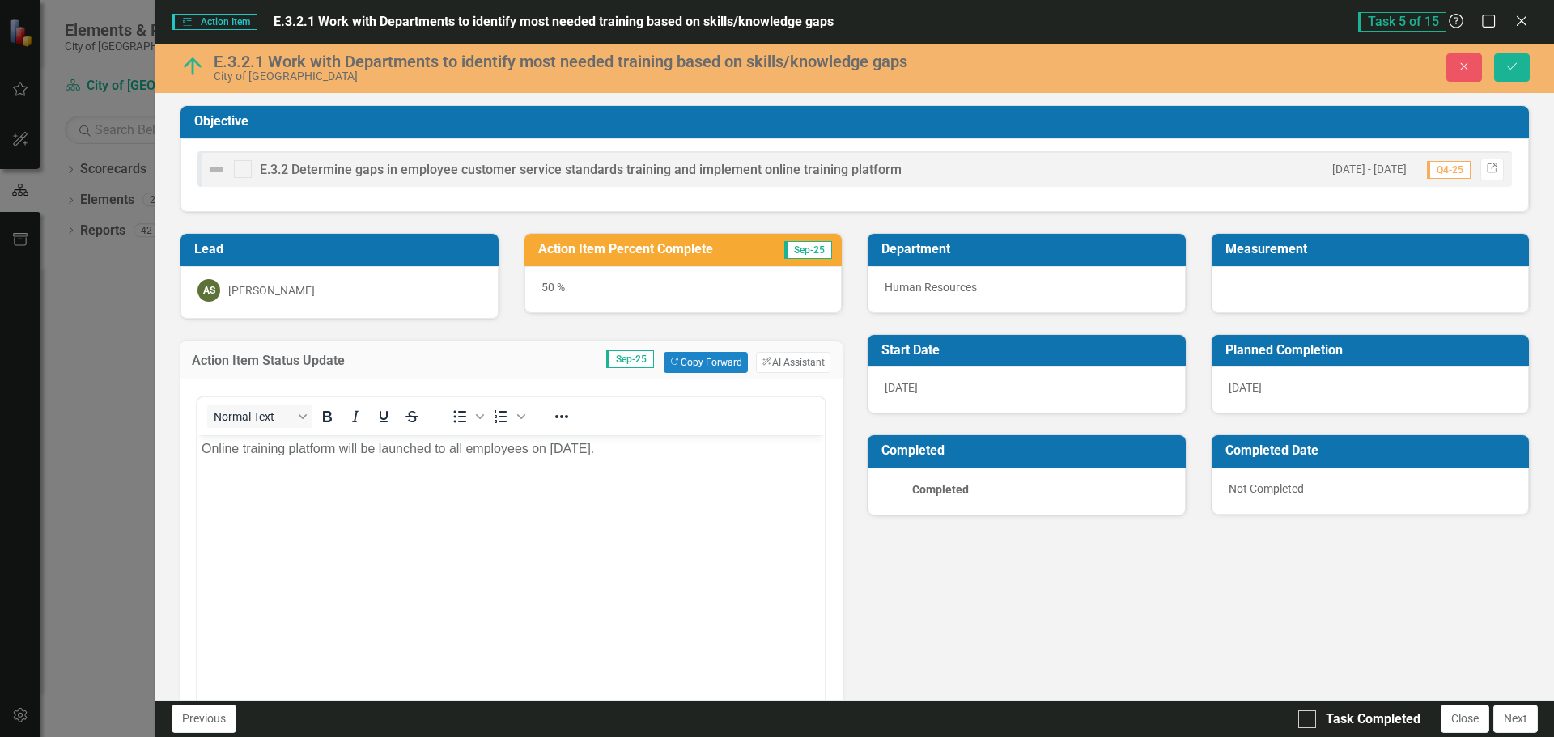
click at [550, 289] on div "50 %" at bounding box center [683, 289] width 318 height 47
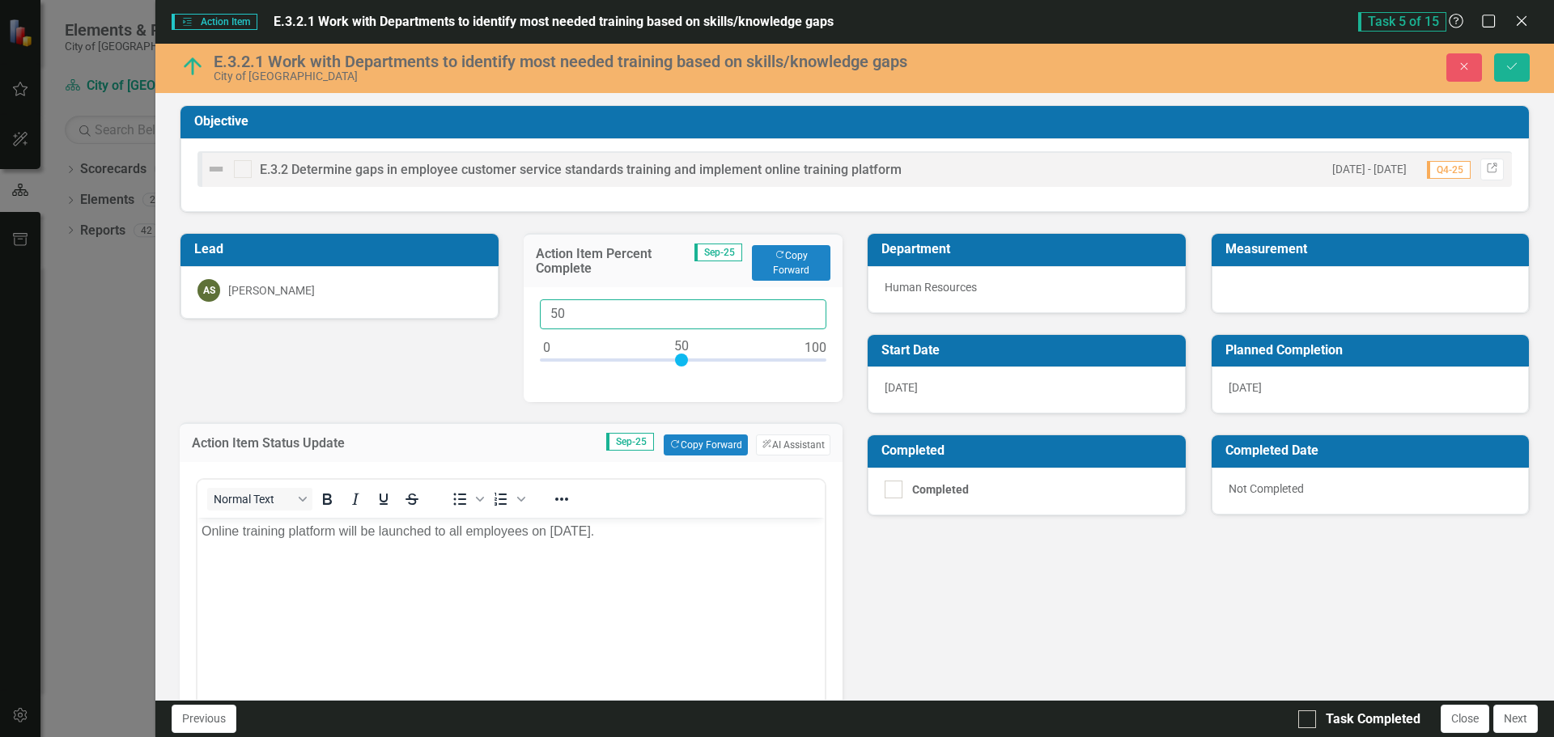
drag, startPoint x: 565, startPoint y: 313, endPoint x: 534, endPoint y: 308, distance: 31.1
click at [534, 308] on div "50" at bounding box center [684, 344] width 320 height 115
type input "60"
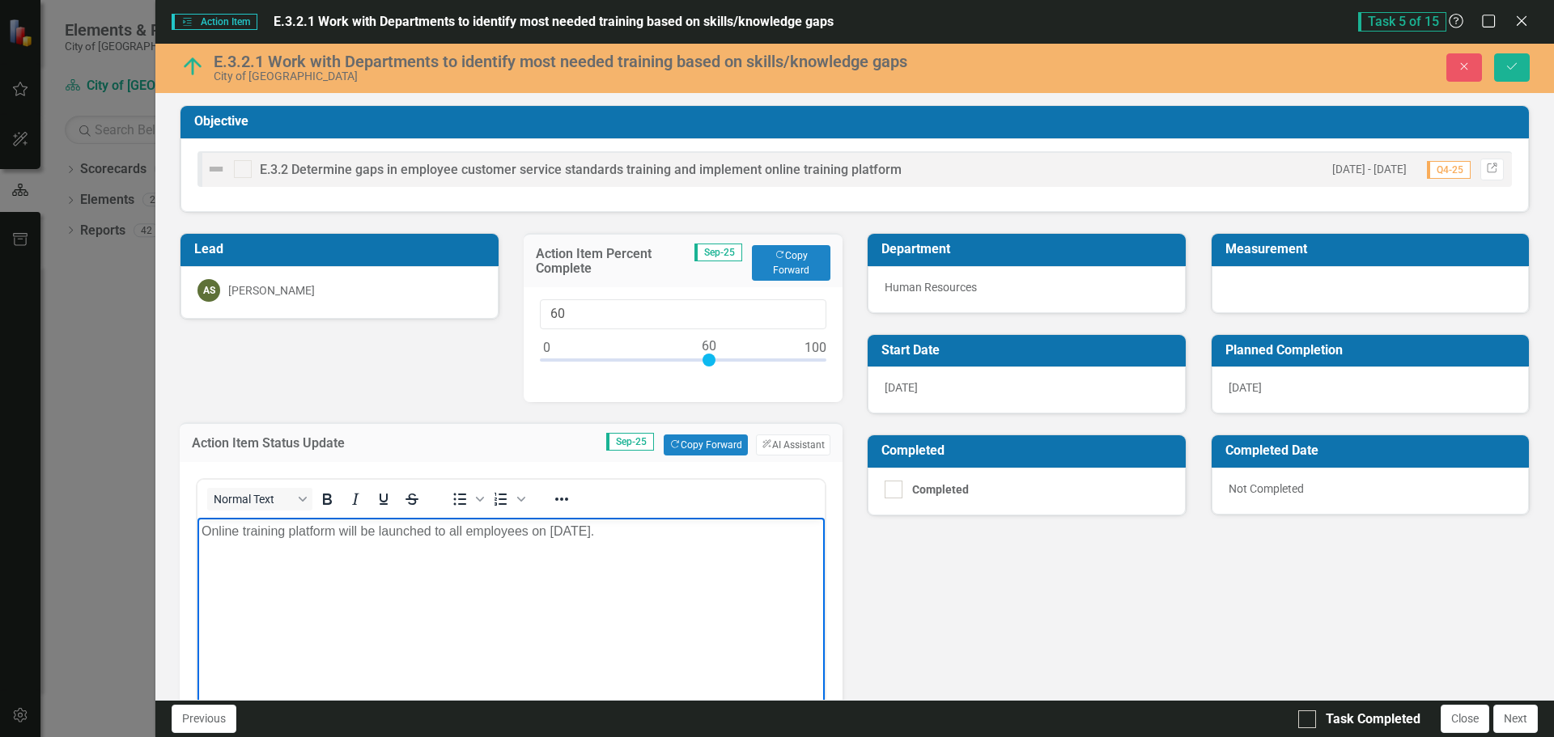
drag, startPoint x: 604, startPoint y: 533, endPoint x: 284, endPoint y: 1047, distance: 604.6
click at [197, 528] on html "Online training platform will be launched to all employees on [DATE]." at bounding box center [510, 639] width 627 height 243
click at [438, 652] on body "Online training platform will be launched to all employees on [DATE]." at bounding box center [510, 639] width 627 height 243
drag, startPoint x: 520, startPoint y: 524, endPoint x: 343, endPoint y: 538, distance: 177.9
click at [343, 538] on p "Online training platform will be launched to all employees on [DATE]." at bounding box center [511, 531] width 619 height 19
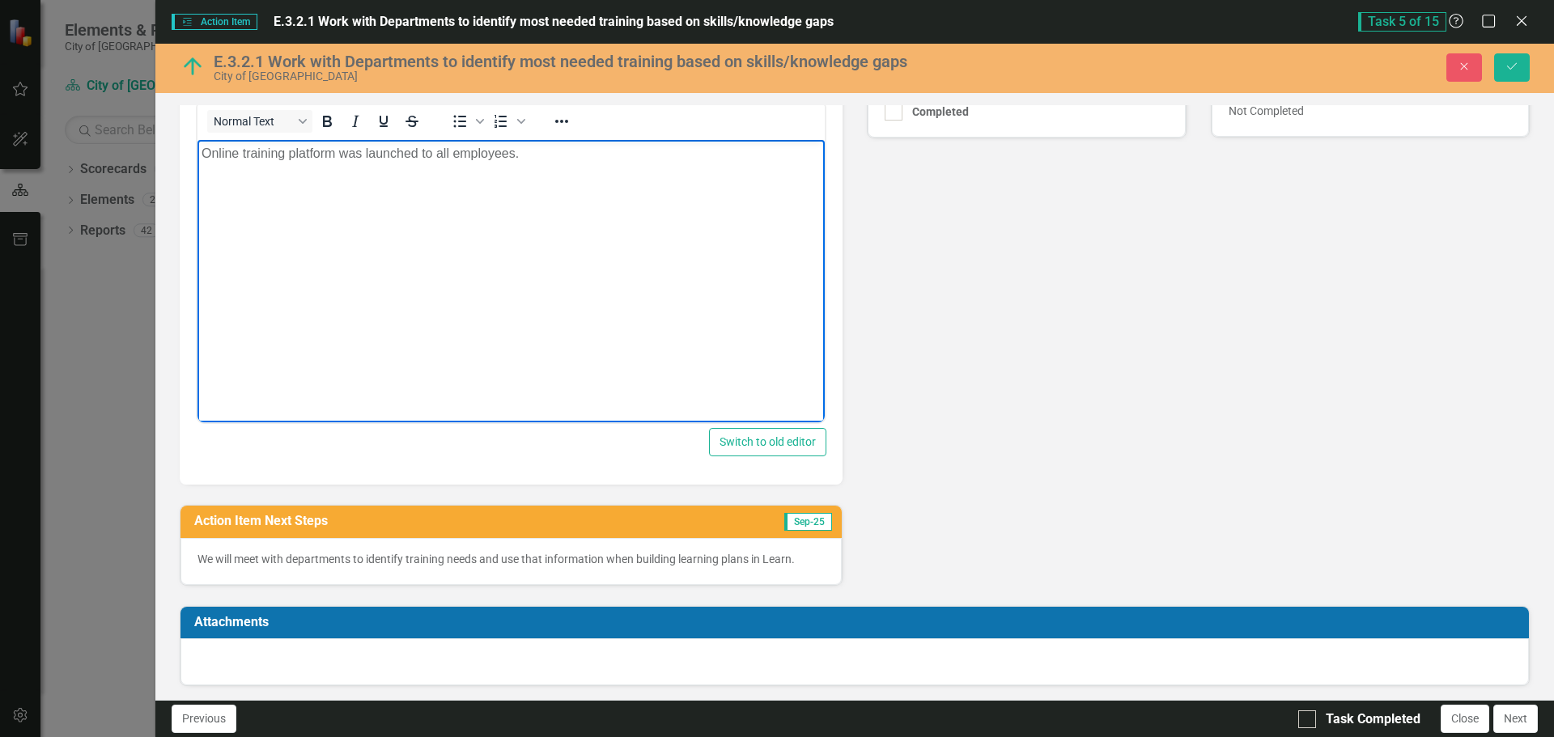
scroll to position [380, 0]
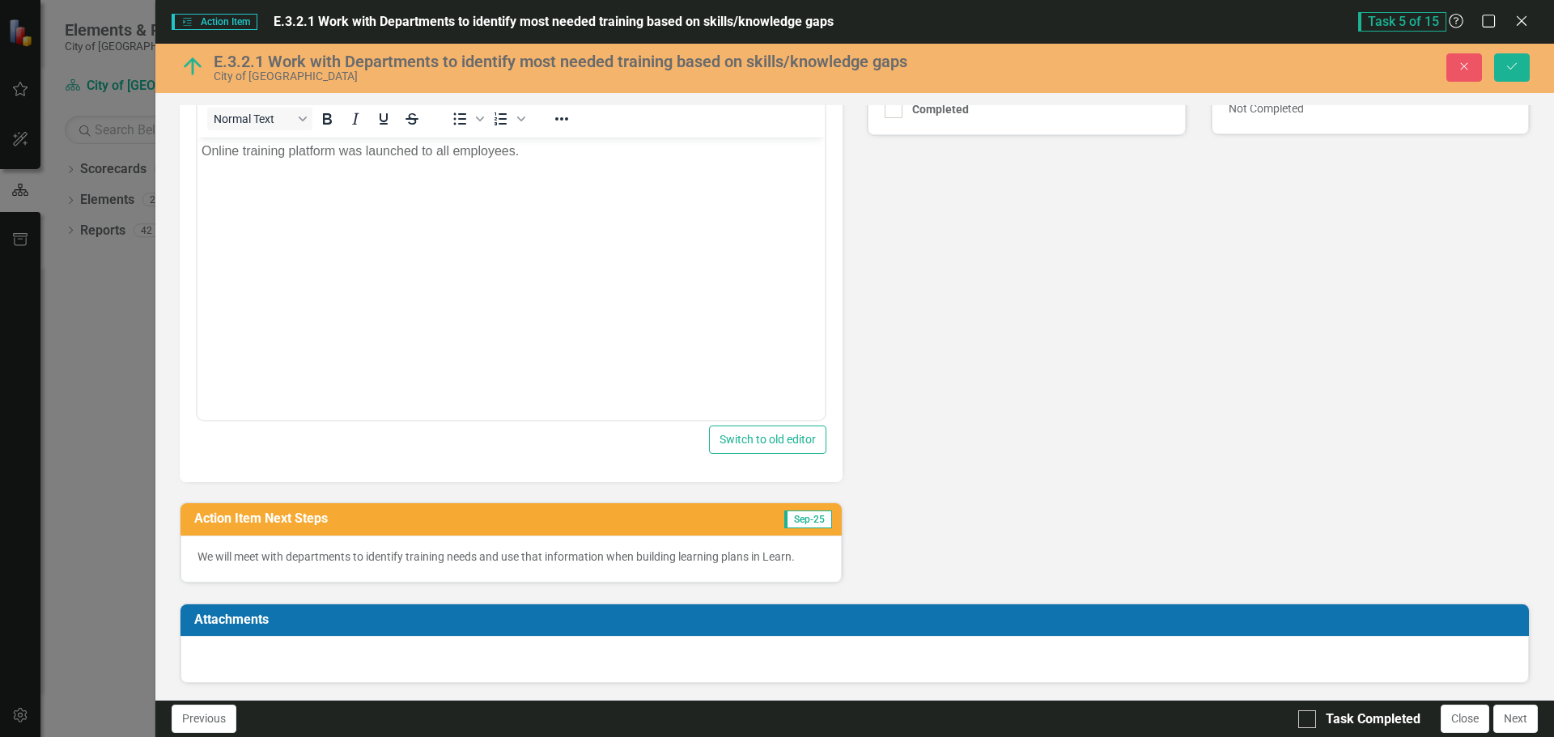
click at [538, 554] on p "We will meet with departments to identify training needs and use that informati…" at bounding box center [510, 557] width 627 height 16
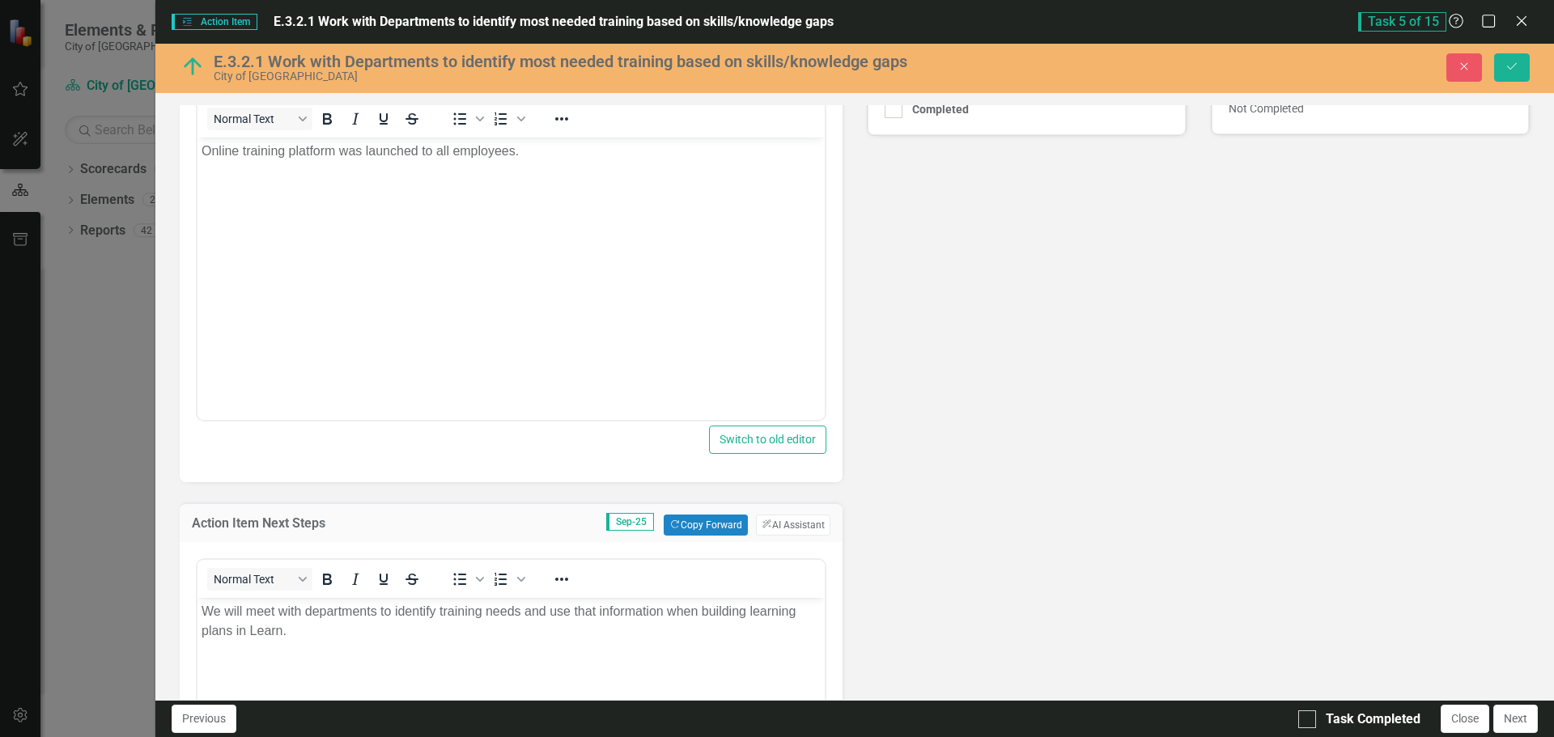
scroll to position [0, 0]
click at [1312, 718] on div at bounding box center [1307, 720] width 18 height 18
click at [1309, 718] on input "Task Completed" at bounding box center [1303, 716] width 11 height 11
checkbox input "true"
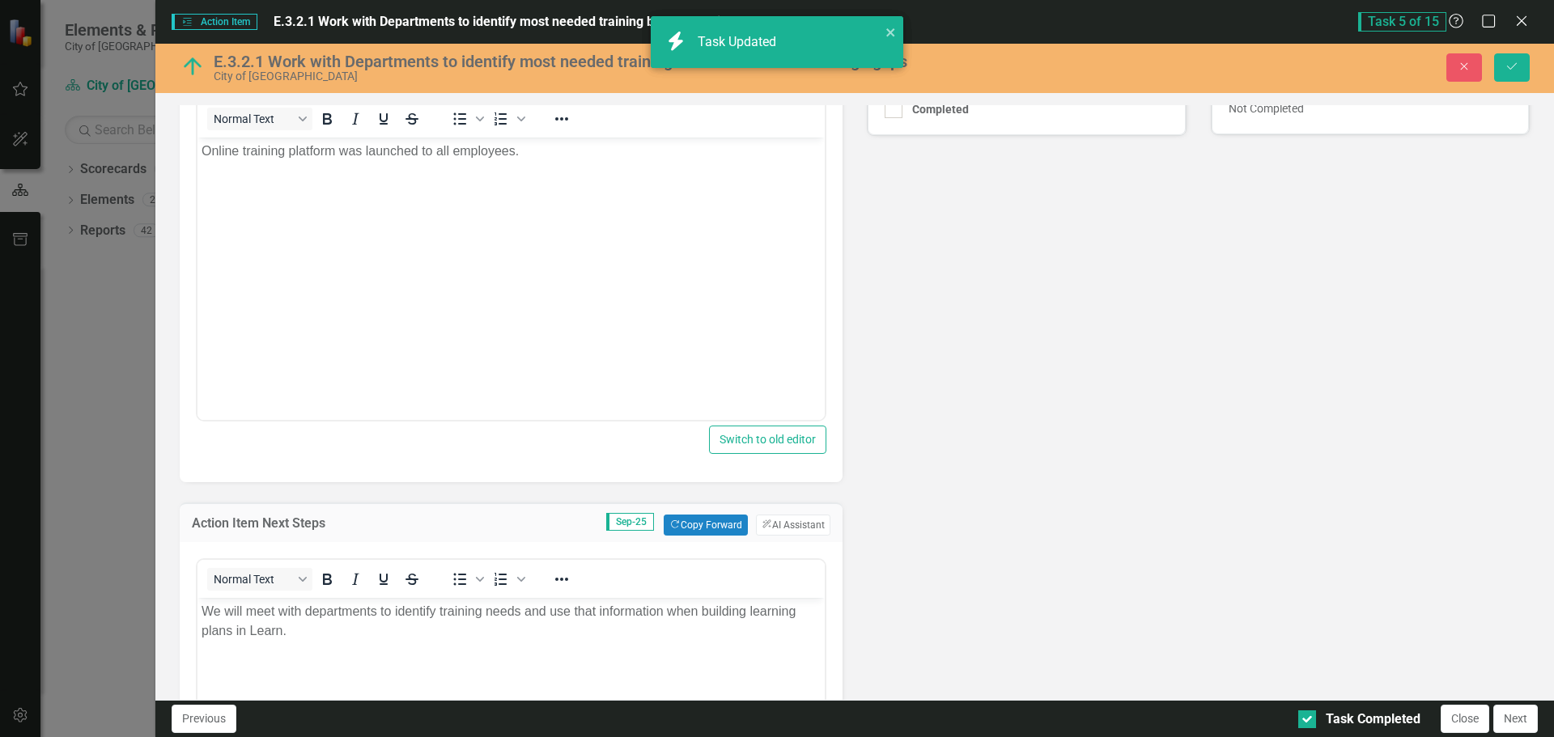
checkbox input "true"
click at [1514, 70] on icon "Save" at bounding box center [1512, 66] width 15 height 11
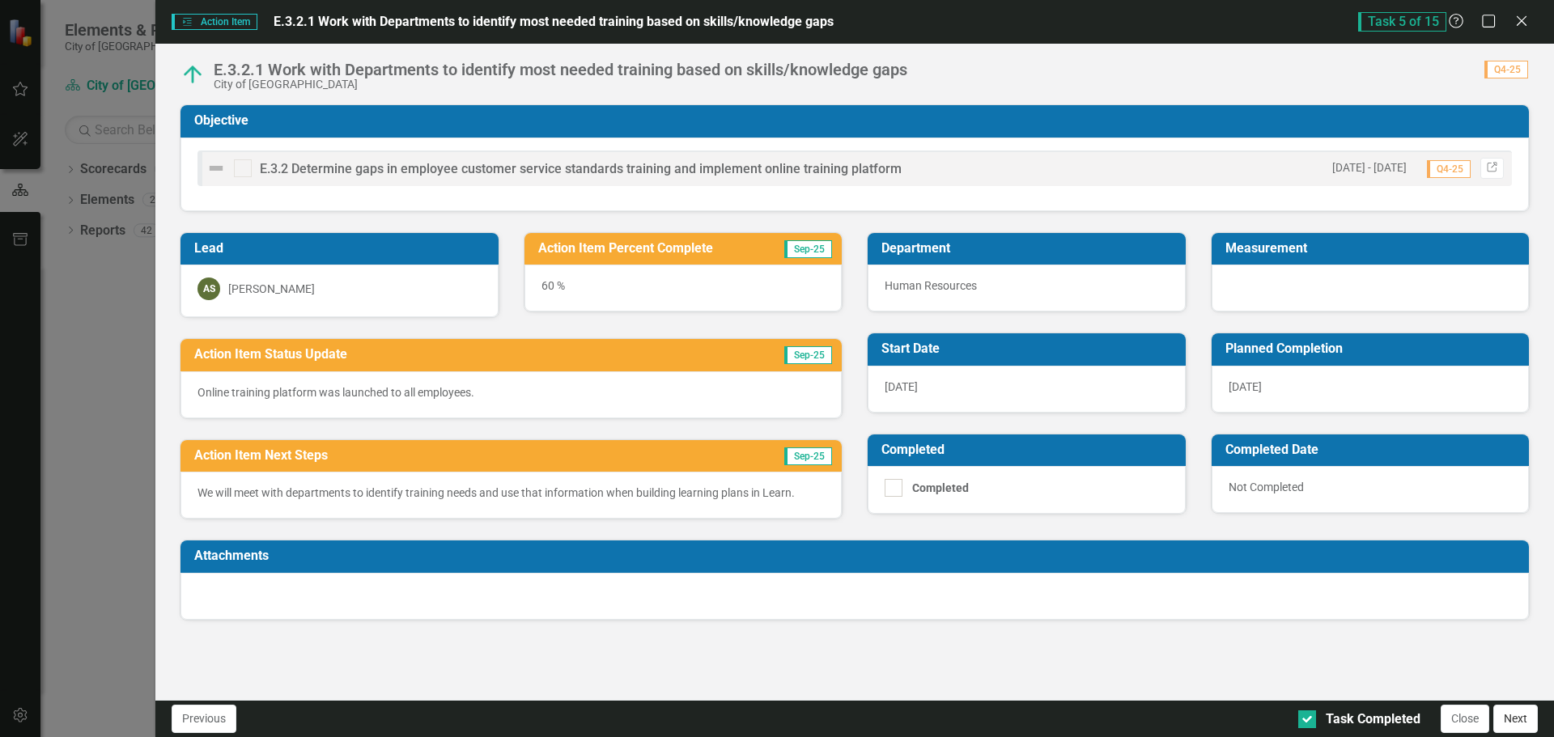
click at [1516, 728] on button "Next" at bounding box center [1515, 719] width 45 height 28
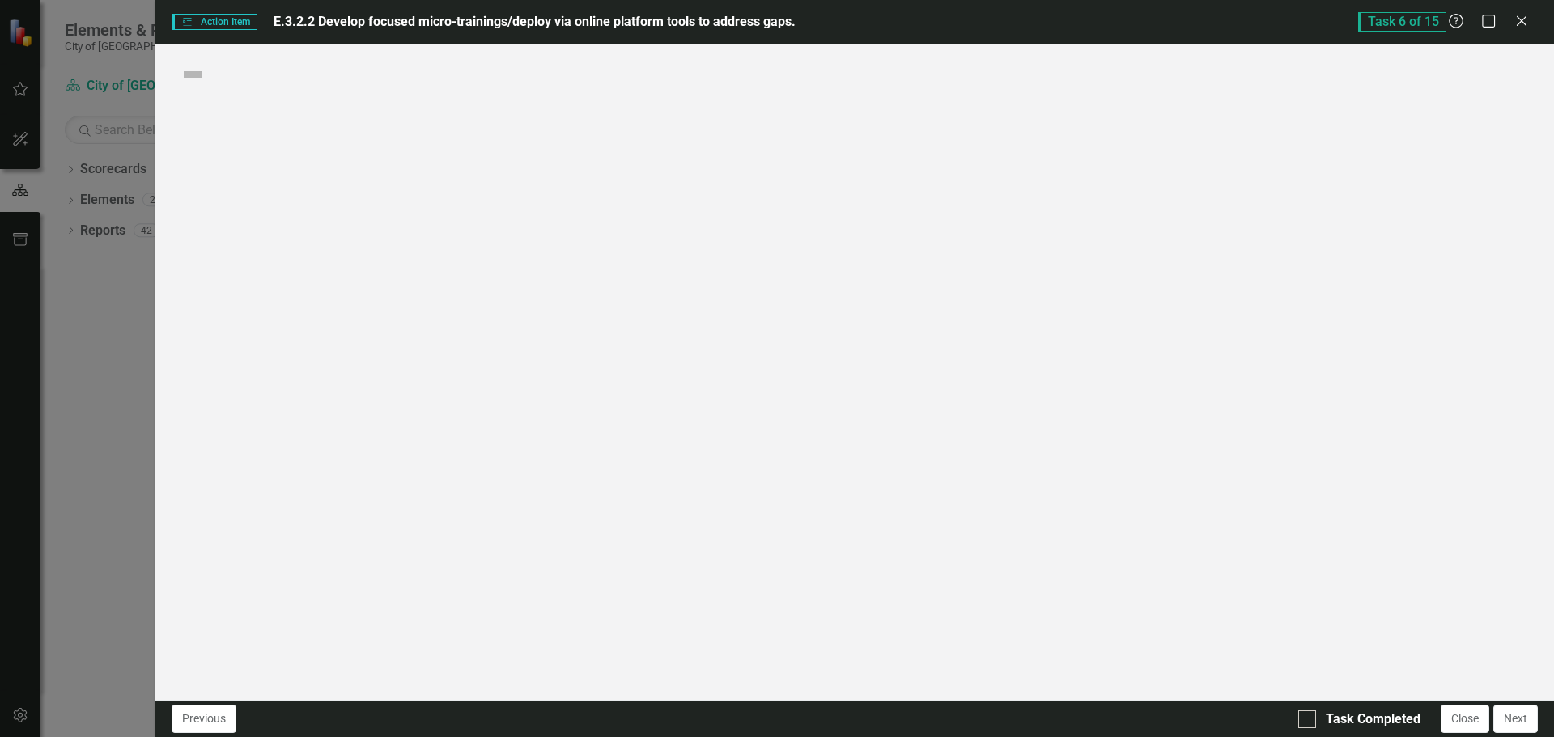
click at [1516, 728] on body "Elements & Reports City of Dunedin Scorecard City of [GEOGRAPHIC_DATA] Search D…" at bounding box center [777, 368] width 1554 height 737
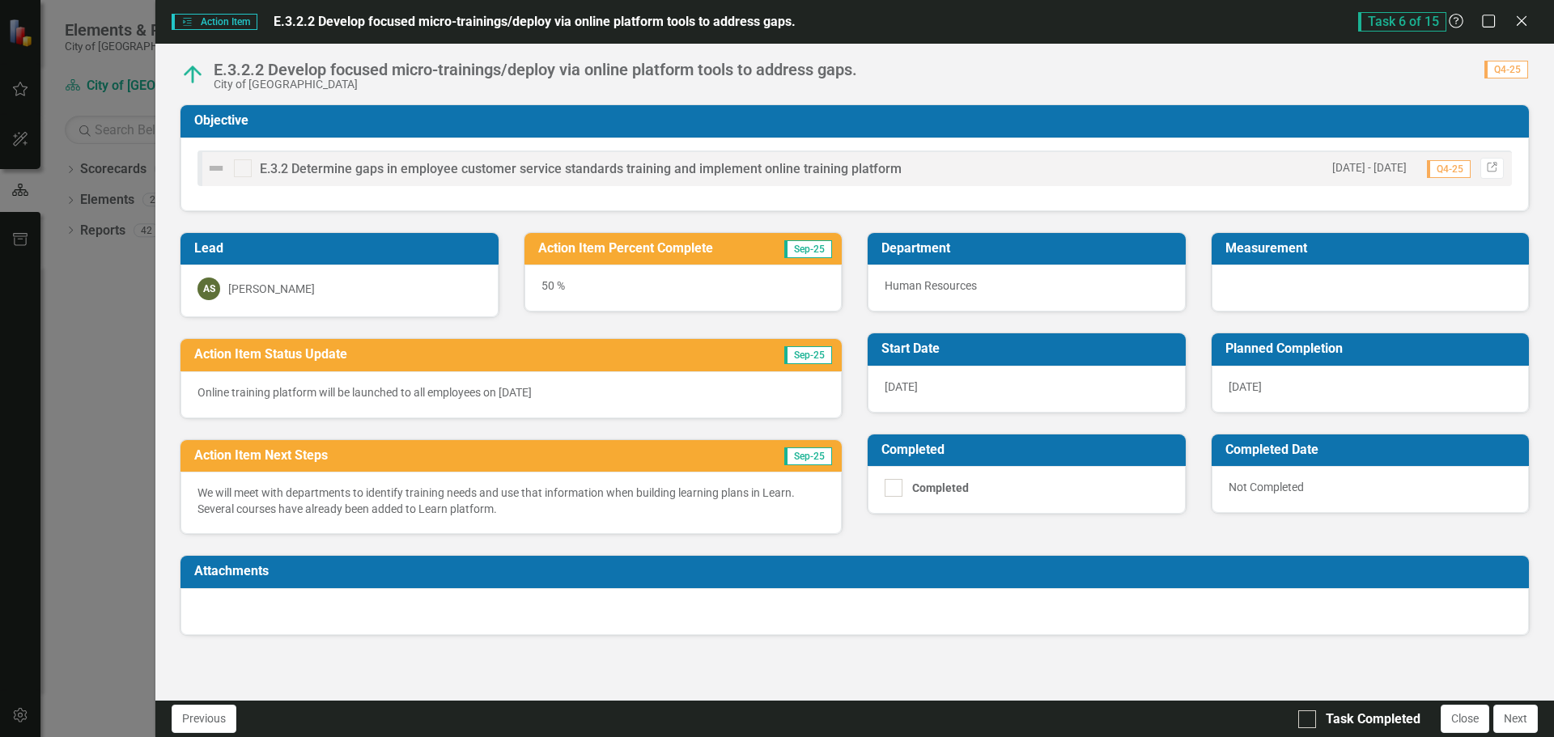
click at [545, 284] on div "50 %" at bounding box center [683, 288] width 318 height 47
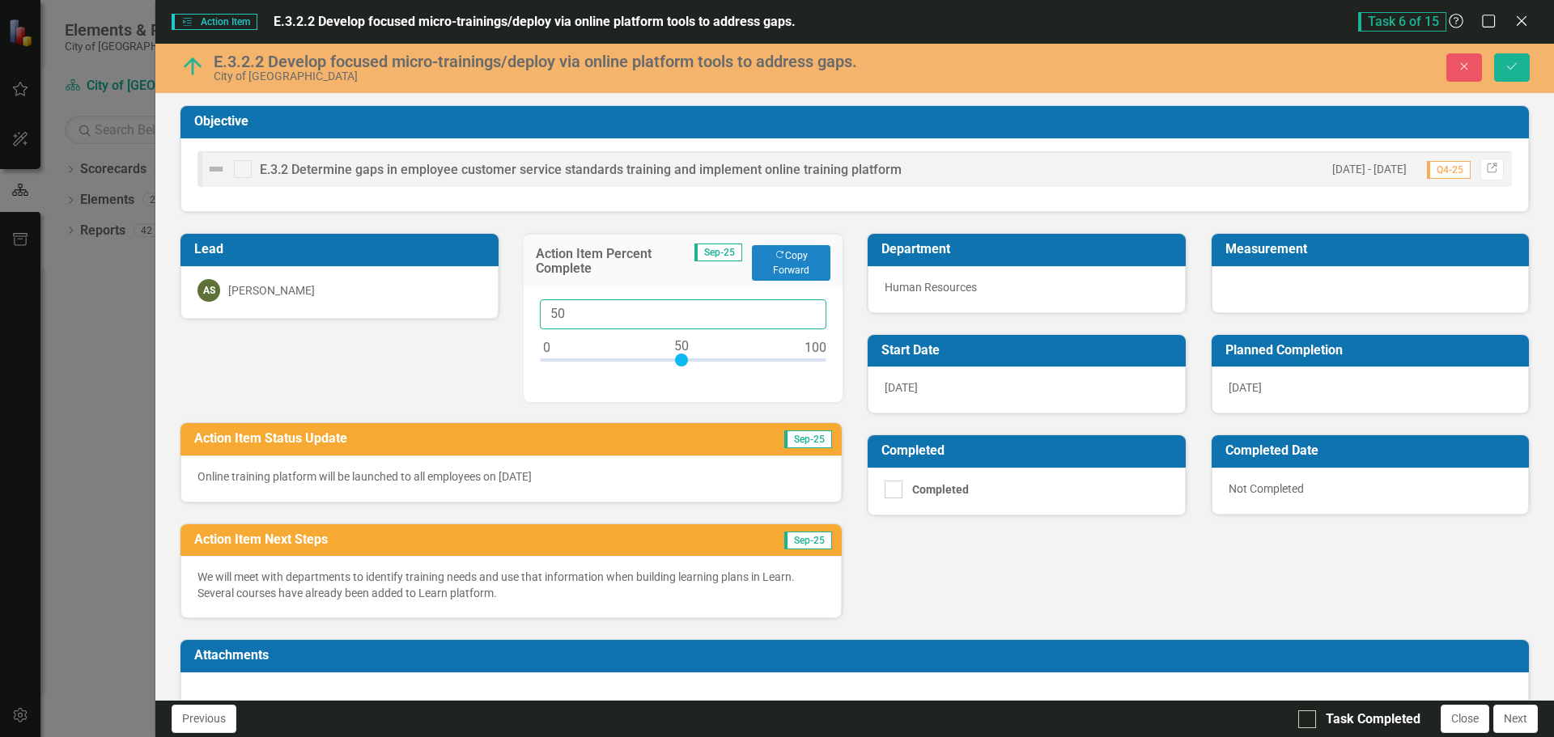
drag, startPoint x: 563, startPoint y: 321, endPoint x: 529, endPoint y: 315, distance: 35.3
click at [530, 316] on div "50" at bounding box center [684, 344] width 320 height 115
type input "60"
click at [502, 469] on p "Online training platform will be launched to all employees on [DATE]" at bounding box center [510, 477] width 627 height 16
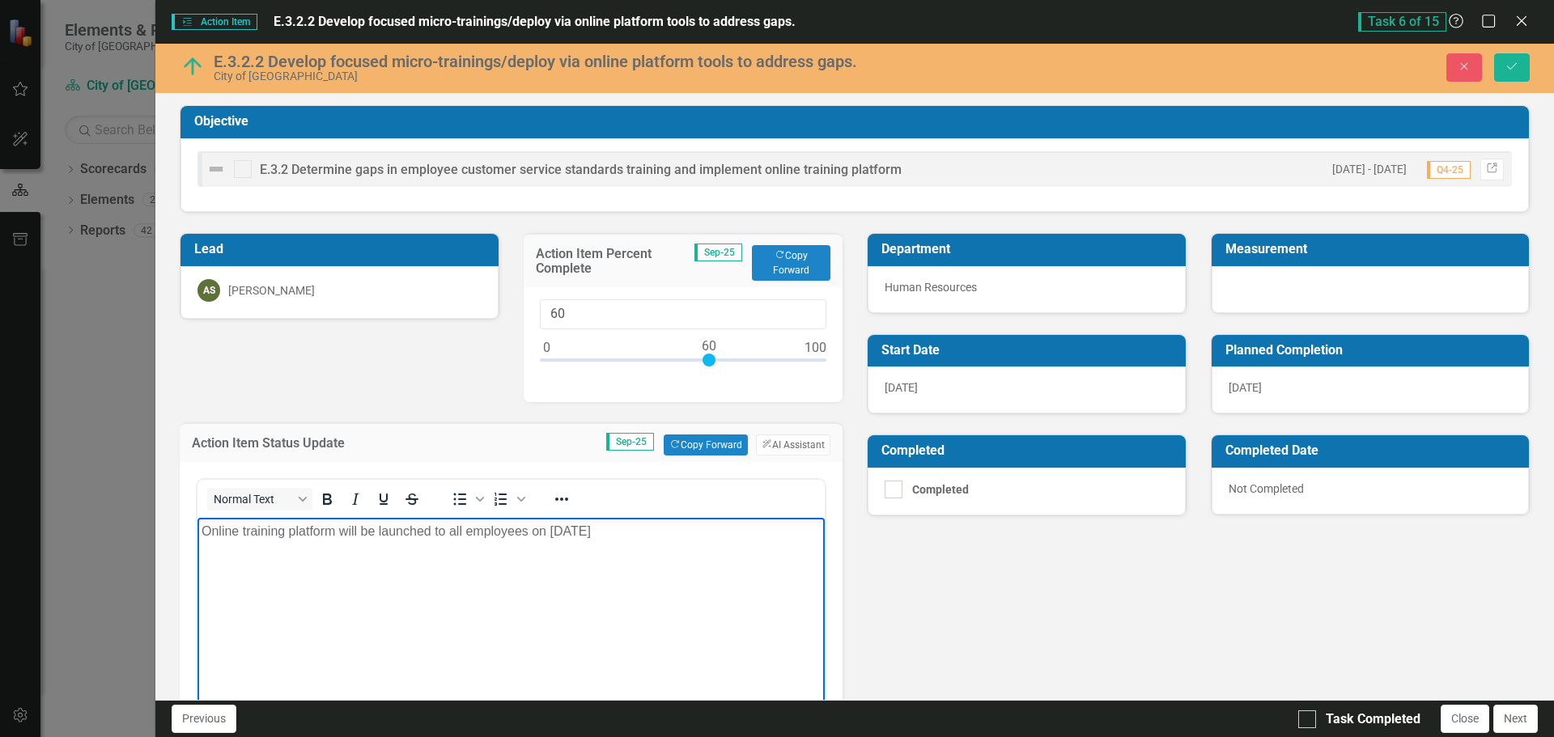
drag, startPoint x: 618, startPoint y: 530, endPoint x: 340, endPoint y: 538, distance: 278.6
click at [340, 538] on p "Online training platform will be launched to all employees on [DATE]" at bounding box center [511, 531] width 619 height 19
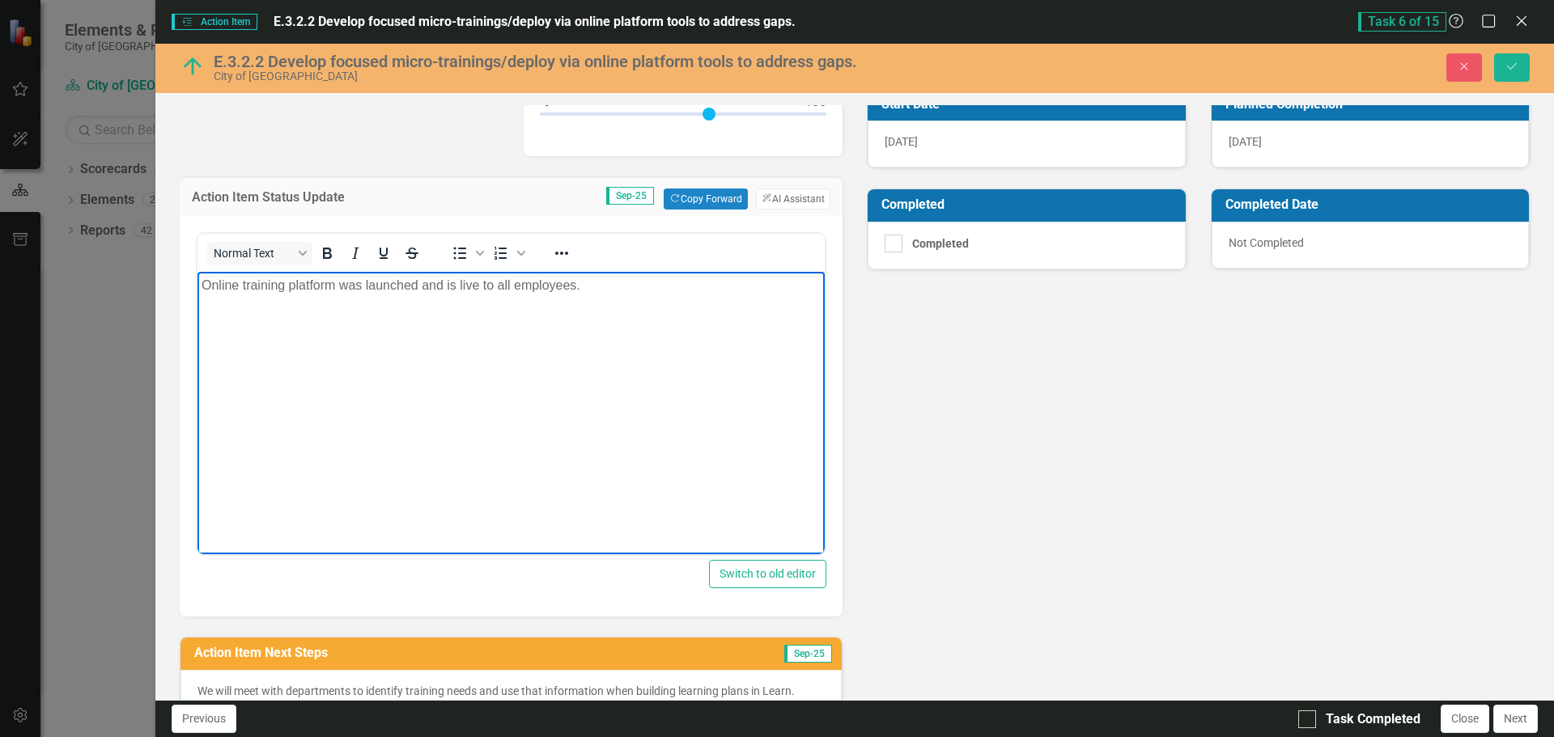
scroll to position [396, 0]
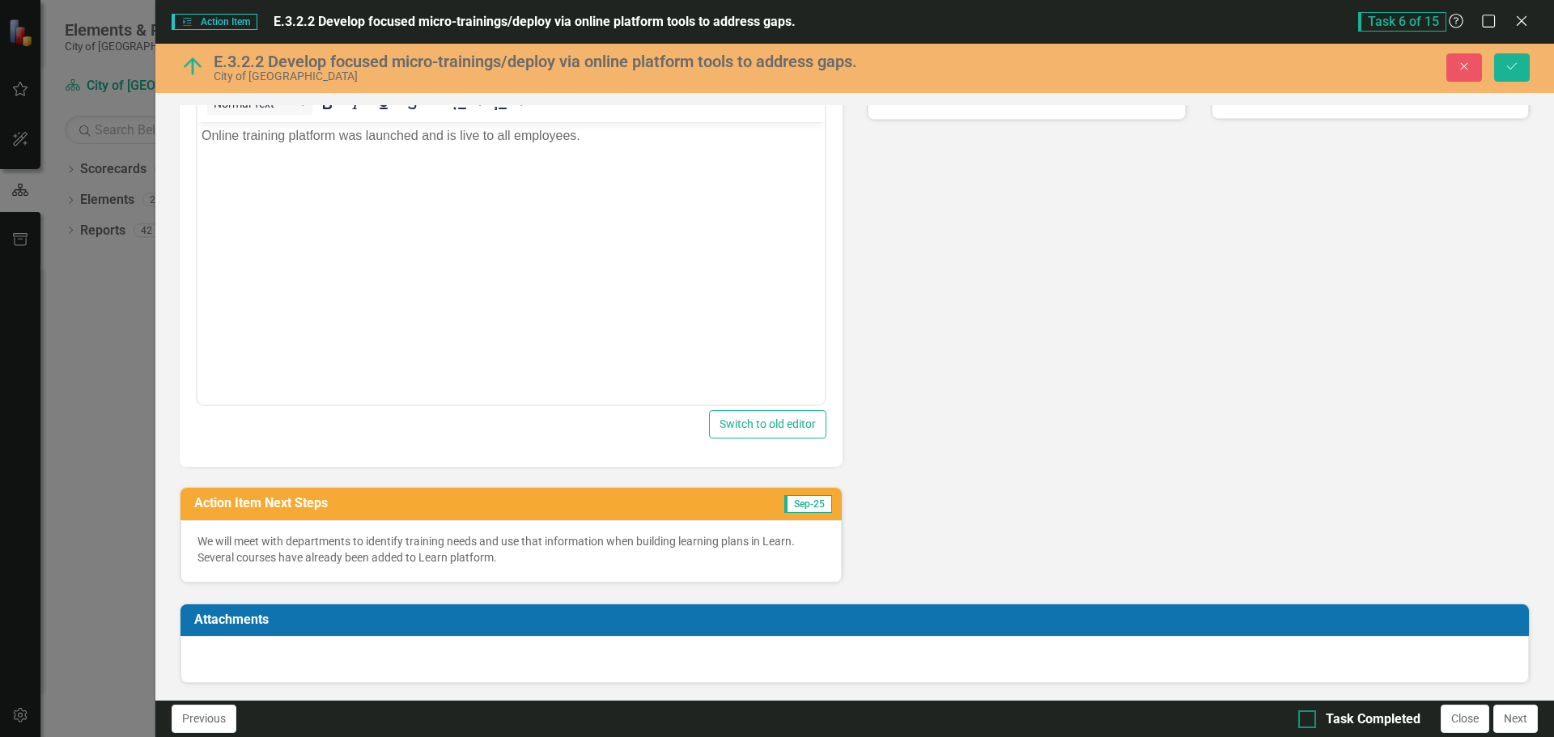
click at [1319, 725] on div "Task Completed" at bounding box center [1359, 720] width 122 height 19
click at [1309, 721] on input "Task Completed" at bounding box center [1303, 716] width 11 height 11
checkbox input "true"
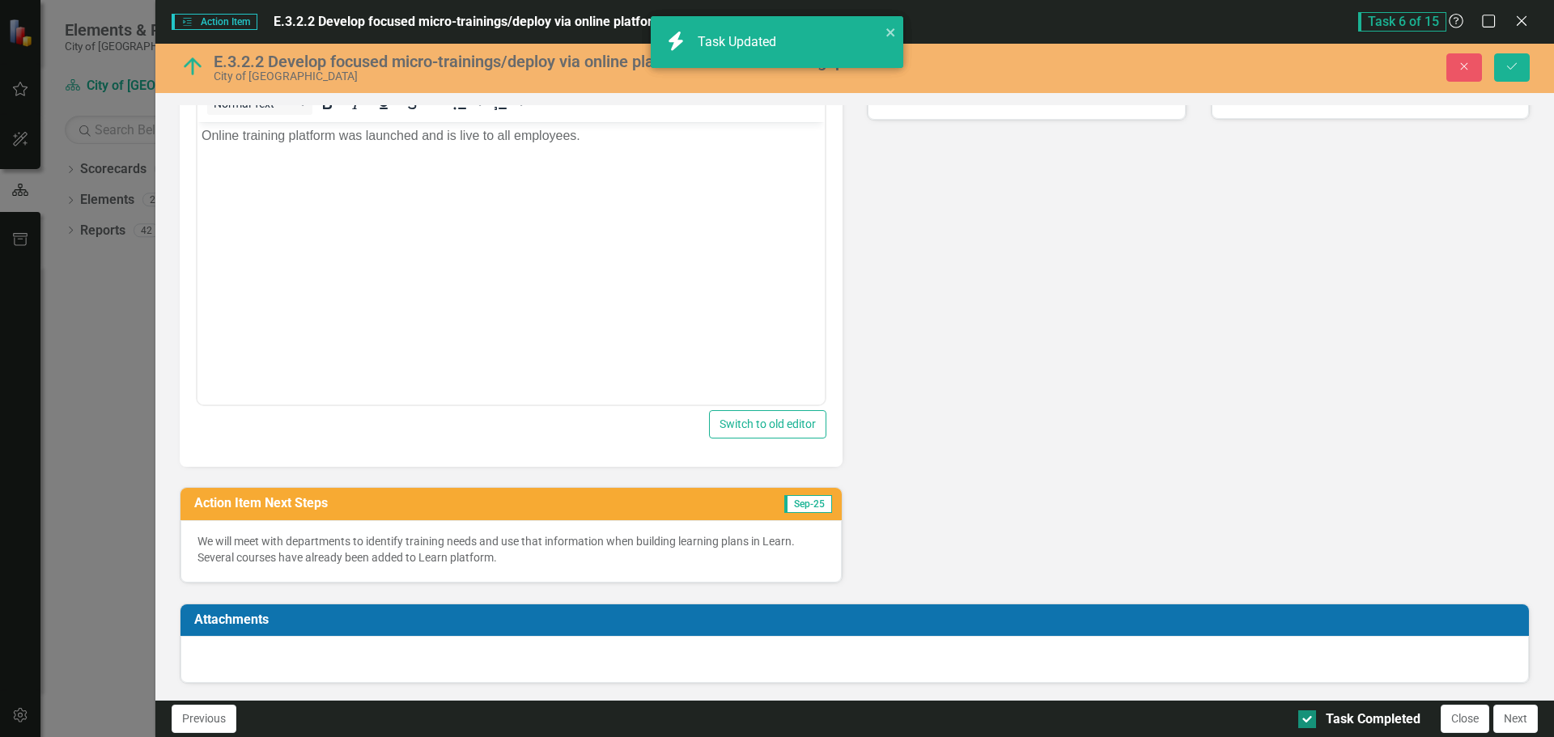
checkbox input "true"
click at [1499, 77] on button "Save" at bounding box center [1512, 67] width 36 height 28
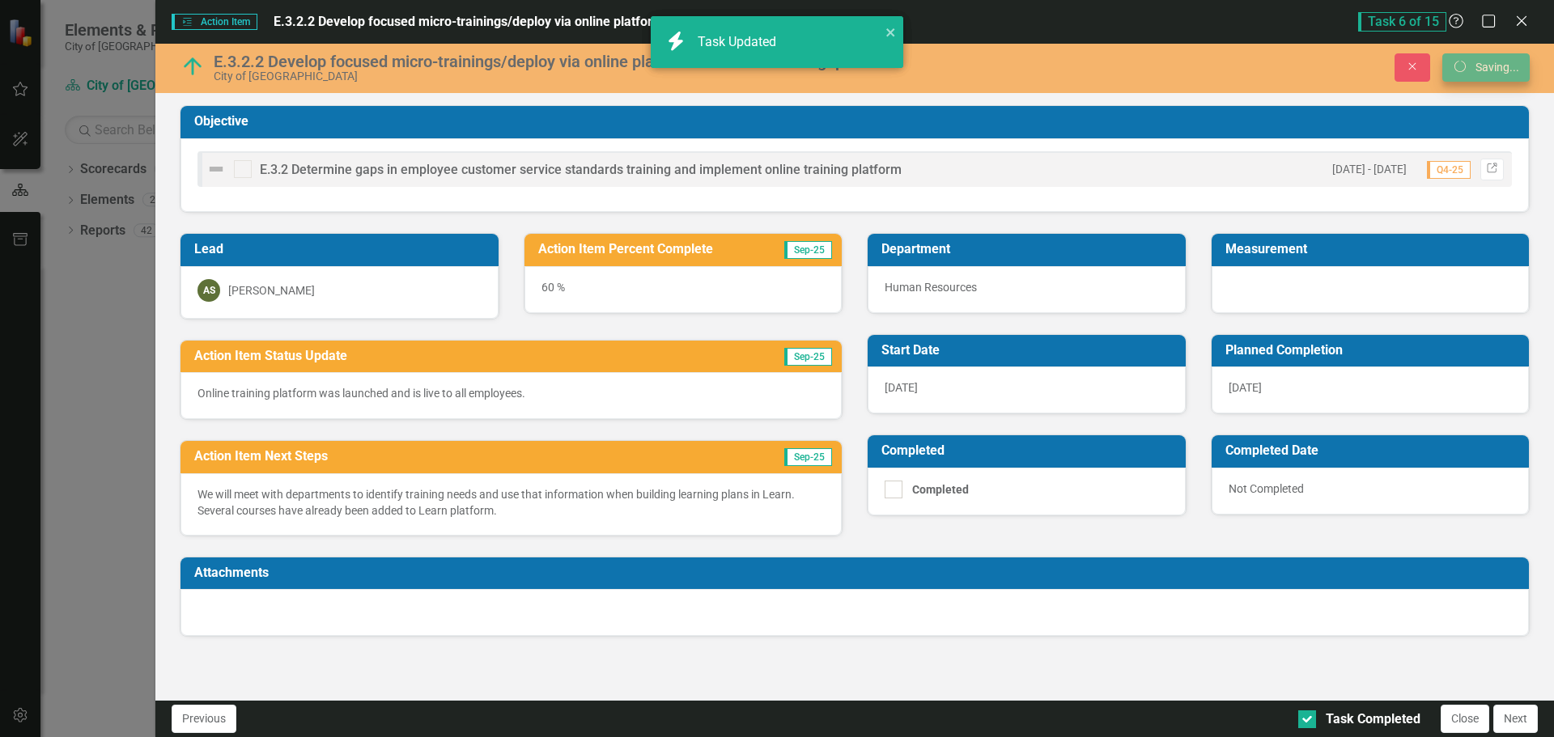
scroll to position [0, 0]
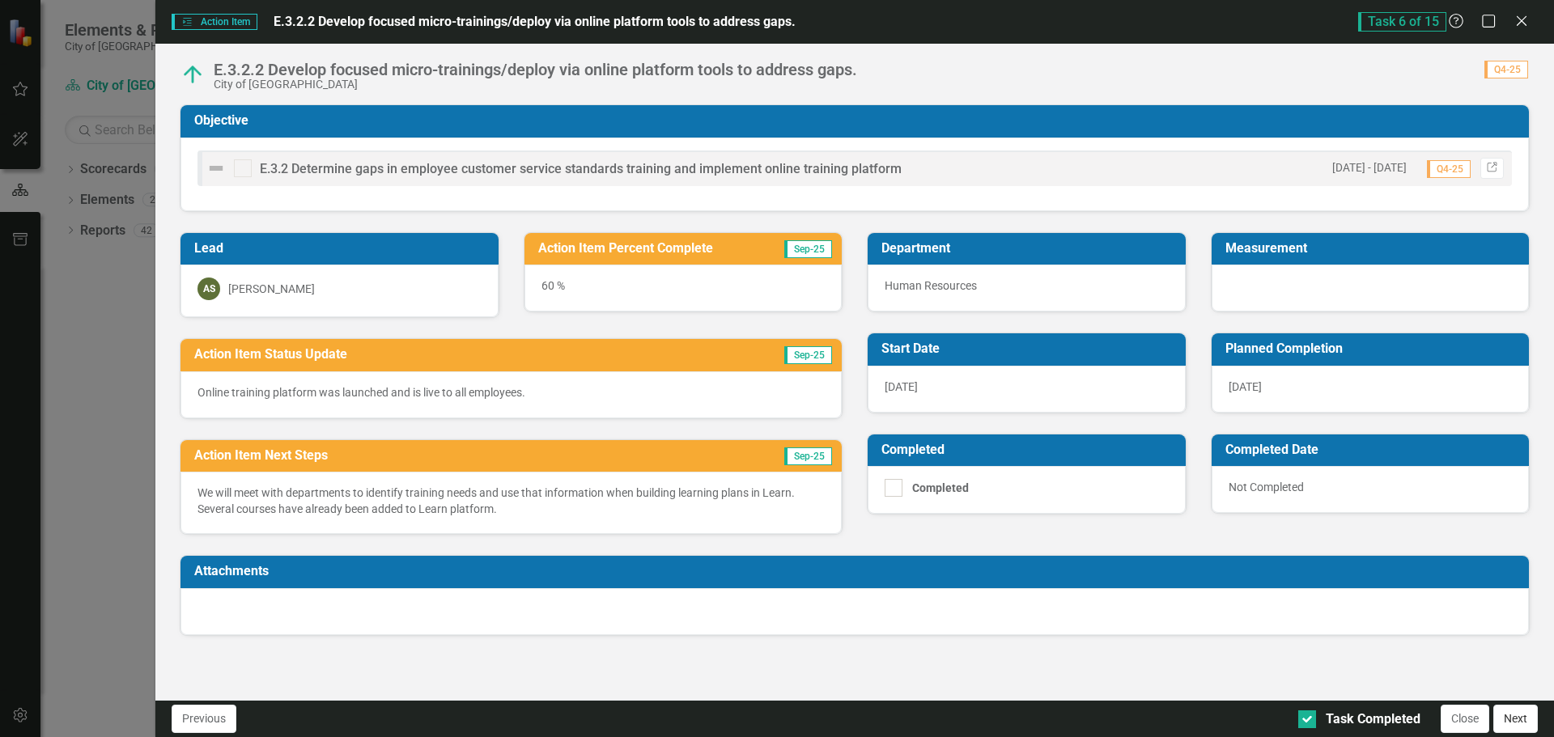
click at [1531, 725] on button "Next" at bounding box center [1515, 719] width 45 height 28
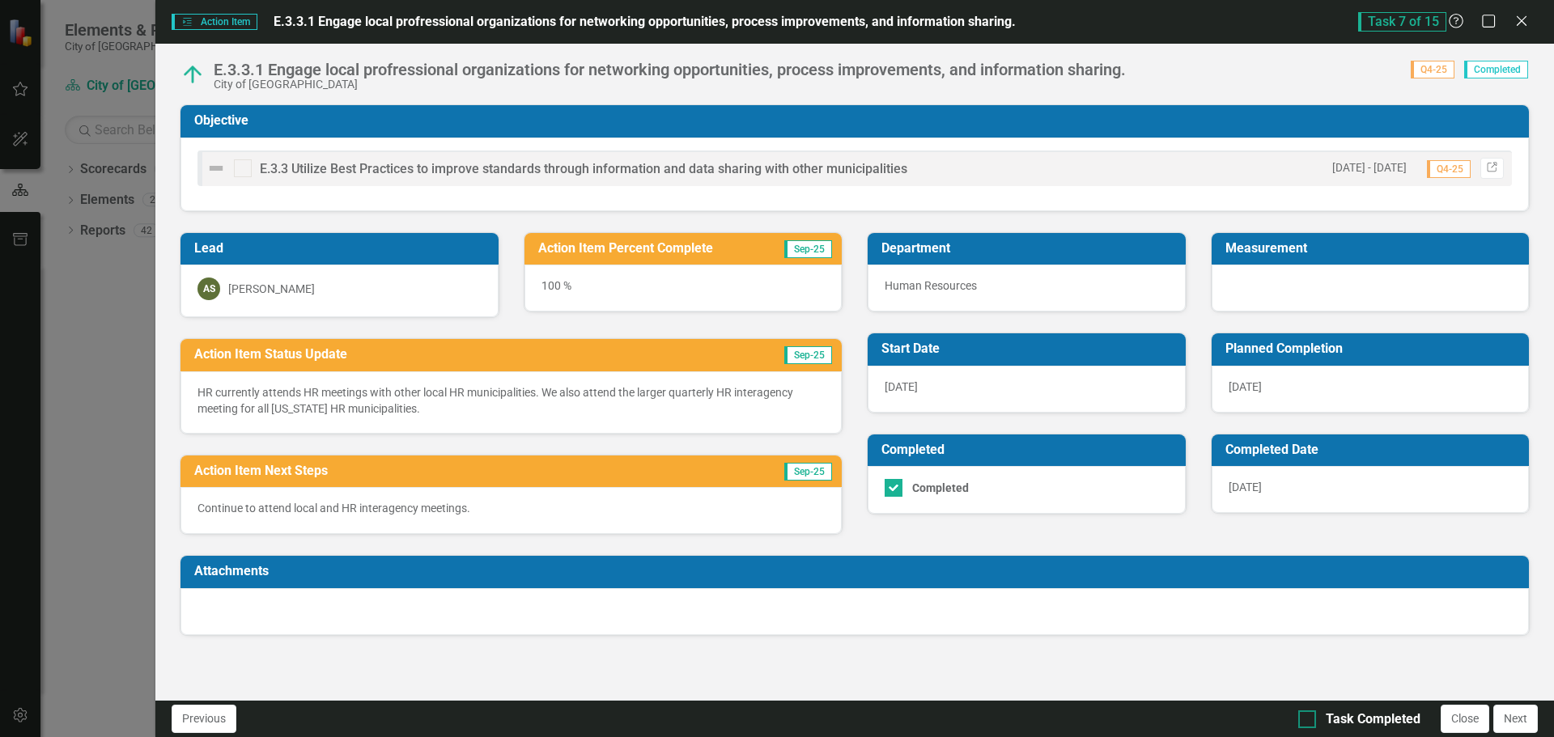
click at [1317, 719] on div "Task Completed" at bounding box center [1359, 720] width 122 height 19
click at [1309, 719] on input "Task Completed" at bounding box center [1303, 716] width 11 height 11
checkbox input "true"
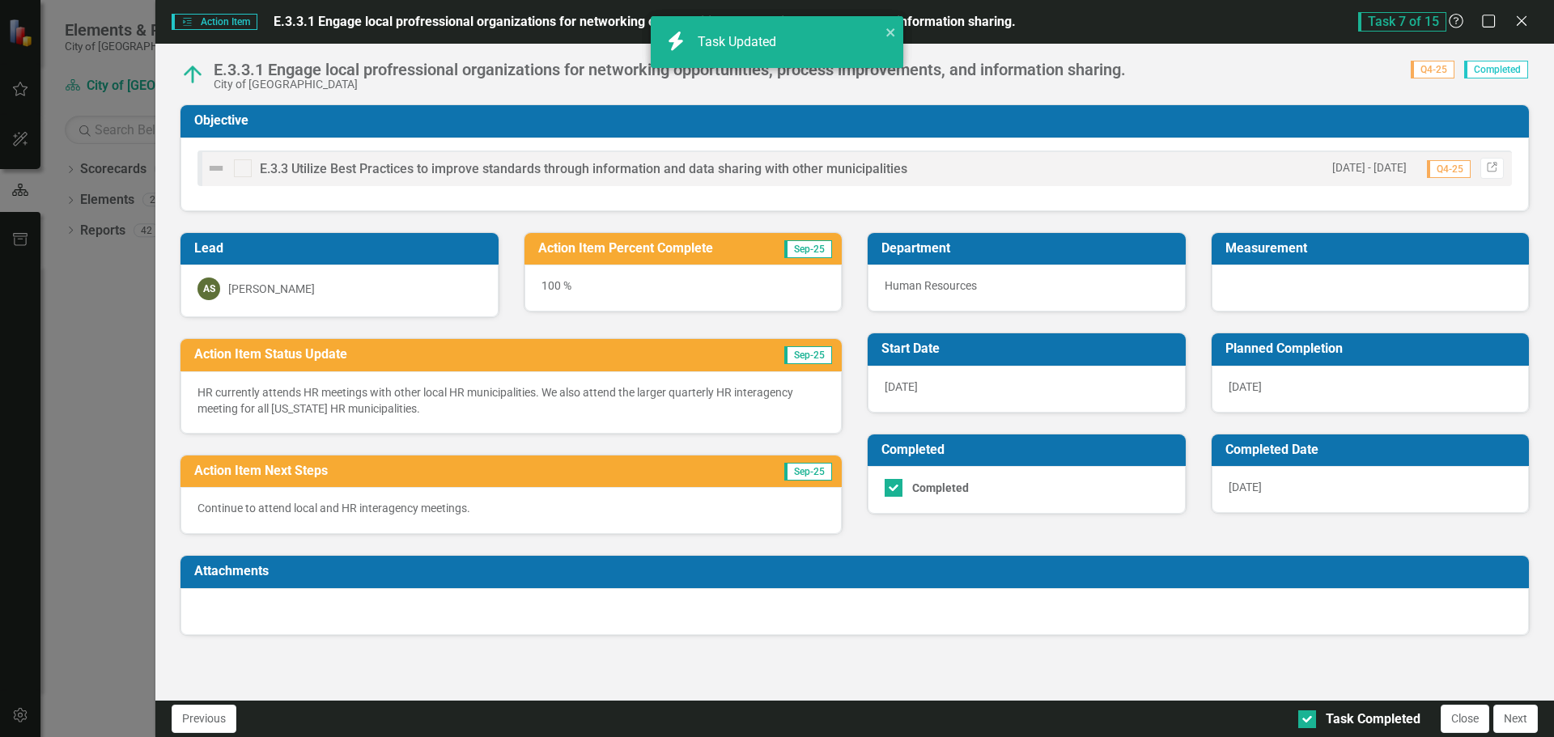
checkbox input "true"
click at [1520, 724] on button "Next" at bounding box center [1515, 719] width 45 height 28
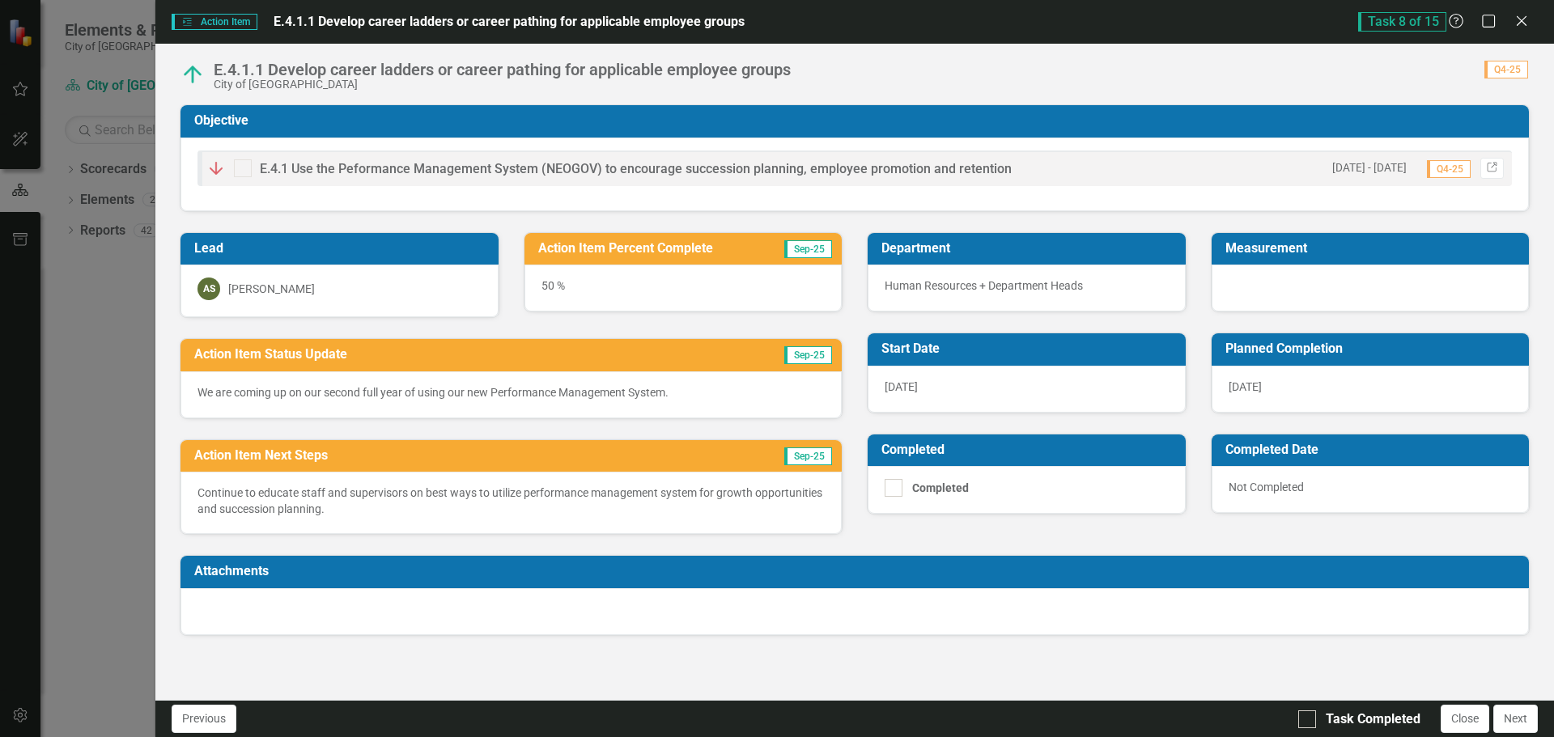
click at [1315, 730] on div "Task Completed Close Next" at bounding box center [1420, 719] width 244 height 28
click at [1309, 720] on div at bounding box center [1307, 720] width 18 height 18
click at [1309, 720] on input "Task Completed" at bounding box center [1303, 716] width 11 height 11
checkbox input "true"
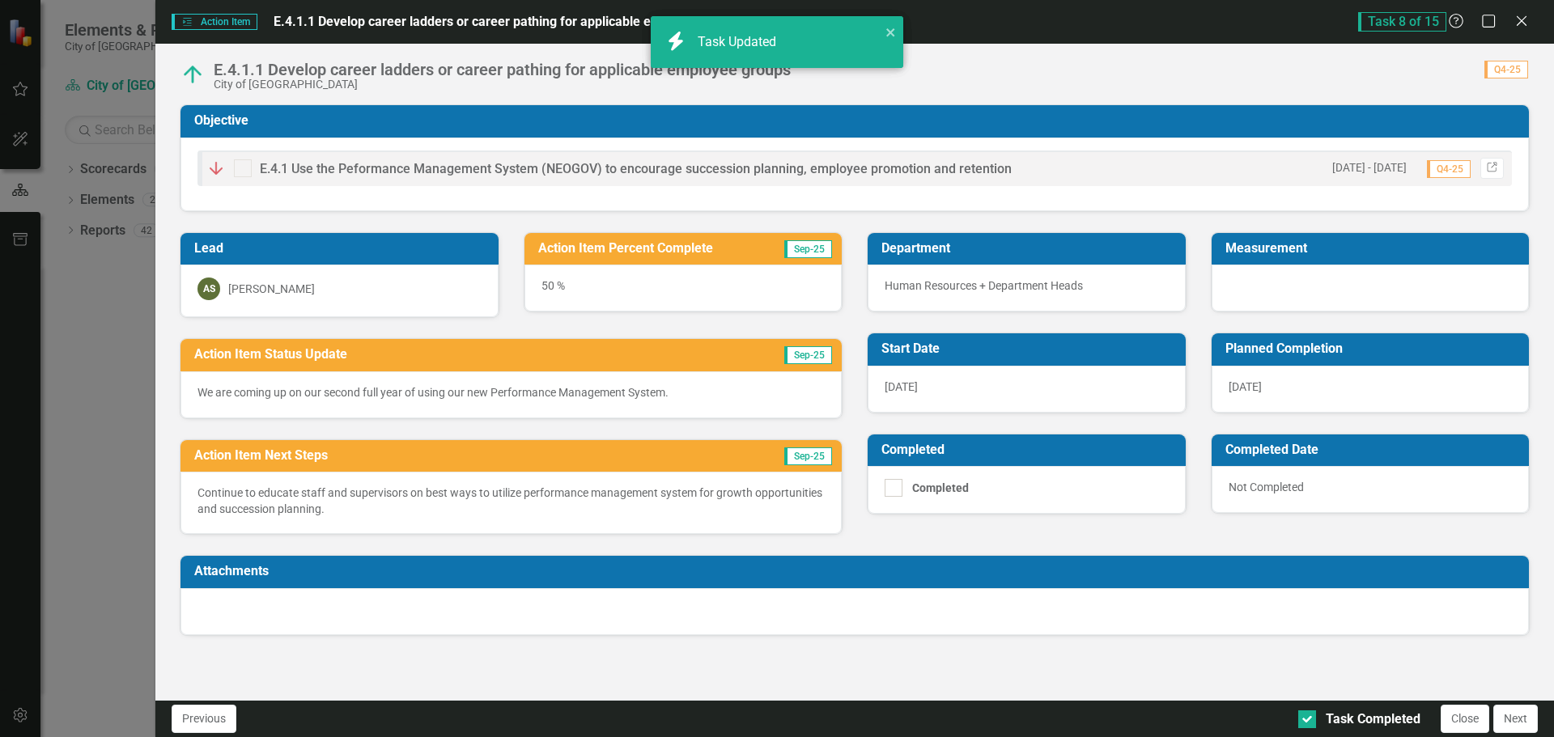
checkbox input "true"
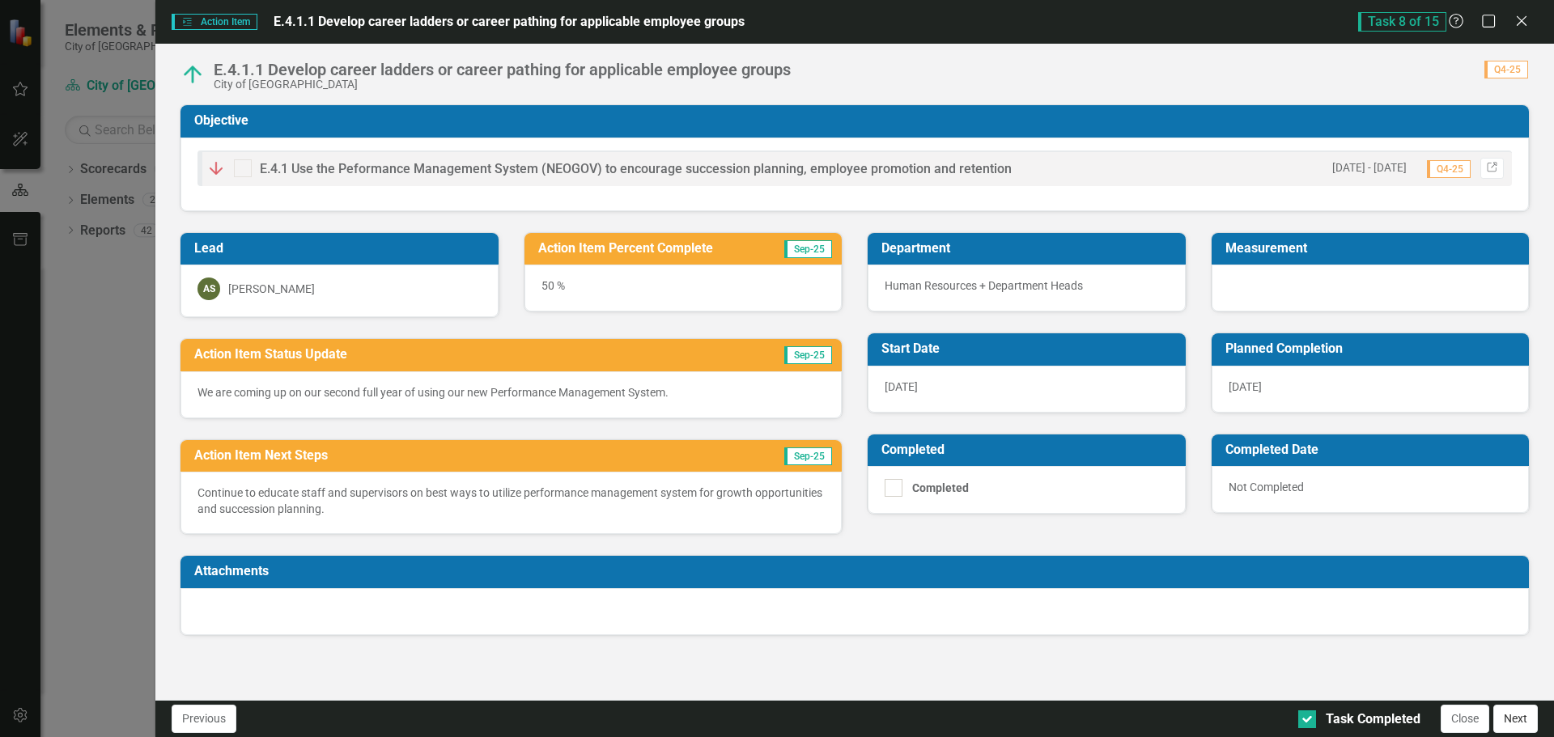
click at [1514, 726] on button "Next" at bounding box center [1515, 719] width 45 height 28
click at [1305, 736] on div "Previous Task Completed Close Next" at bounding box center [854, 718] width 1399 height 37
click at [1307, 719] on input "Task Completed" at bounding box center [1303, 716] width 11 height 11
checkbox input "true"
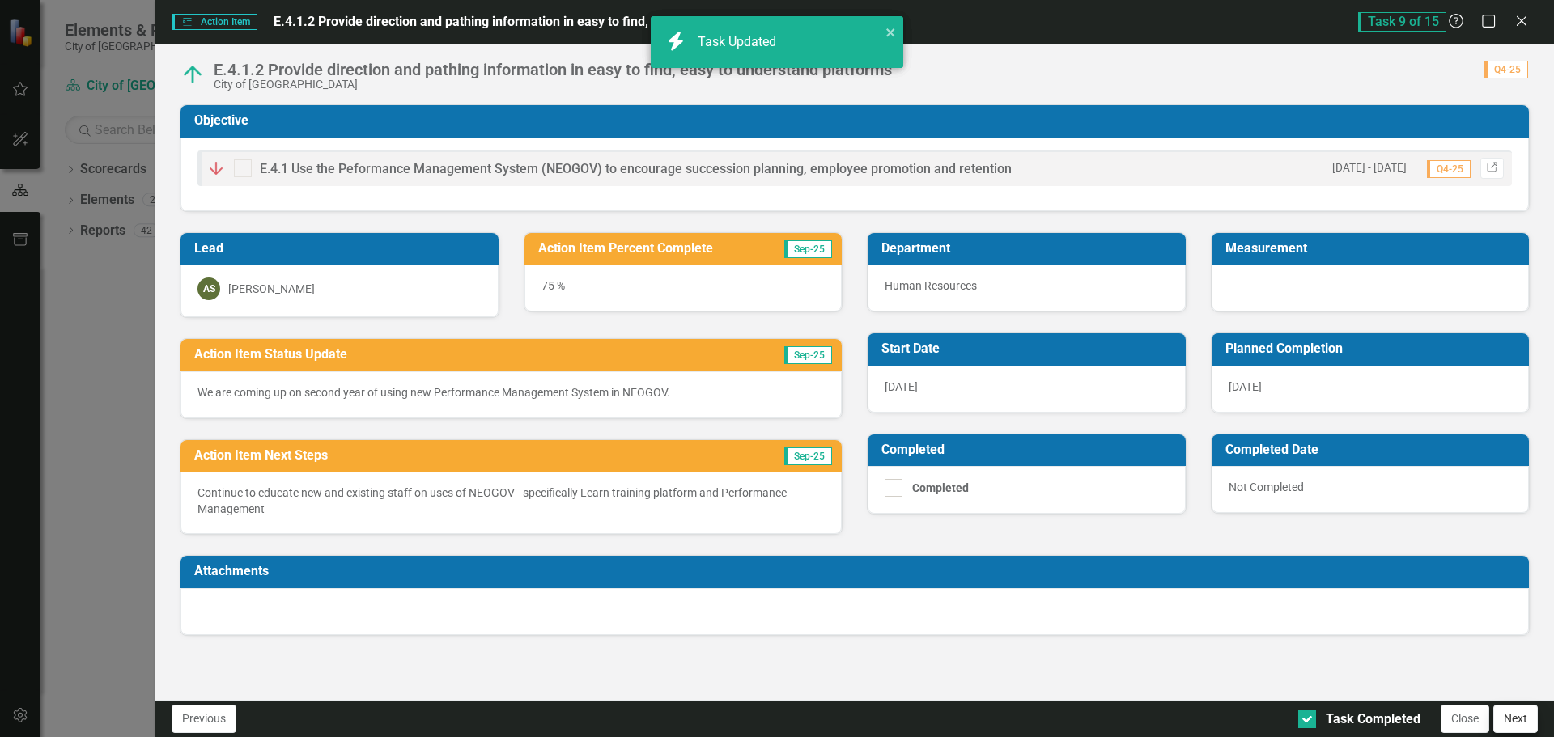
checkbox input "true"
click at [1511, 720] on button "Next" at bounding box center [1515, 719] width 45 height 28
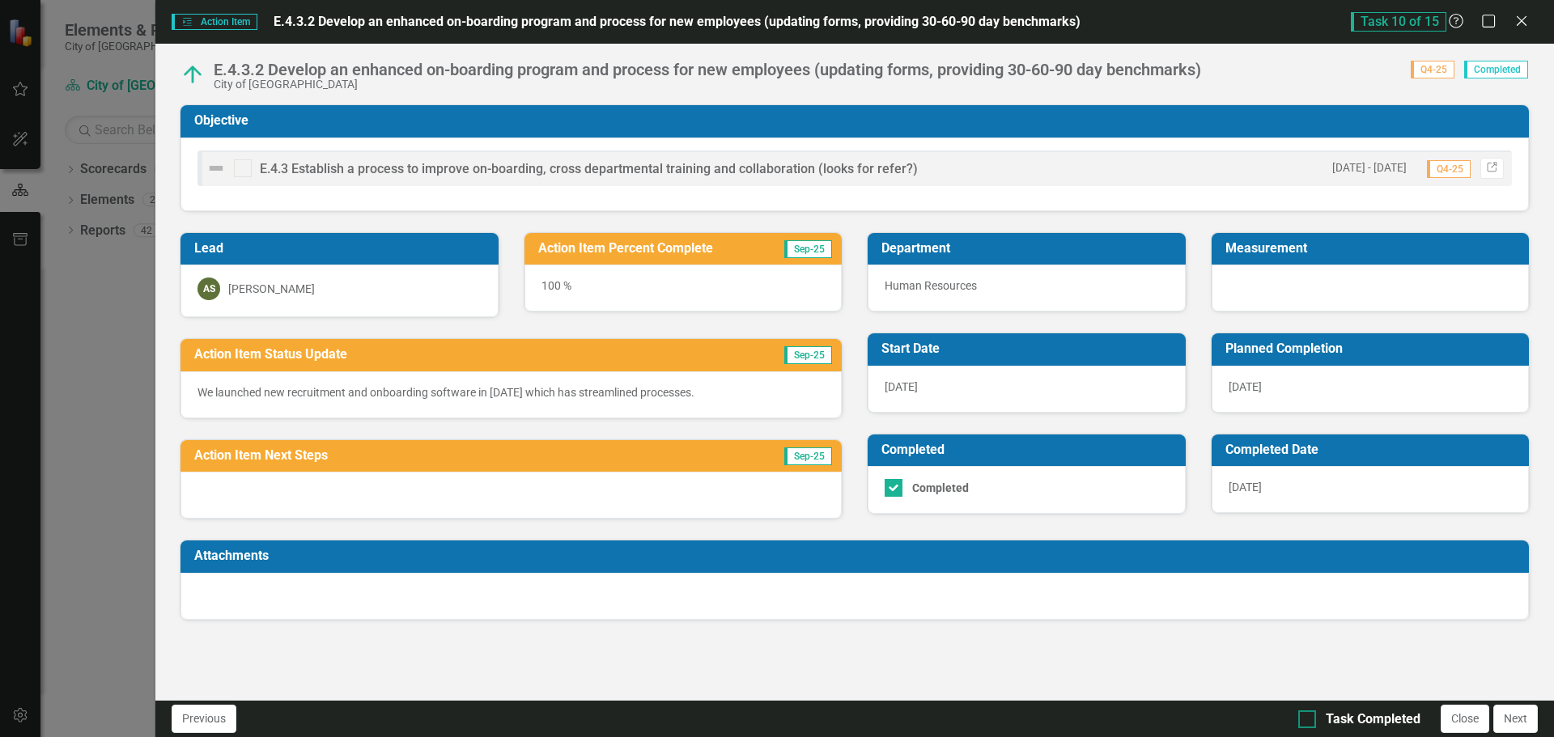
click at [1310, 718] on div at bounding box center [1307, 720] width 18 height 18
click at [1309, 718] on input "Task Completed" at bounding box center [1303, 716] width 11 height 11
checkbox input "true"
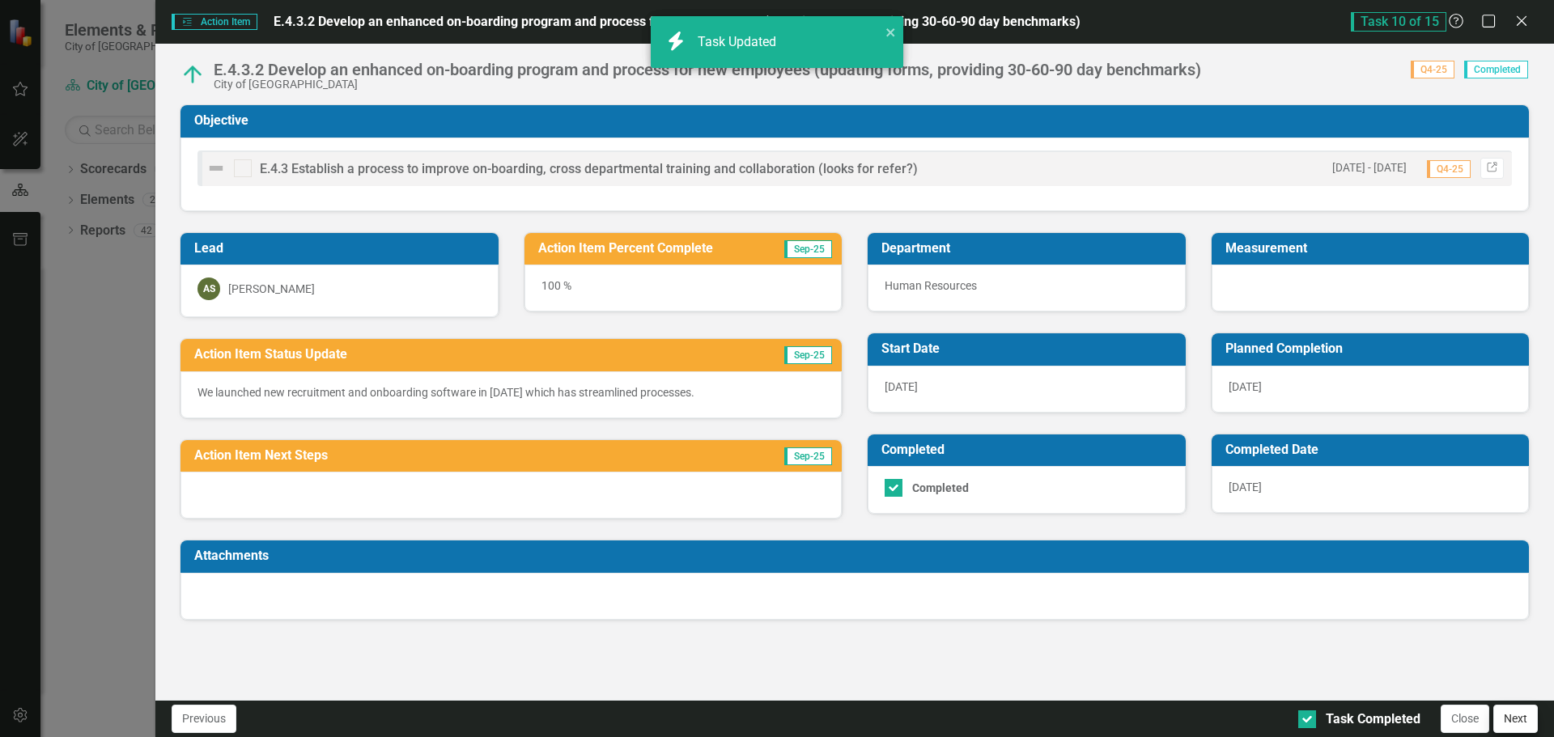
checkbox input "true"
click at [1507, 720] on button "Next" at bounding box center [1515, 719] width 45 height 28
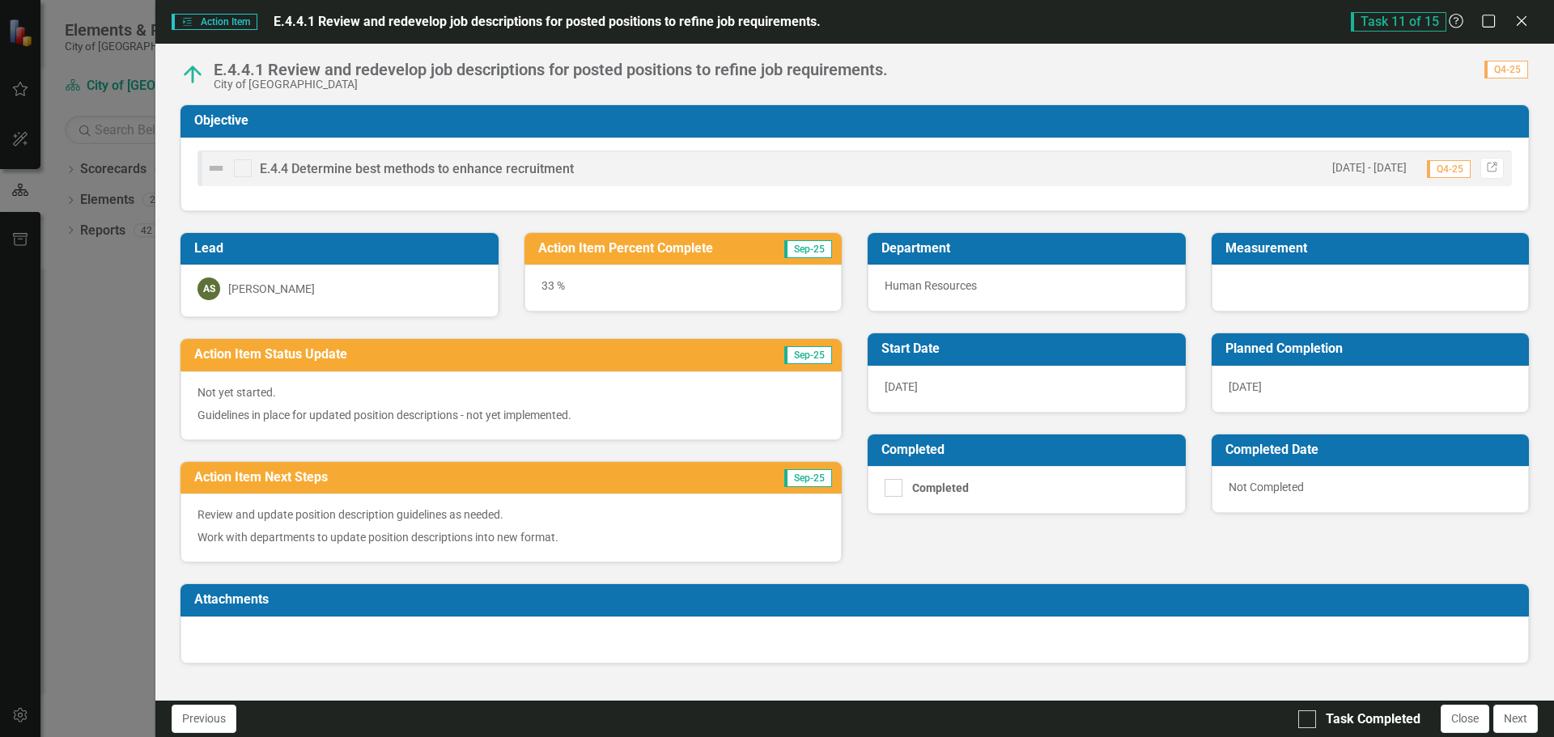
click at [544, 282] on div "33 %" at bounding box center [683, 288] width 318 height 47
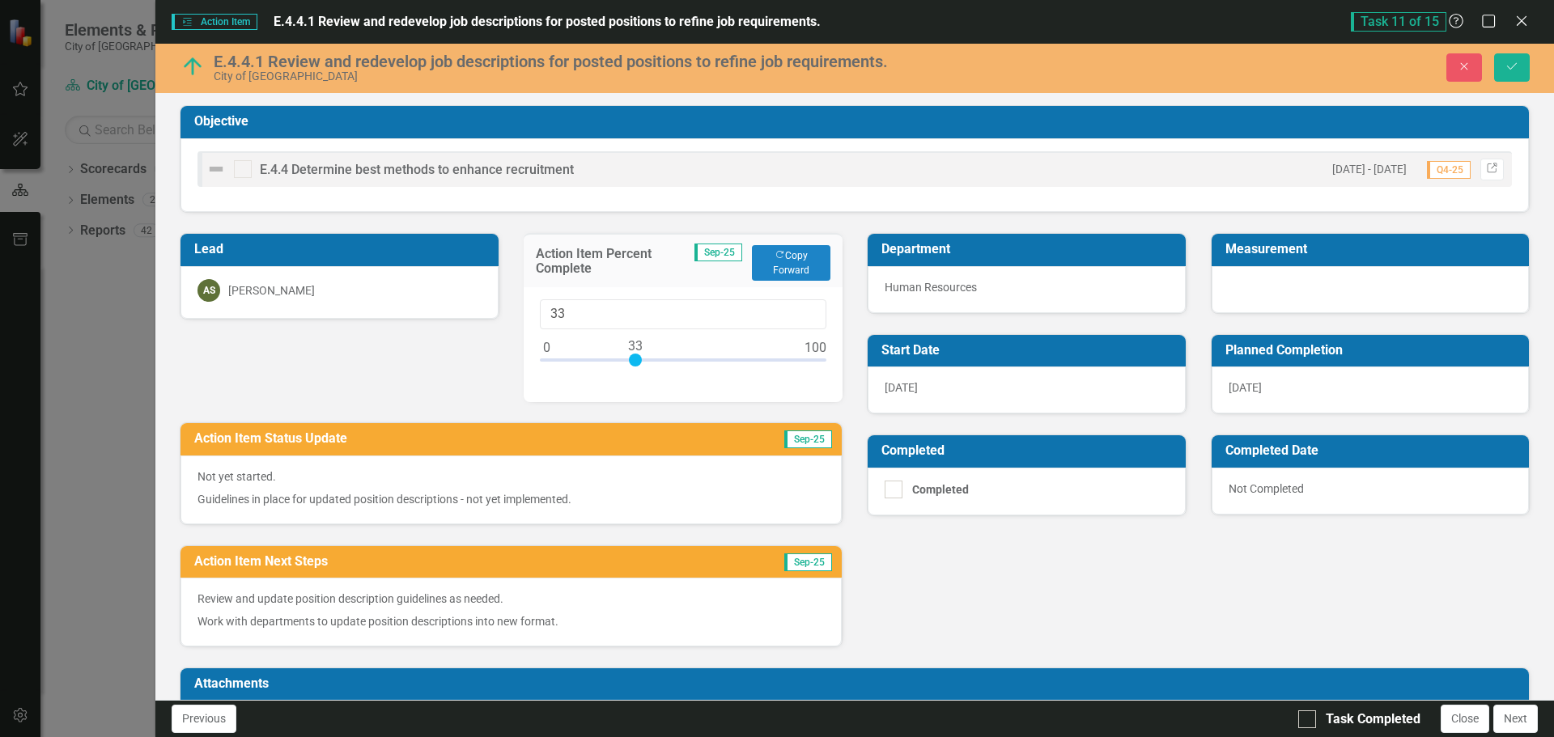
click at [591, 483] on p "Not yet started." at bounding box center [510, 478] width 627 height 19
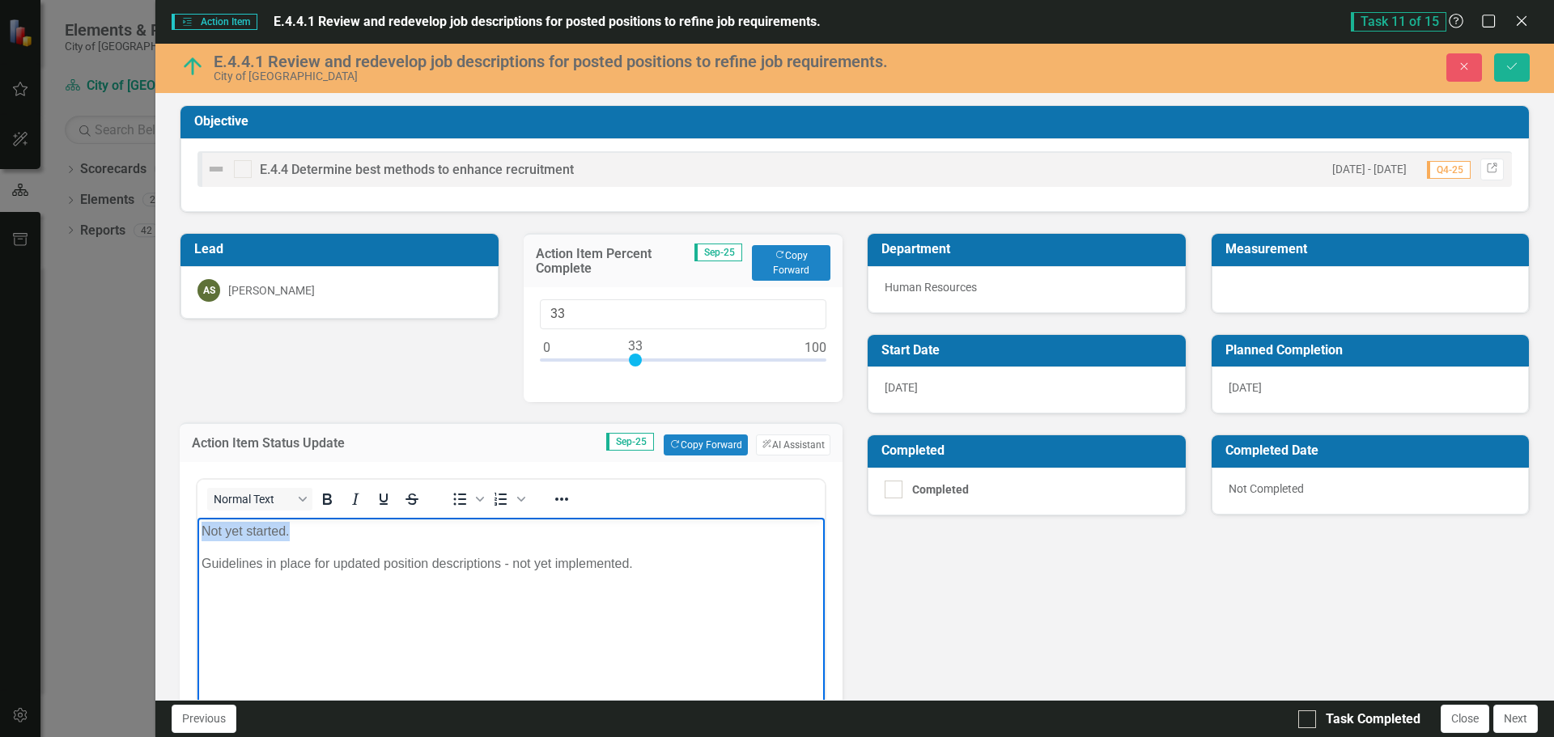
drag, startPoint x: 274, startPoint y: 529, endPoint x: 380, endPoint y: 1047, distance: 528.6
click at [197, 529] on html "Not yet started. Guidelines in place for updated position descriptions - not ye…" at bounding box center [510, 639] width 627 height 243
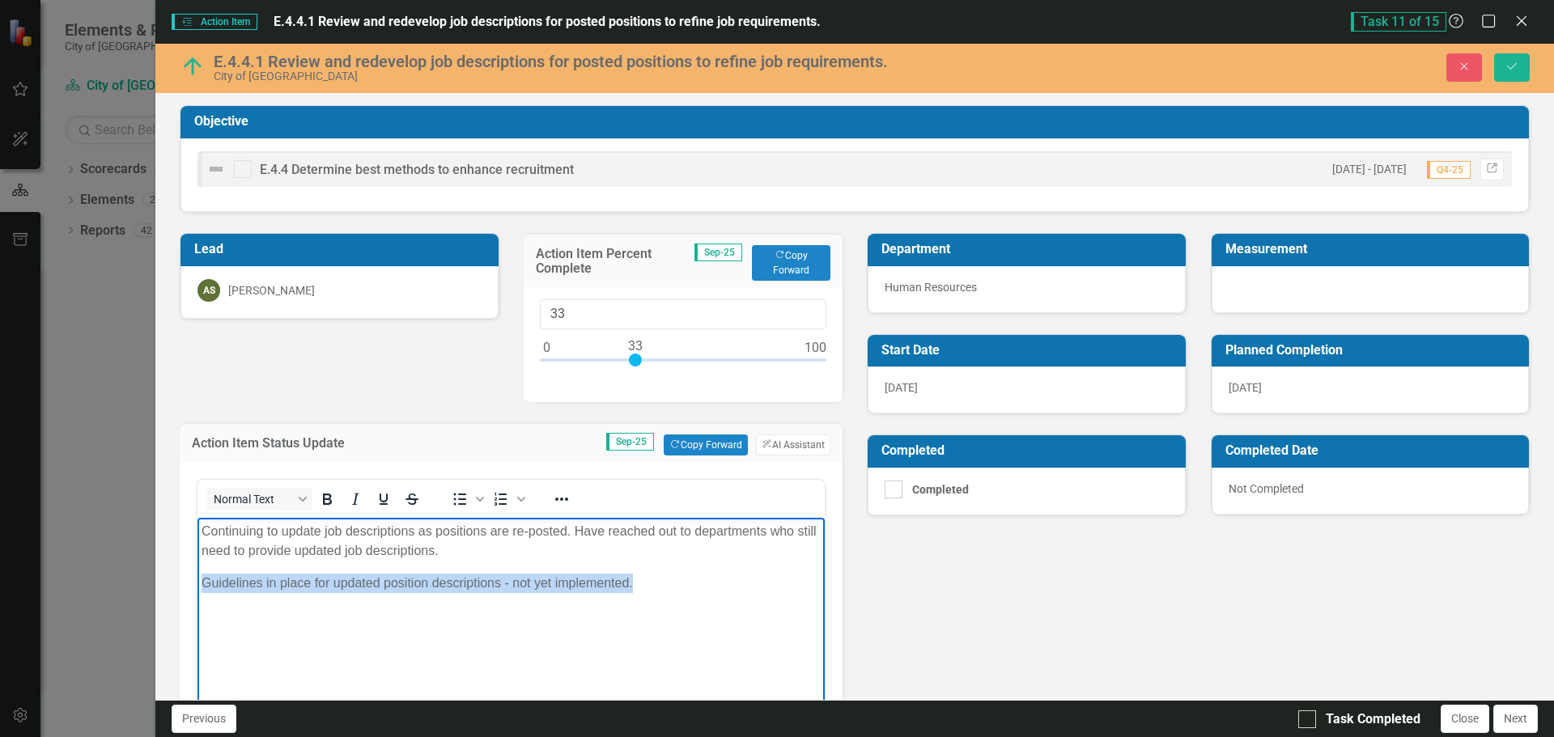
drag, startPoint x: 645, startPoint y: 584, endPoint x: 276, endPoint y: 1110, distance: 642.7
click at [197, 591] on html "Continuing to update job descriptions as positions are re-posted. Have reached …" at bounding box center [510, 639] width 627 height 243
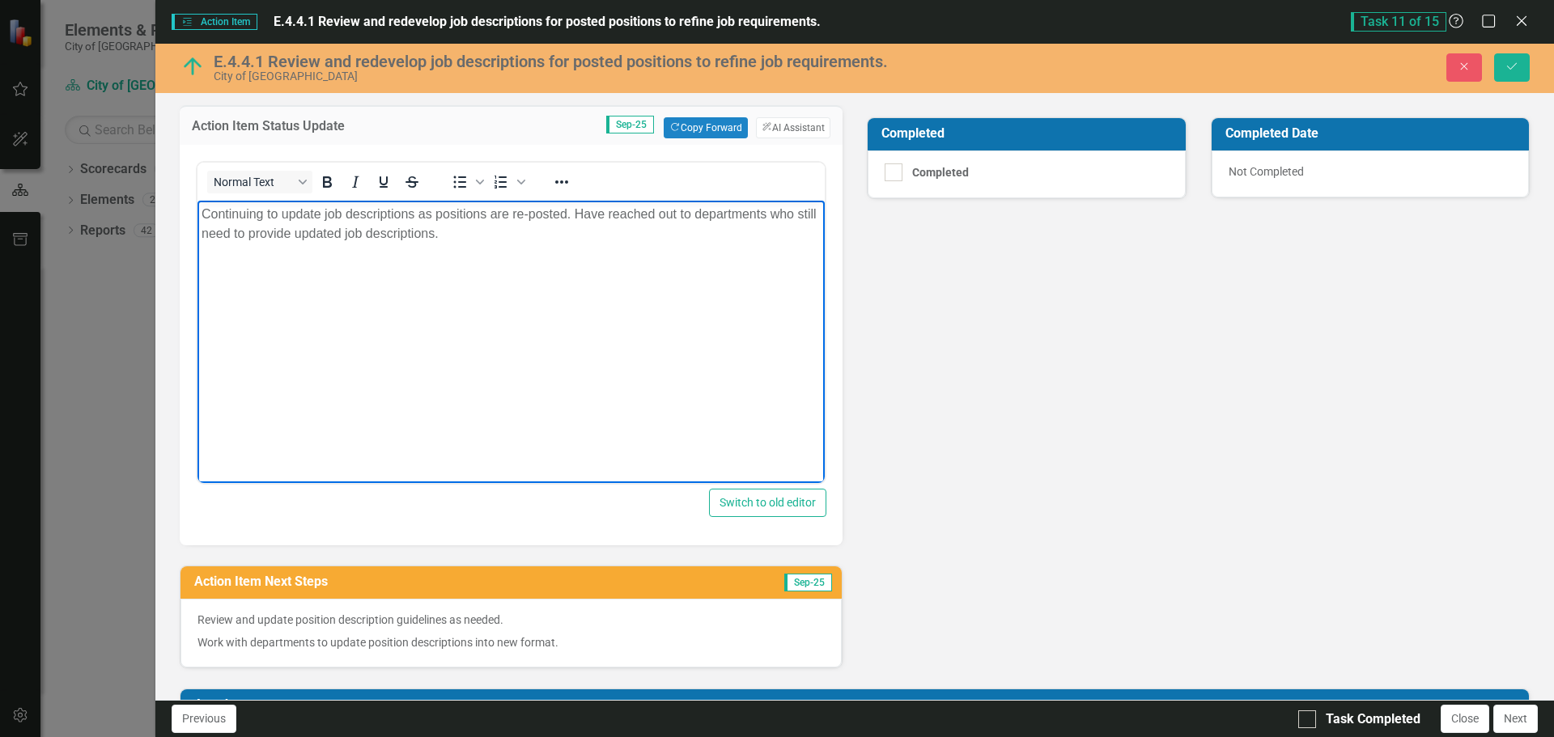
scroll to position [240, 0]
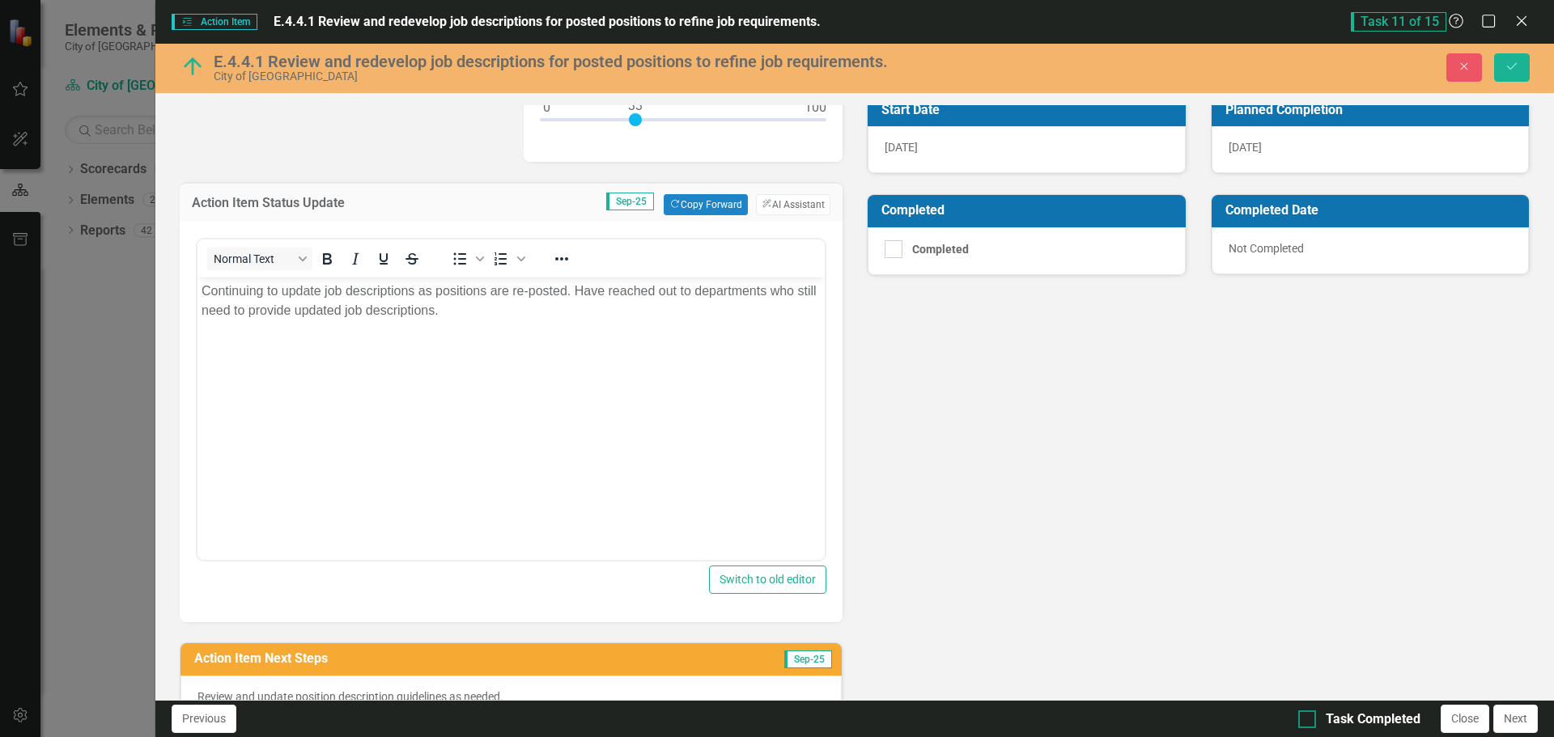
click at [1312, 716] on div at bounding box center [1307, 720] width 18 height 18
click at [1309, 716] on input "Task Completed" at bounding box center [1303, 716] width 11 height 11
checkbox input "true"
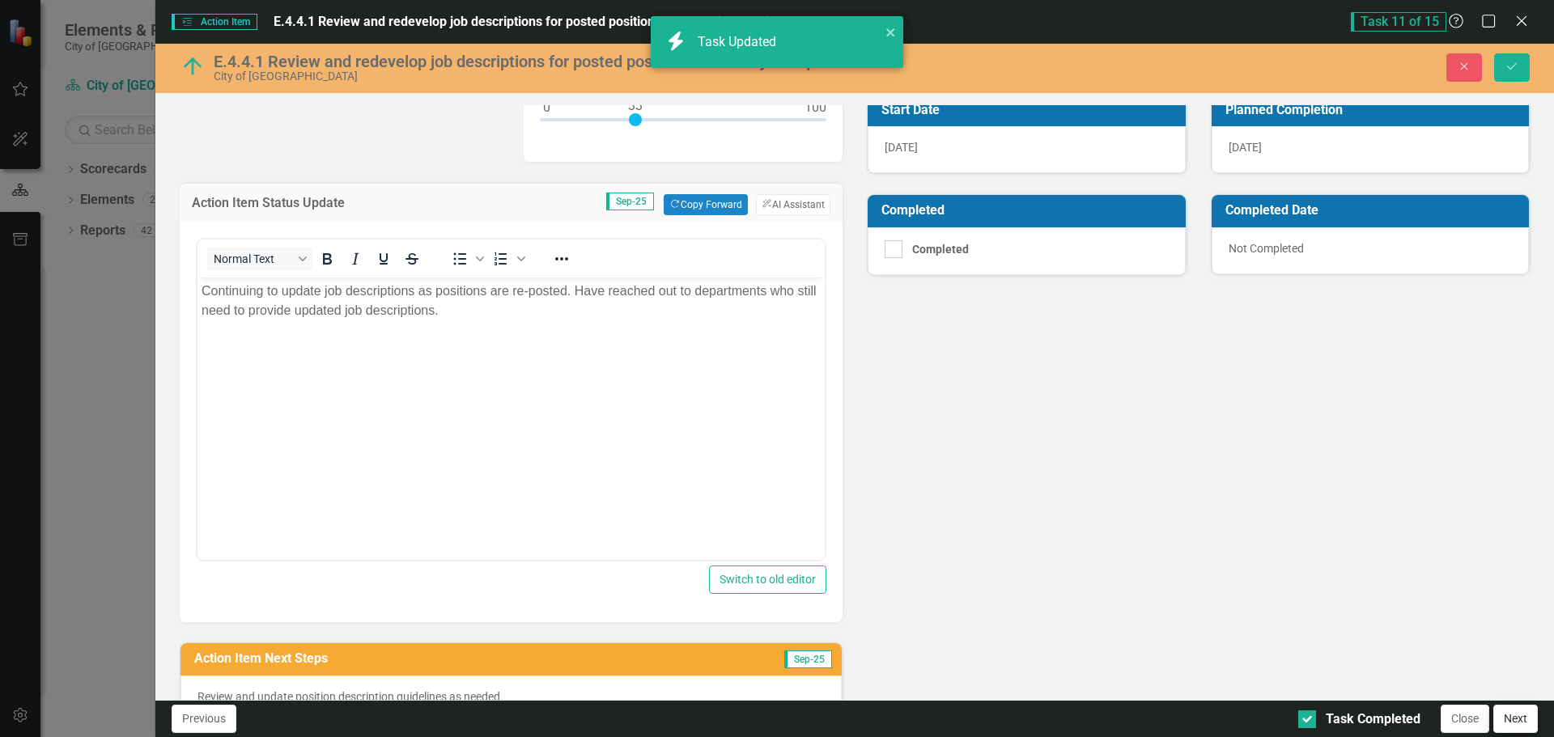
checkbox input "true"
click at [1491, 72] on div "Close Save" at bounding box center [1262, 67] width 558 height 28
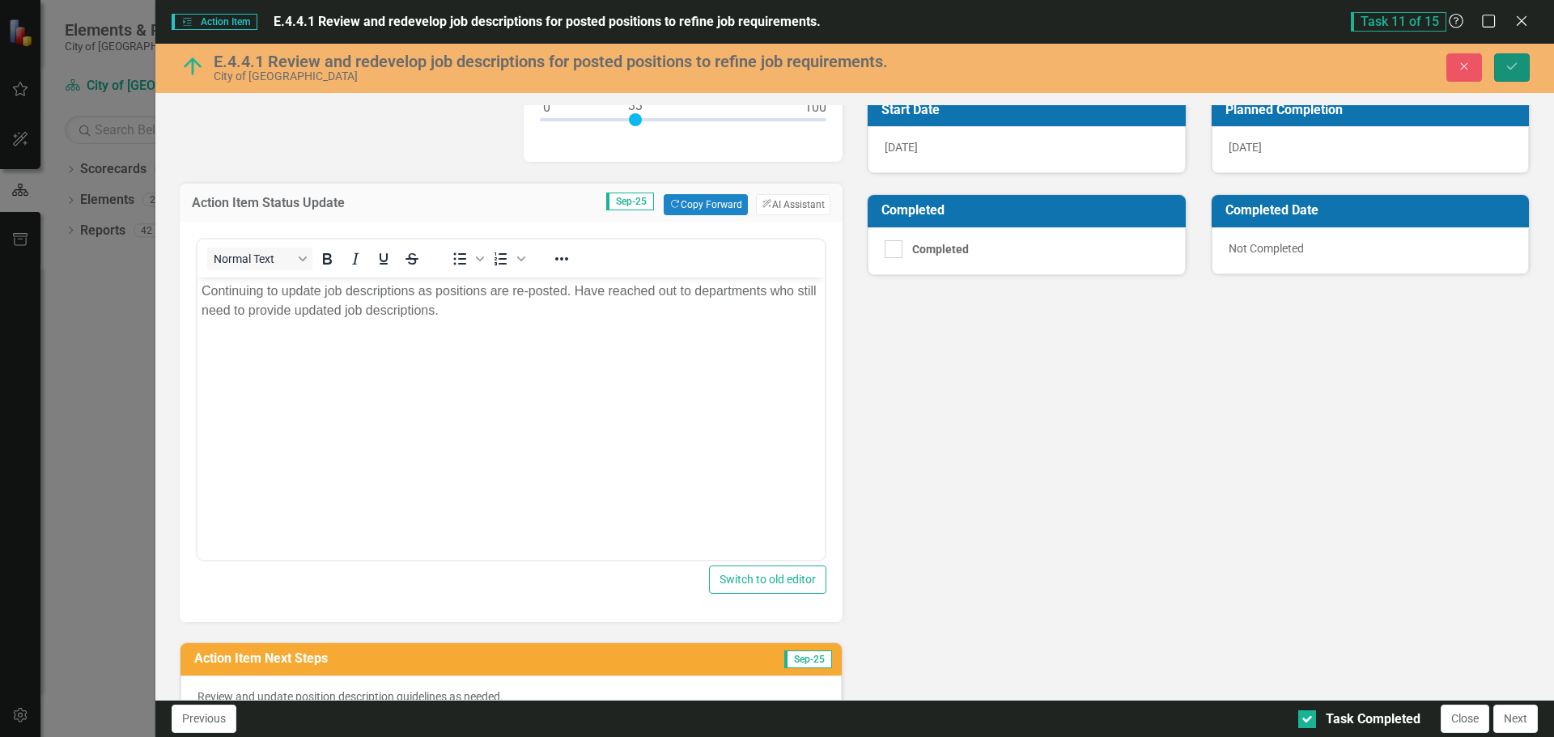
click at [1507, 75] on button "Save" at bounding box center [1512, 67] width 36 height 28
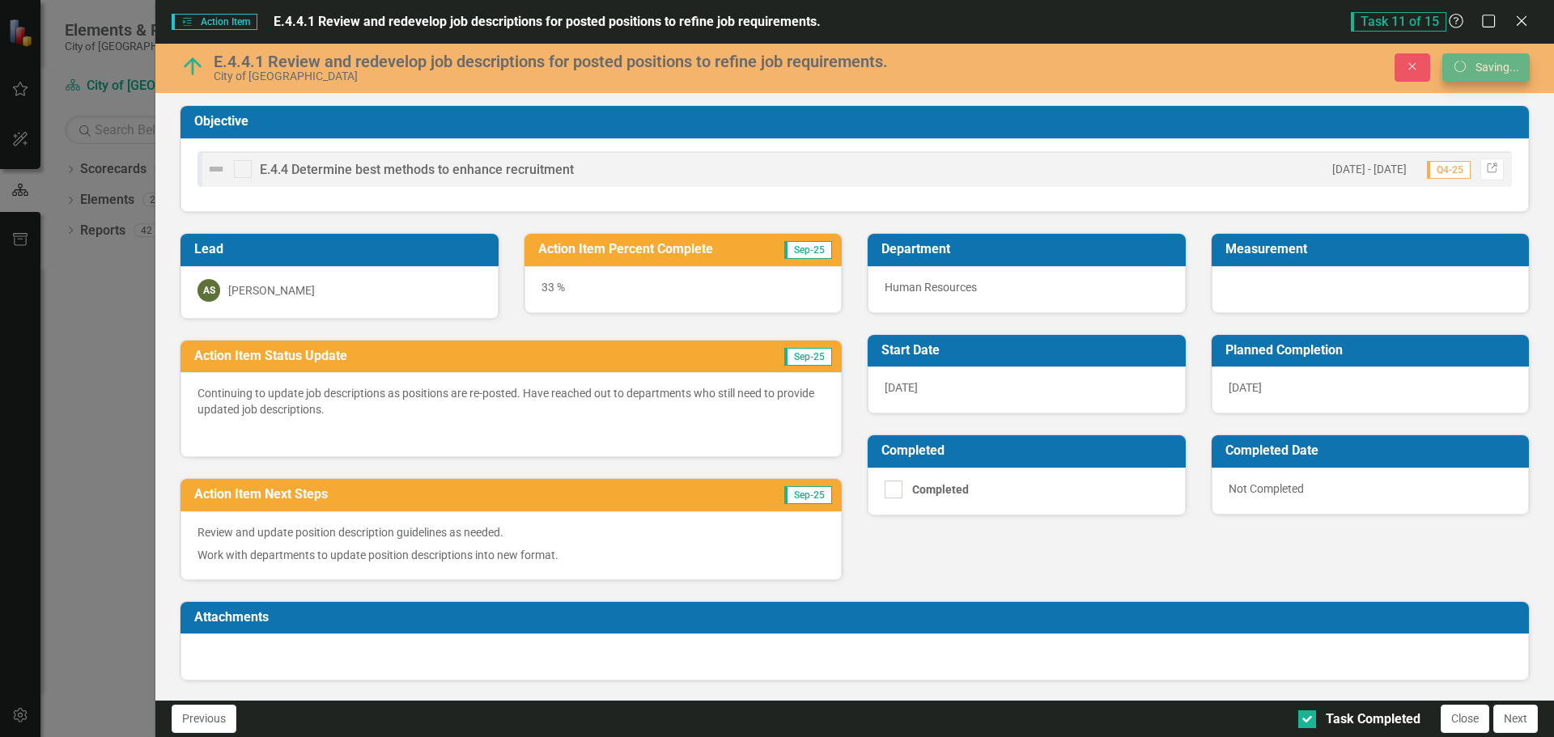
scroll to position [0, 0]
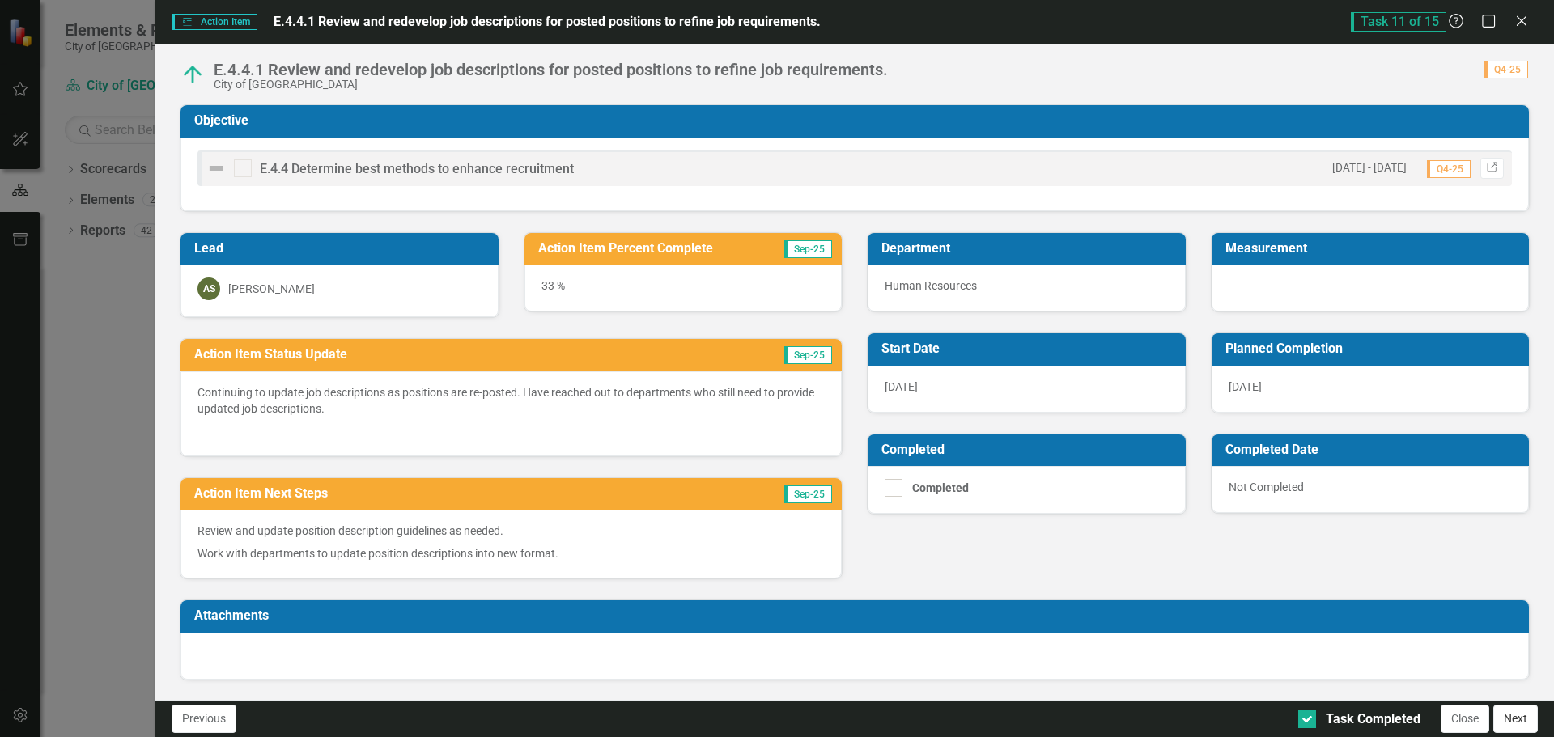
click at [1516, 716] on button "Next" at bounding box center [1515, 719] width 45 height 28
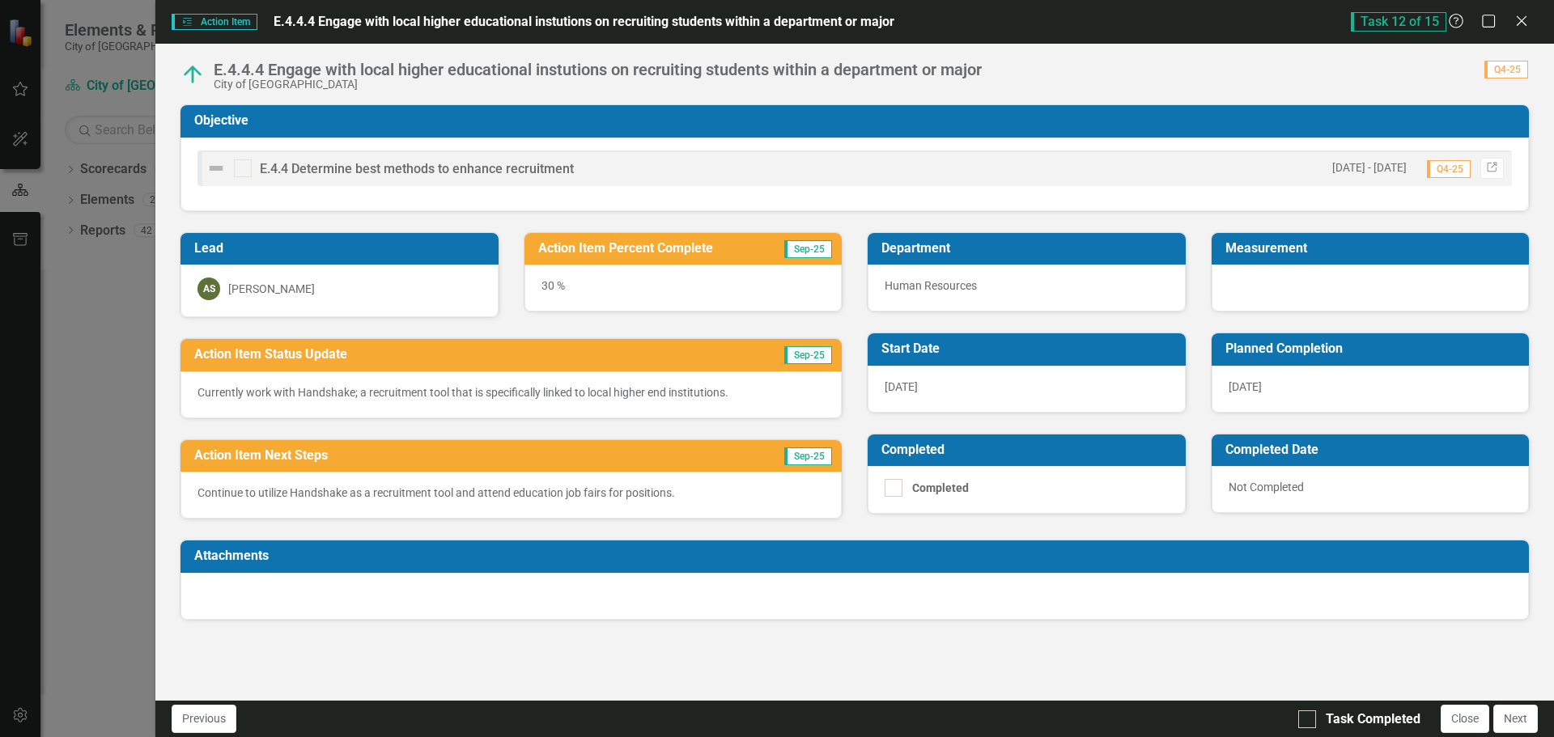
click at [1296, 721] on div "Previous Task Completed Close Next" at bounding box center [854, 718] width 1399 height 37
click at [1308, 714] on input "Task Completed" at bounding box center [1303, 716] width 11 height 11
checkbox input "true"
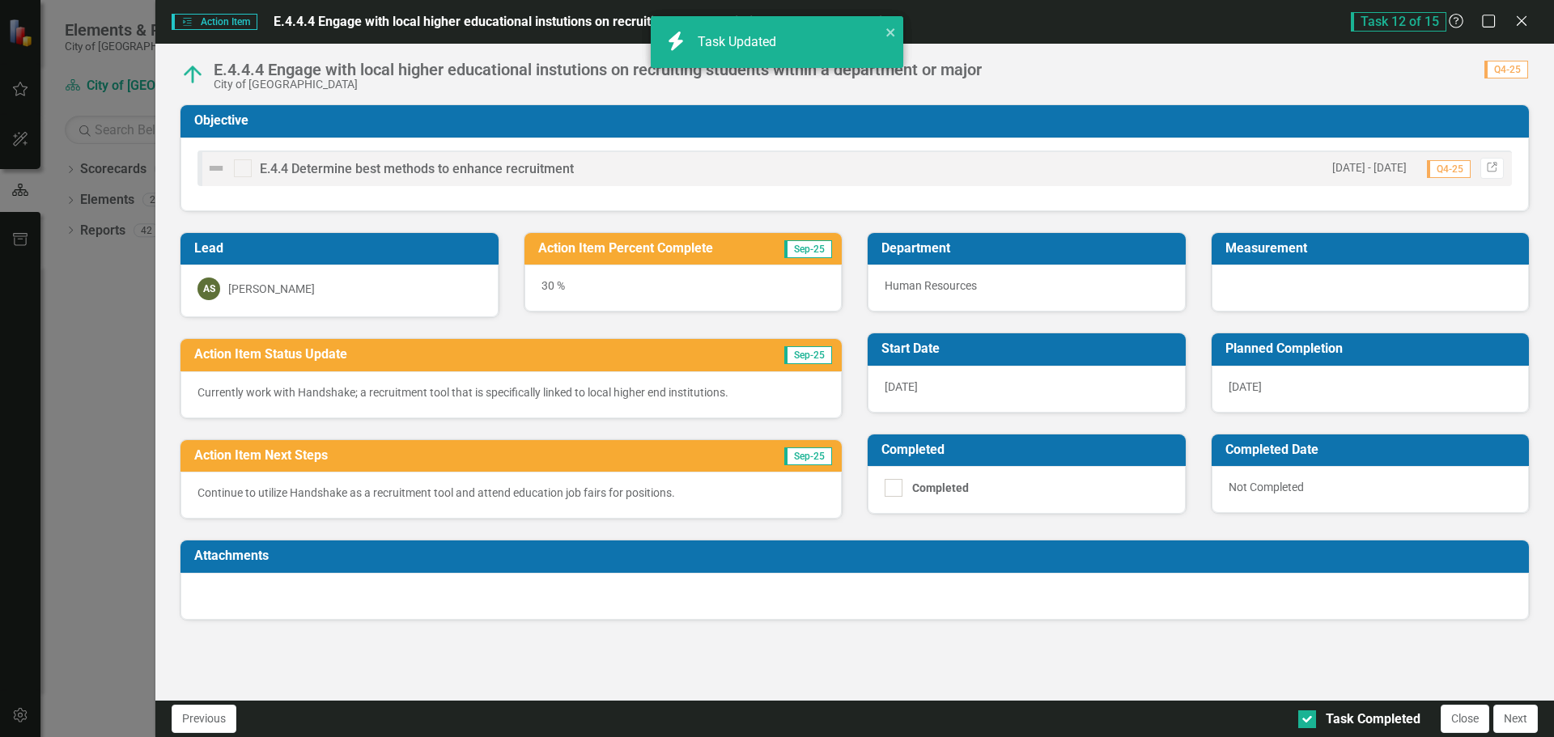
checkbox input "true"
click at [1527, 720] on button "Next" at bounding box center [1515, 719] width 45 height 28
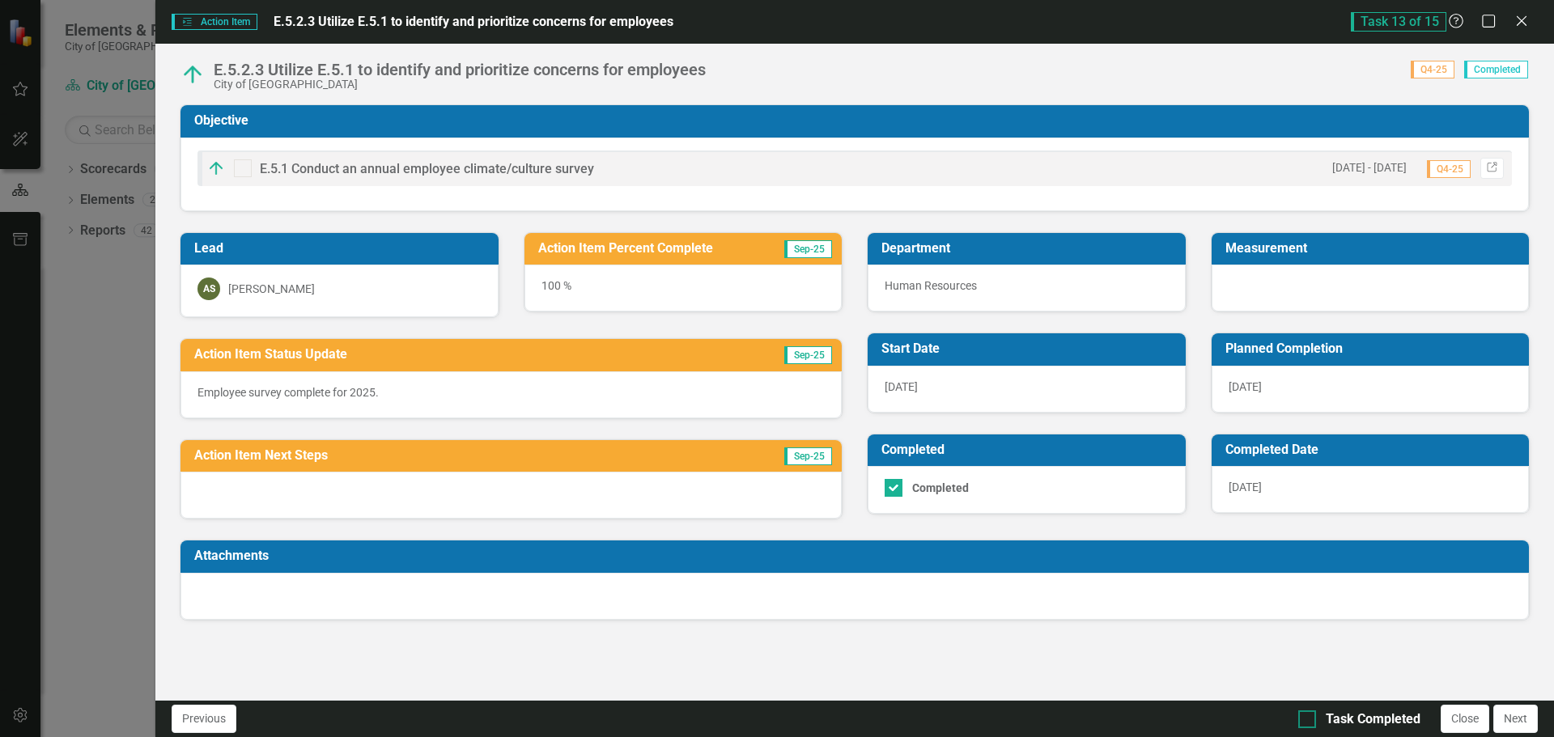
click at [1301, 724] on div at bounding box center [1307, 720] width 18 height 18
click at [1301, 721] on input "Task Completed" at bounding box center [1303, 716] width 11 height 11
checkbox input "true"
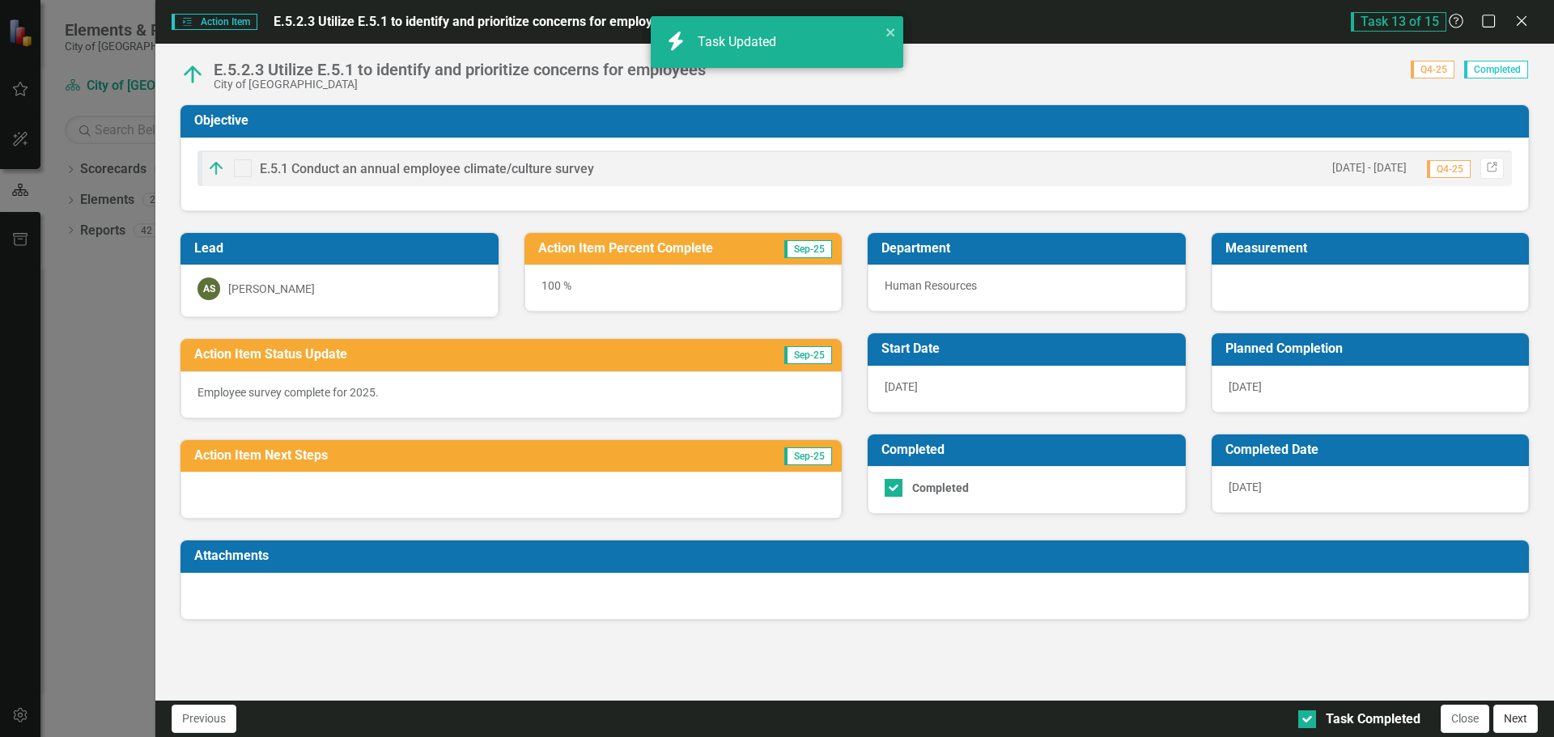
click at [1510, 715] on button "Next" at bounding box center [1515, 719] width 45 height 28
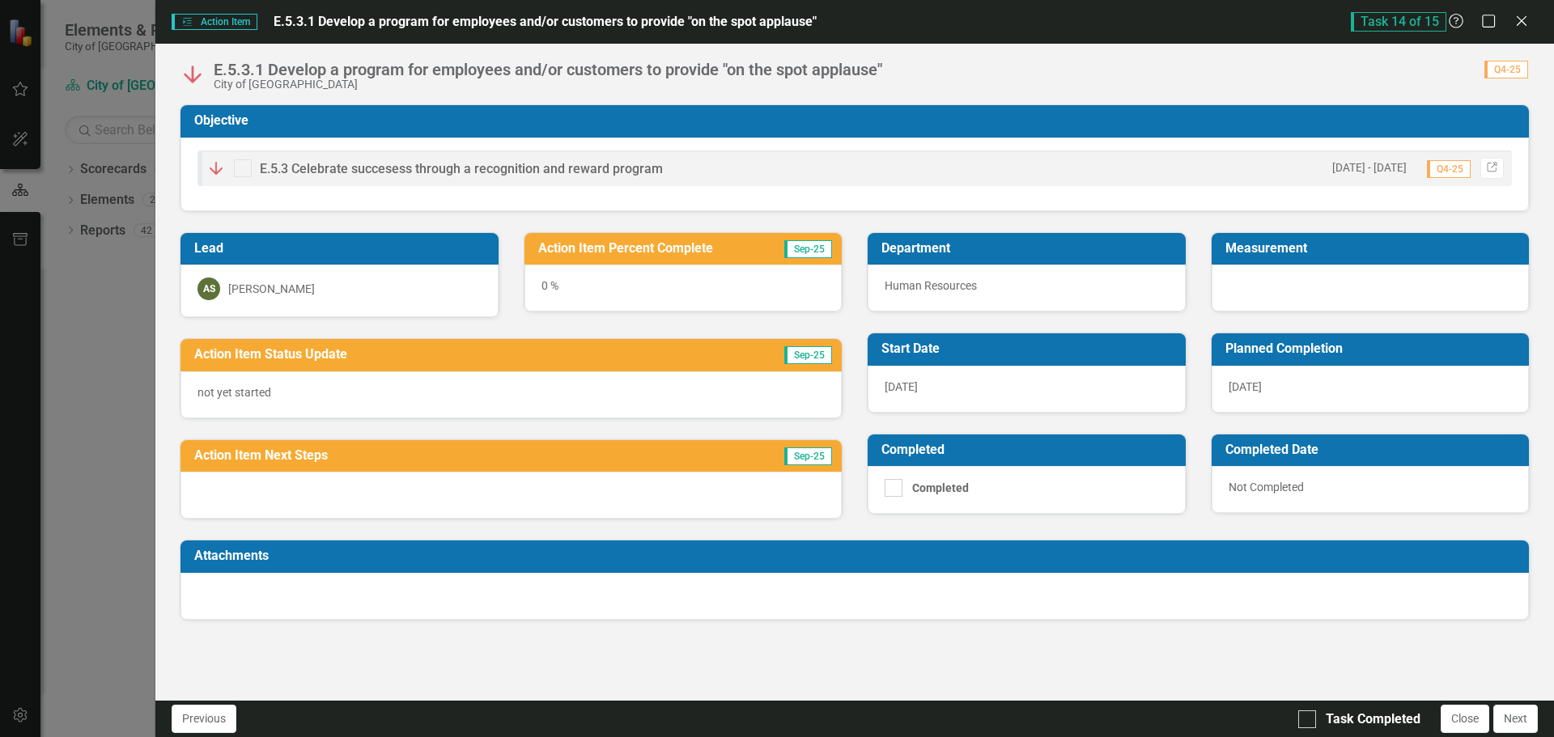
click at [354, 392] on p "not yet started" at bounding box center [510, 392] width 627 height 16
click at [345, 494] on div at bounding box center [510, 495] width 661 height 47
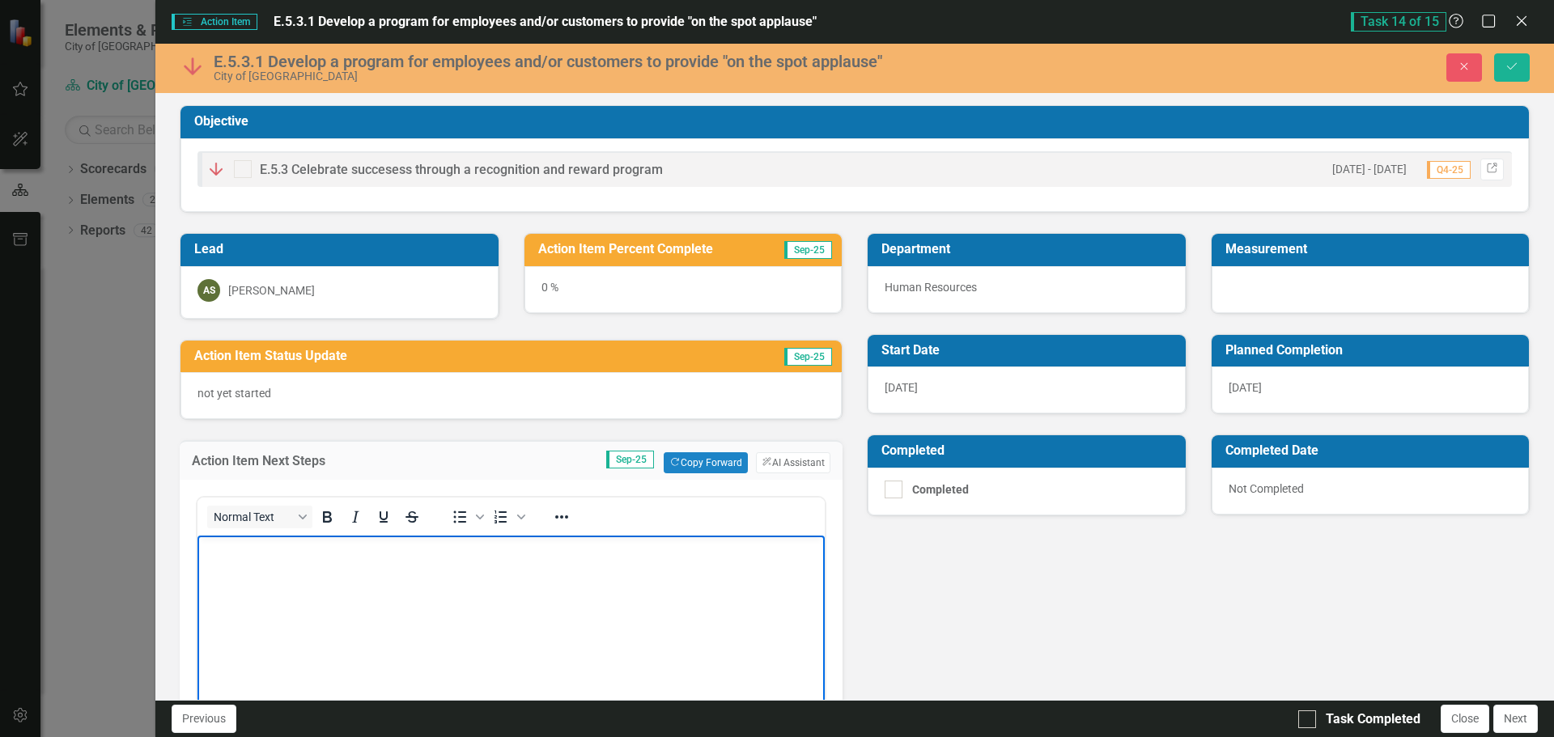
click at [374, 603] on body "Rich Text Area. Press ALT-0 for help." at bounding box center [510, 657] width 627 height 243
click at [1315, 715] on div at bounding box center [1307, 720] width 18 height 18
click at [1309, 715] on input "Task Completed" at bounding box center [1303, 716] width 11 height 11
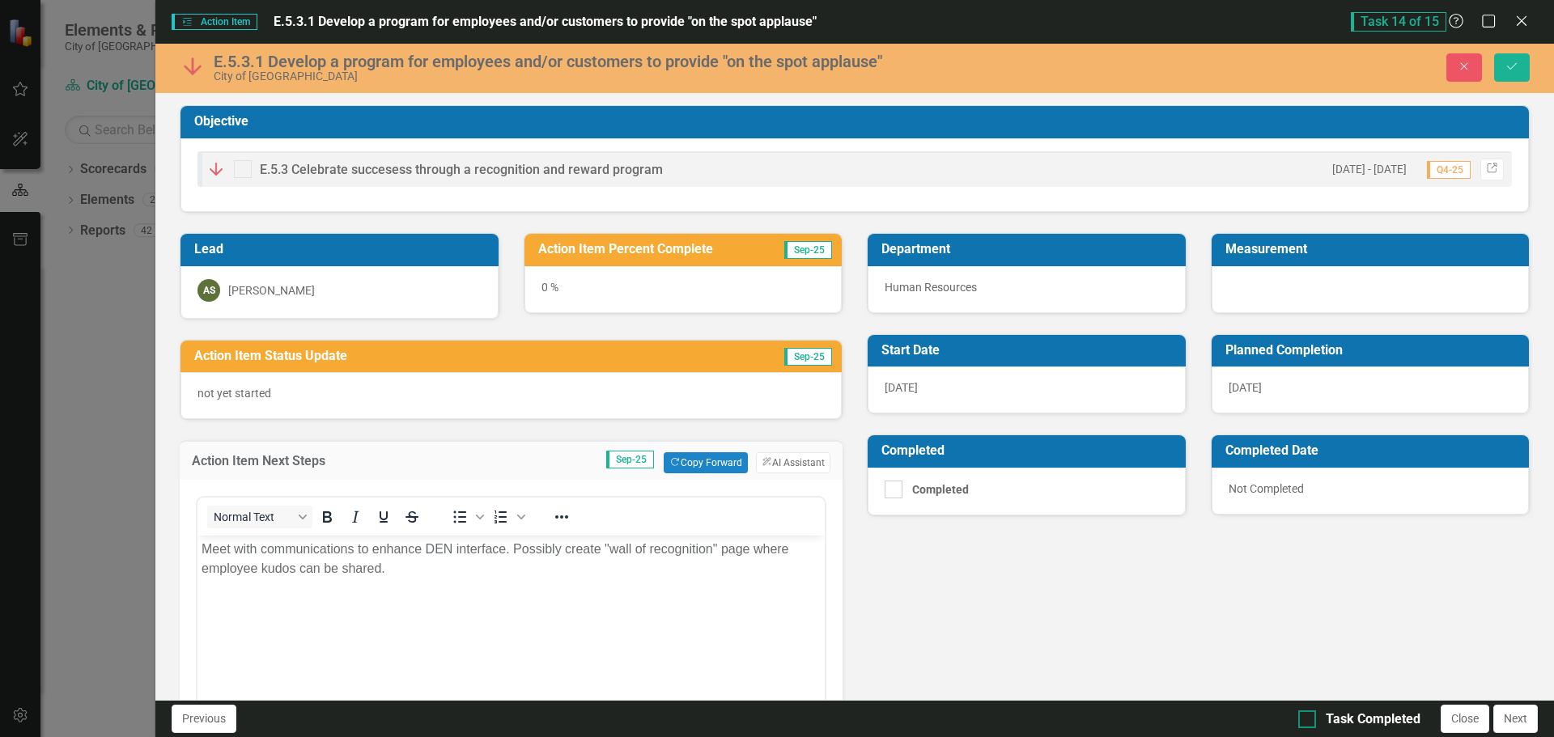
checkbox input "true"
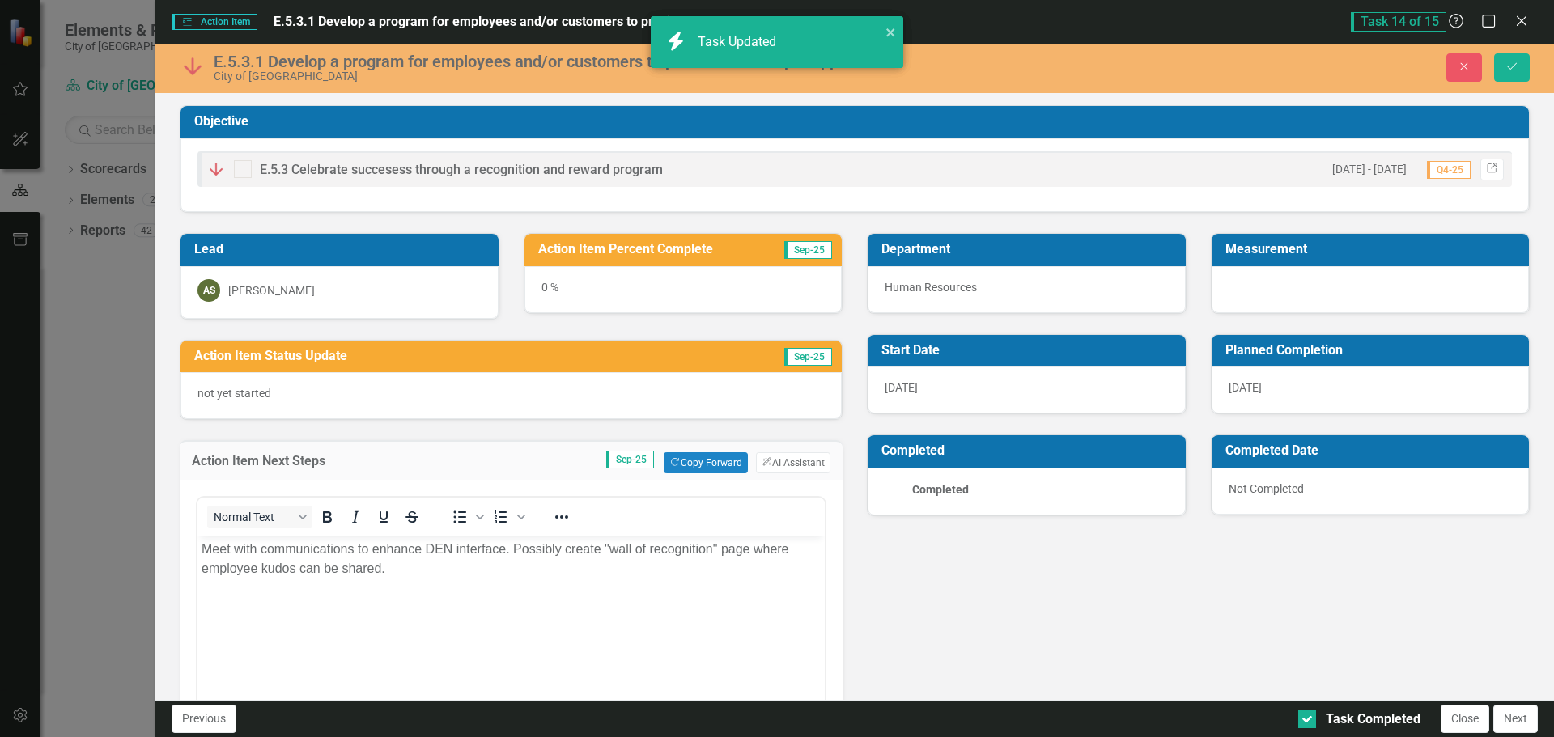
checkbox input "true"
click at [305, 397] on p "not yet started" at bounding box center [510, 393] width 627 height 16
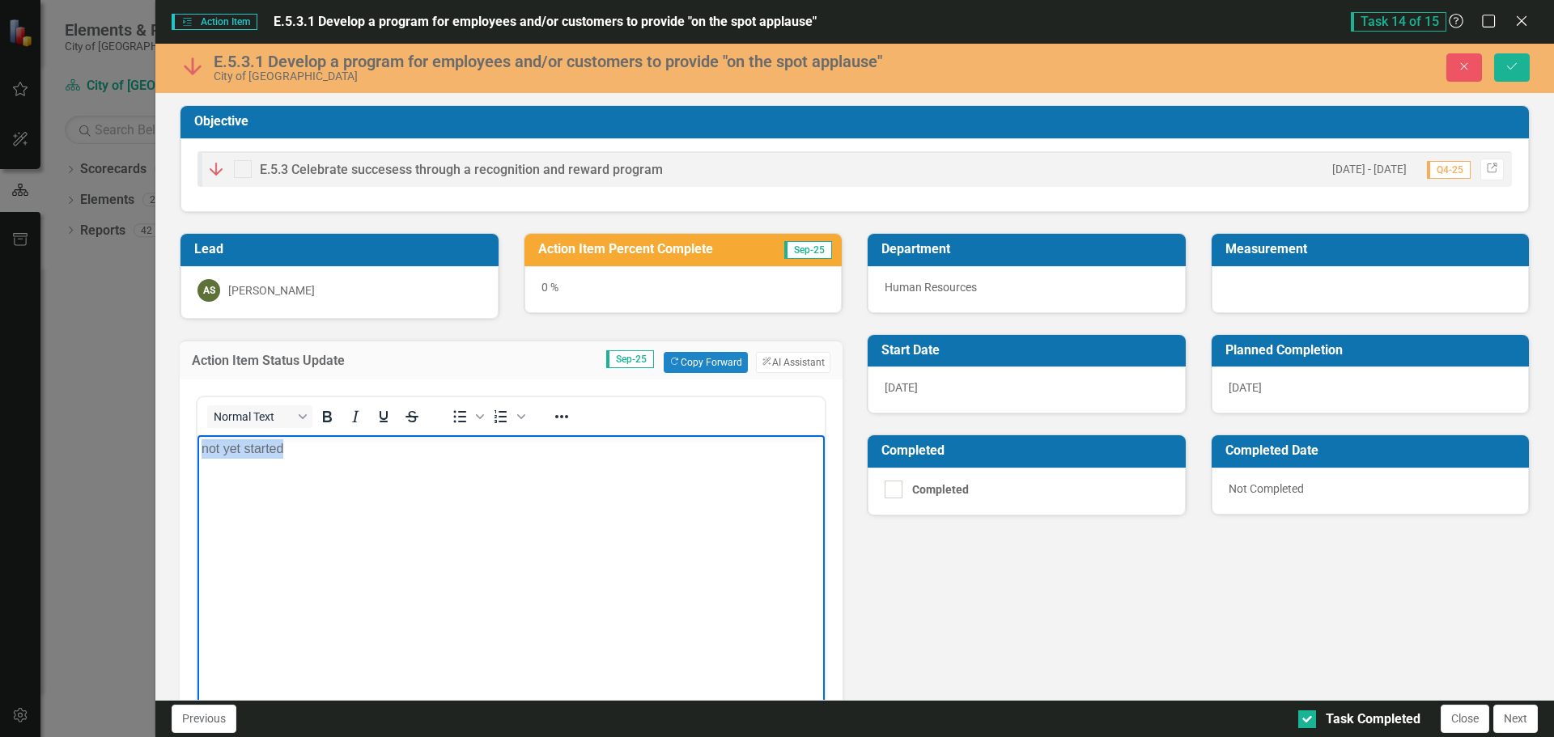
drag, startPoint x: 299, startPoint y: 446, endPoint x: 187, endPoint y: 453, distance: 112.7
click at [197, 453] on html "not yet started" at bounding box center [510, 556] width 627 height 243
click at [543, 287] on div "0 %" at bounding box center [683, 289] width 318 height 47
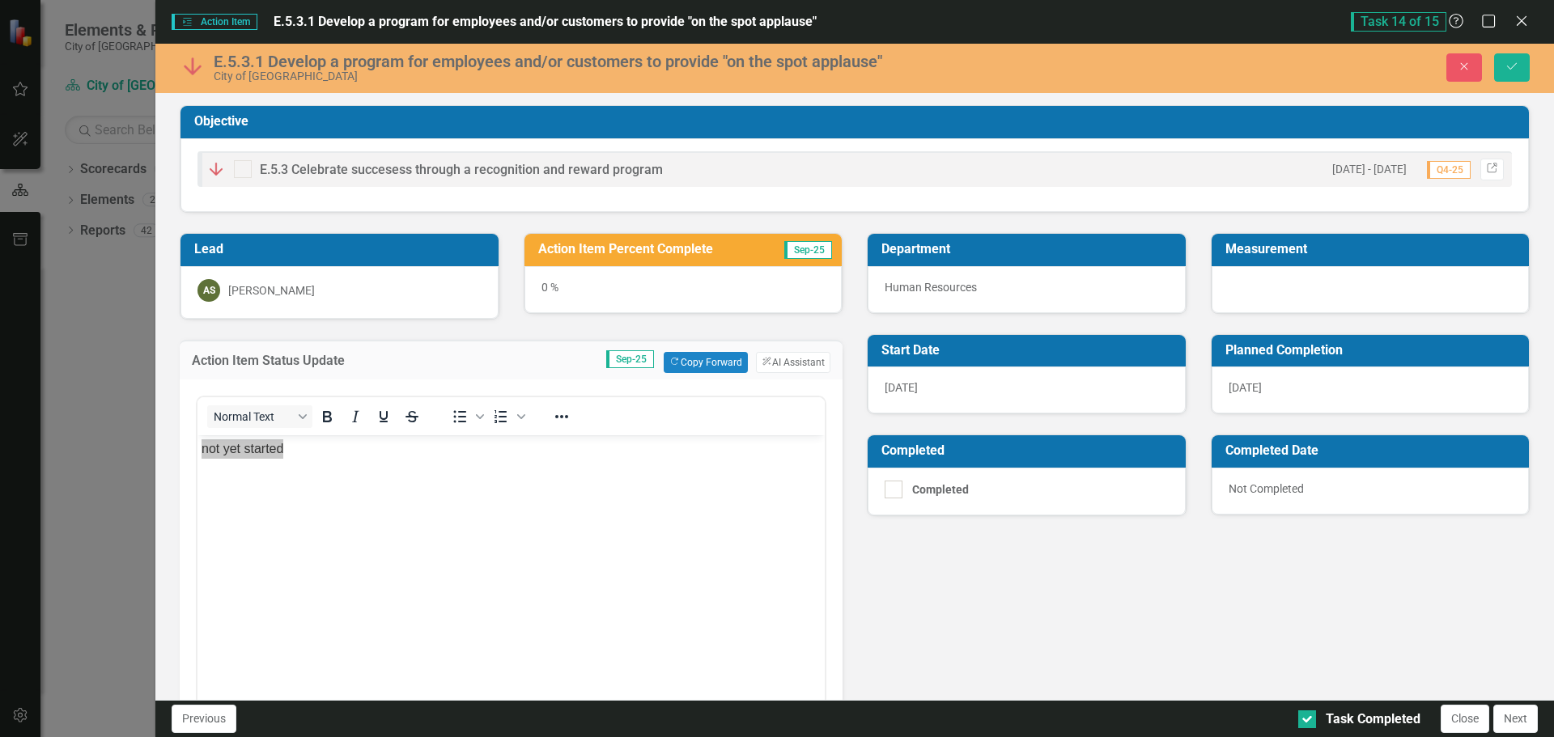
click at [543, 287] on div "0 %" at bounding box center [683, 289] width 318 height 47
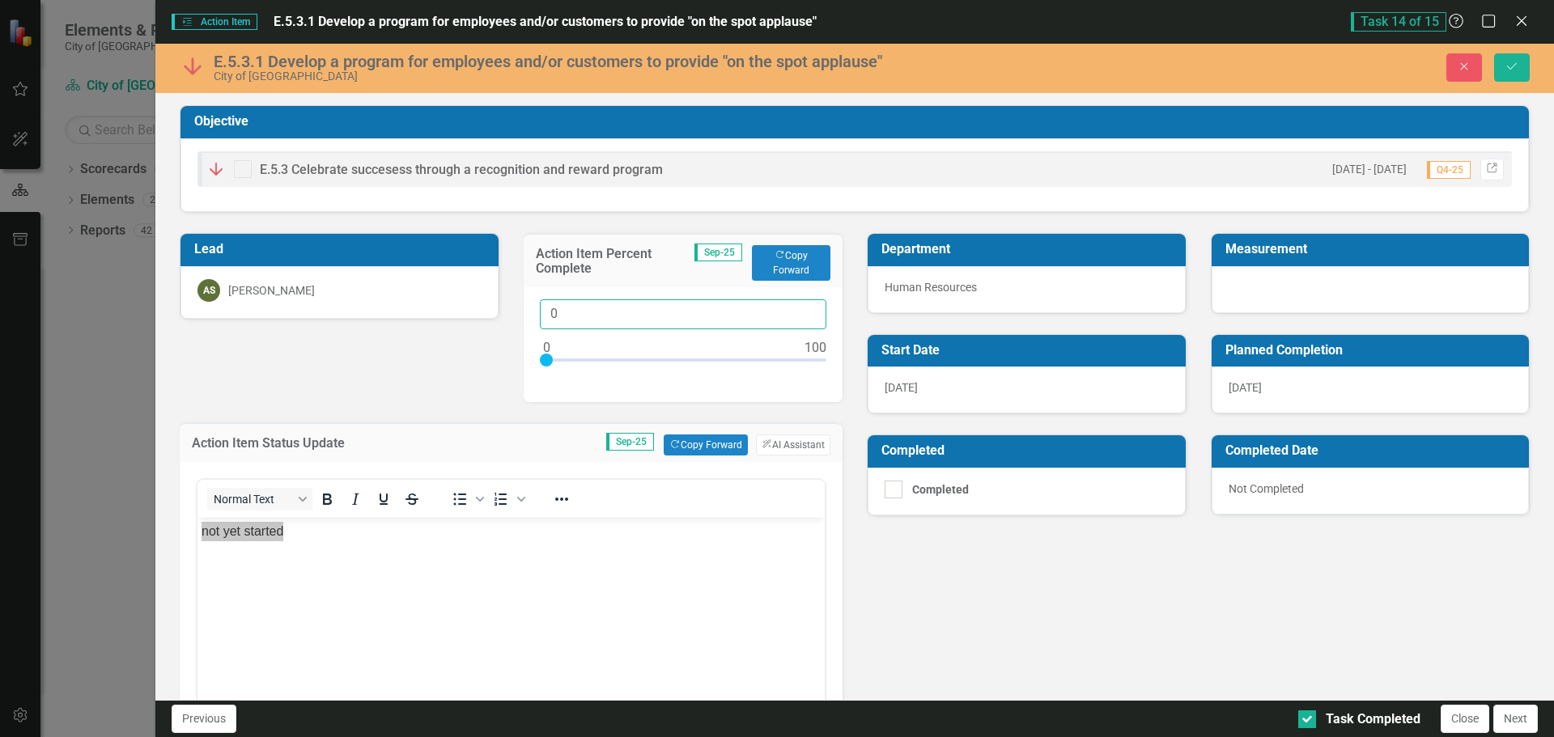
drag, startPoint x: 567, startPoint y: 310, endPoint x: 533, endPoint y: 310, distance: 34.0
click at [533, 310] on div "0" at bounding box center [684, 344] width 320 height 115
click at [352, 541] on body "not yet started" at bounding box center [510, 639] width 627 height 243
click at [615, 314] on input "0" at bounding box center [683, 314] width 287 height 30
drag, startPoint x: 618, startPoint y: 314, endPoint x: 454, endPoint y: 323, distance: 163.7
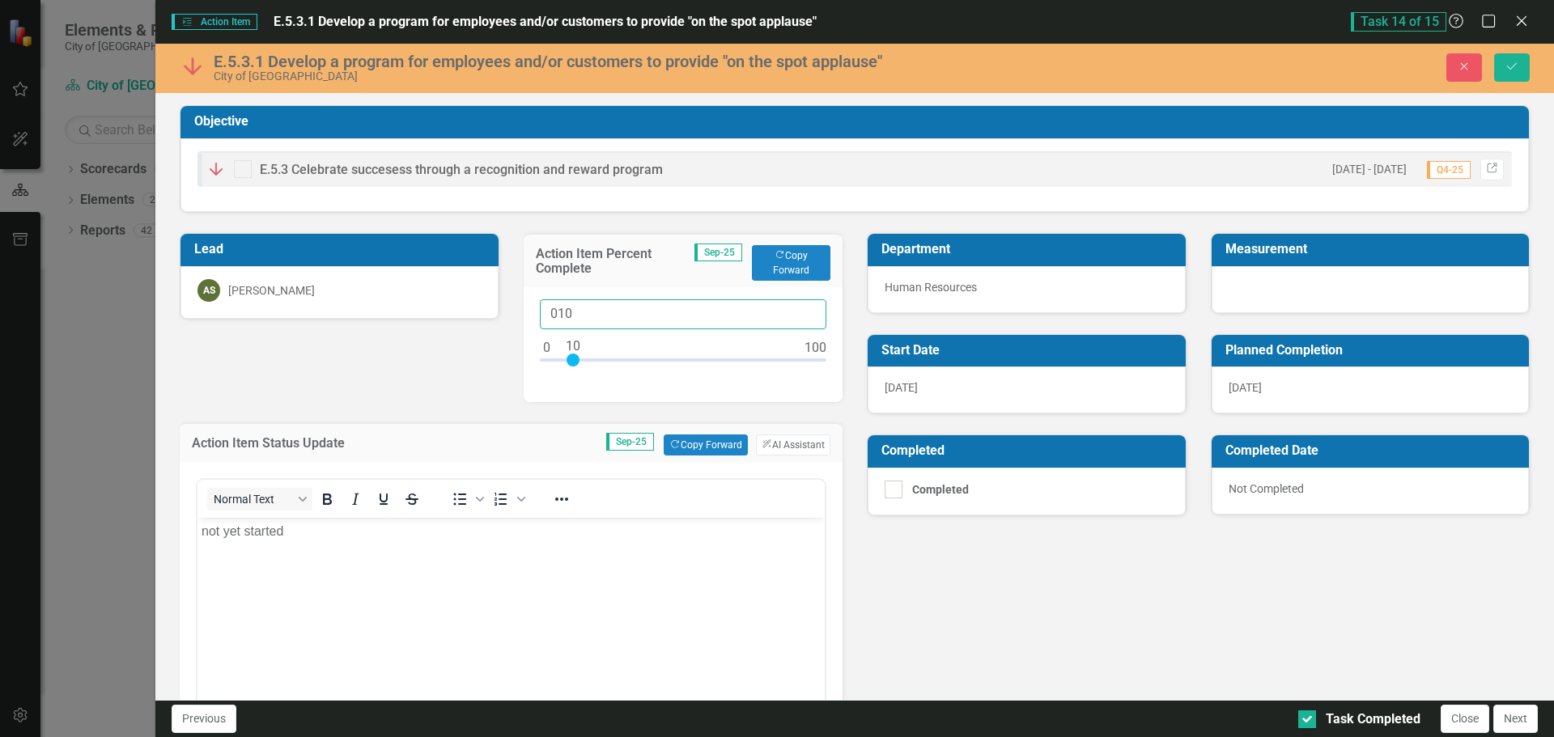
type input "10"
click at [299, 545] on body "not yet started" at bounding box center [510, 639] width 627 height 243
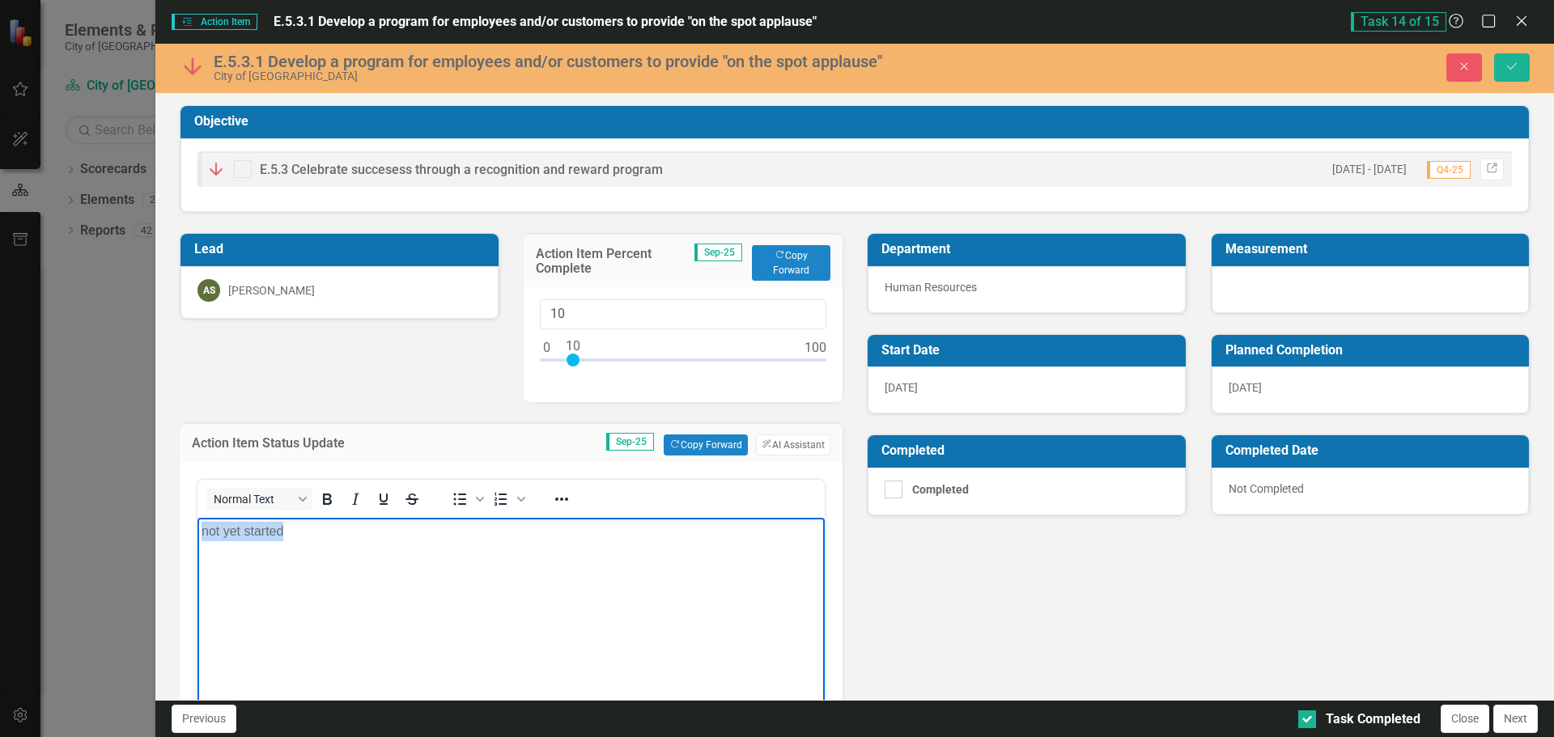
drag, startPoint x: 293, startPoint y: 529, endPoint x: 184, endPoint y: 528, distance: 109.3
click at [197, 528] on html "not yet started" at bounding box center [510, 639] width 627 height 243
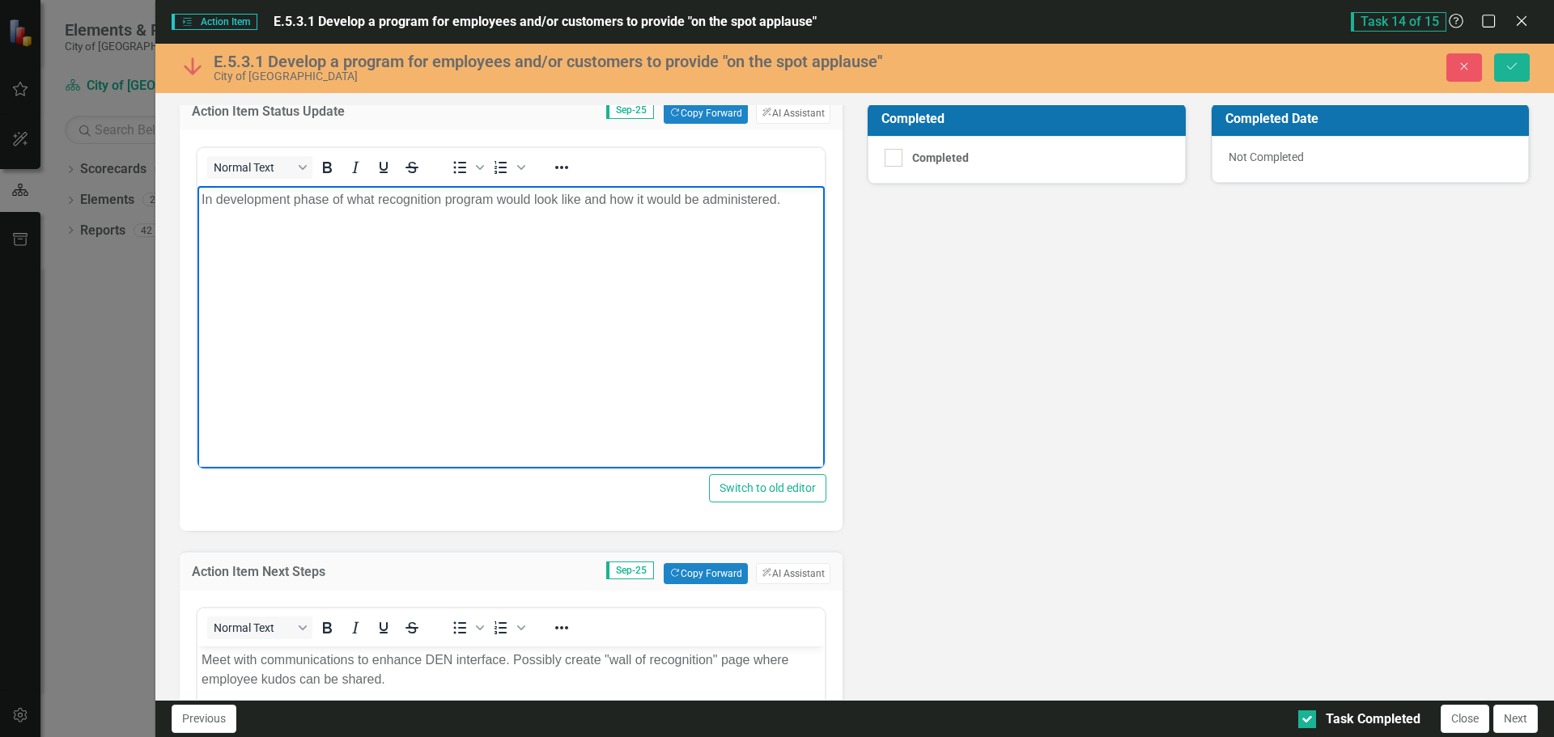
scroll to position [486, 0]
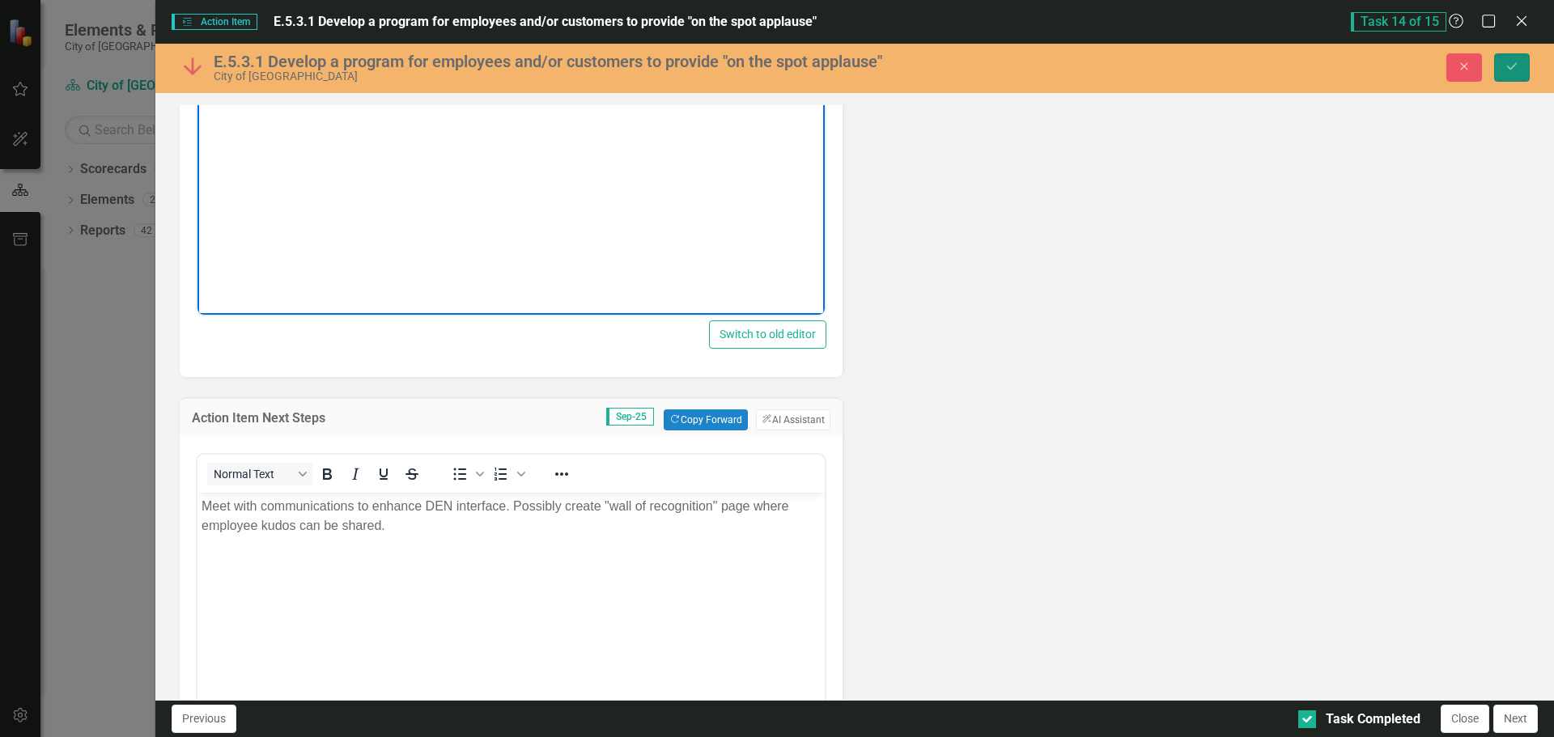
click at [1521, 58] on button "Save" at bounding box center [1512, 67] width 36 height 28
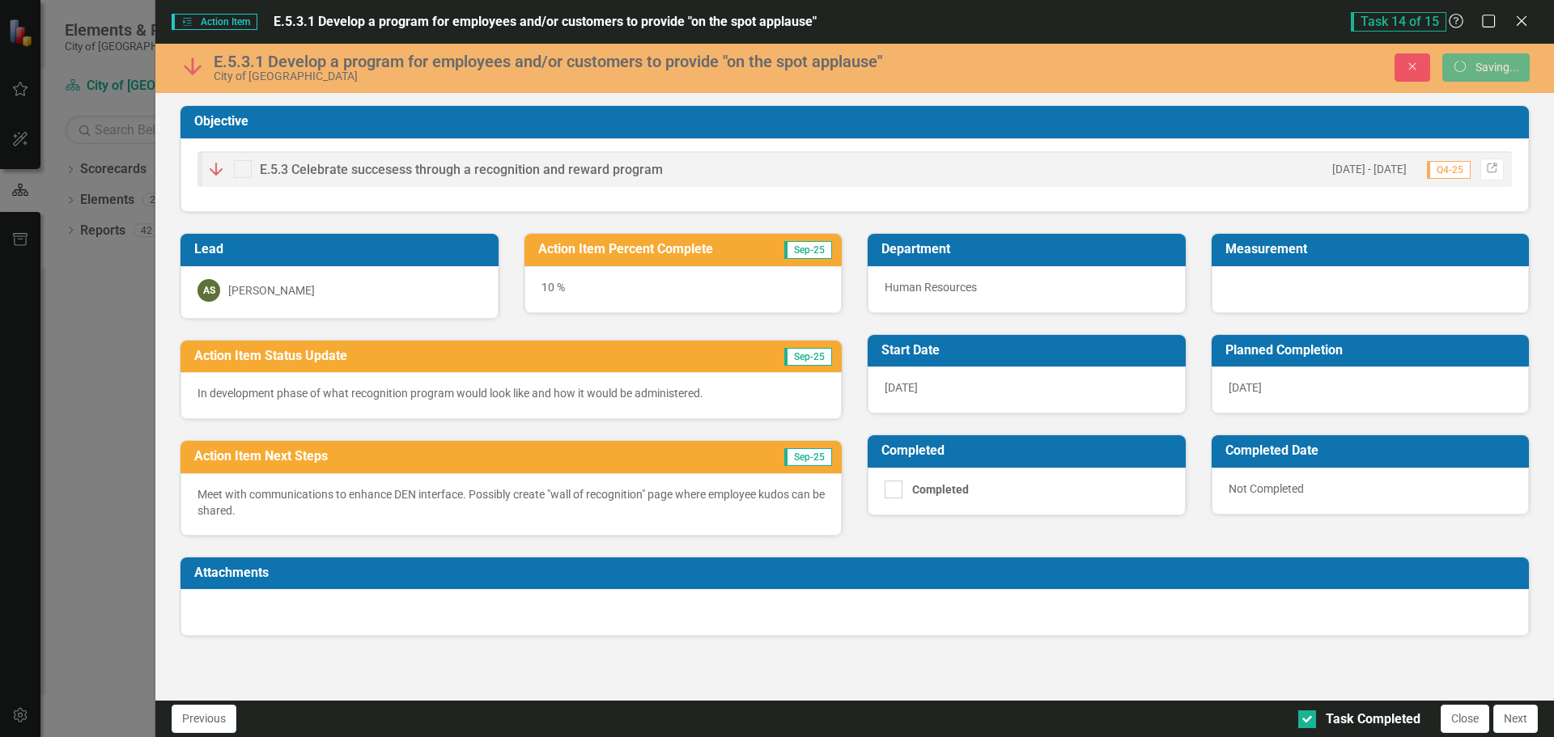
scroll to position [0, 0]
click at [1531, 714] on button "Next" at bounding box center [1515, 719] width 45 height 28
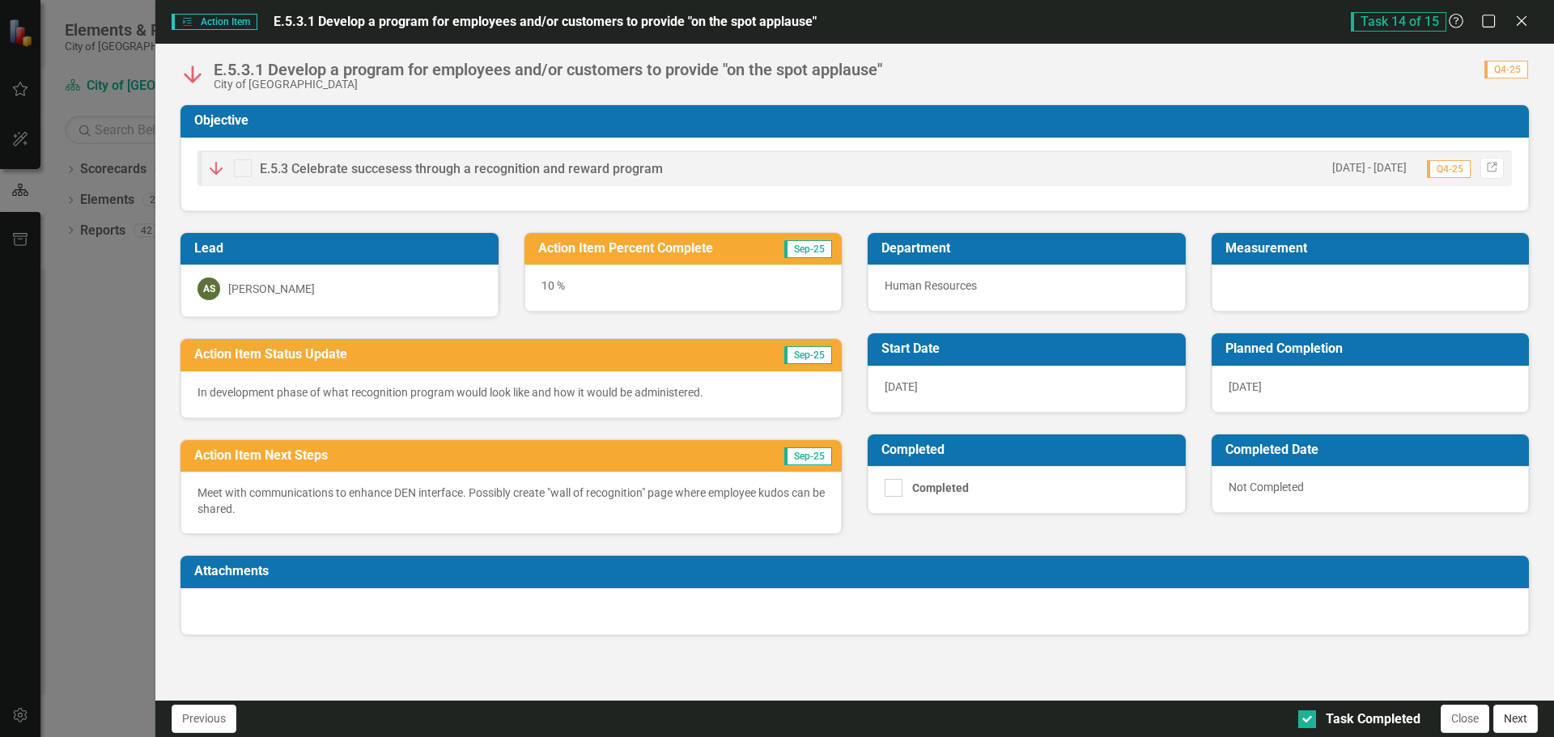
click at [1527, 721] on button "Next" at bounding box center [1515, 719] width 45 height 28
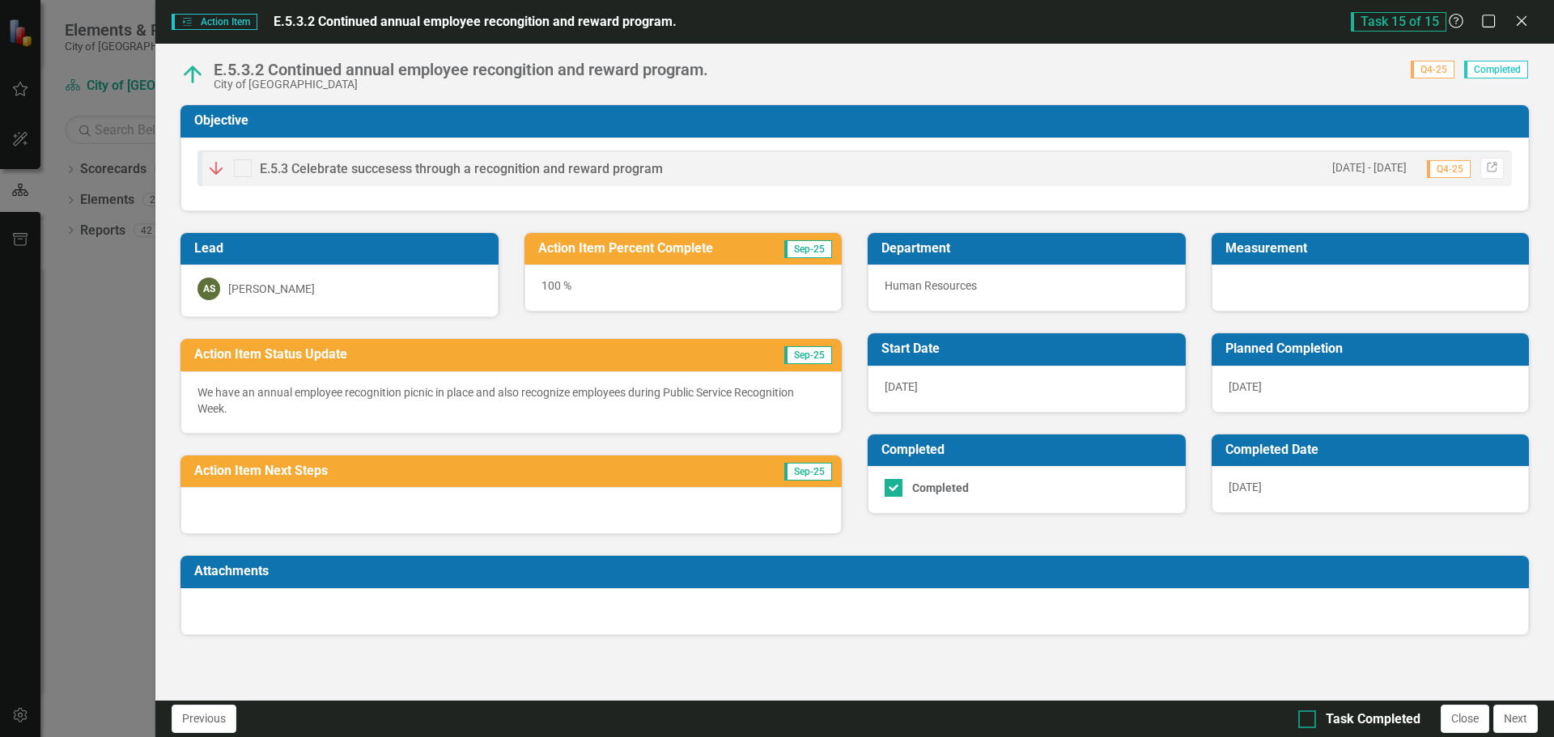
click at [1314, 720] on div at bounding box center [1307, 720] width 18 height 18
click at [1309, 720] on input "Task Completed" at bounding box center [1303, 716] width 11 height 11
checkbox input "true"
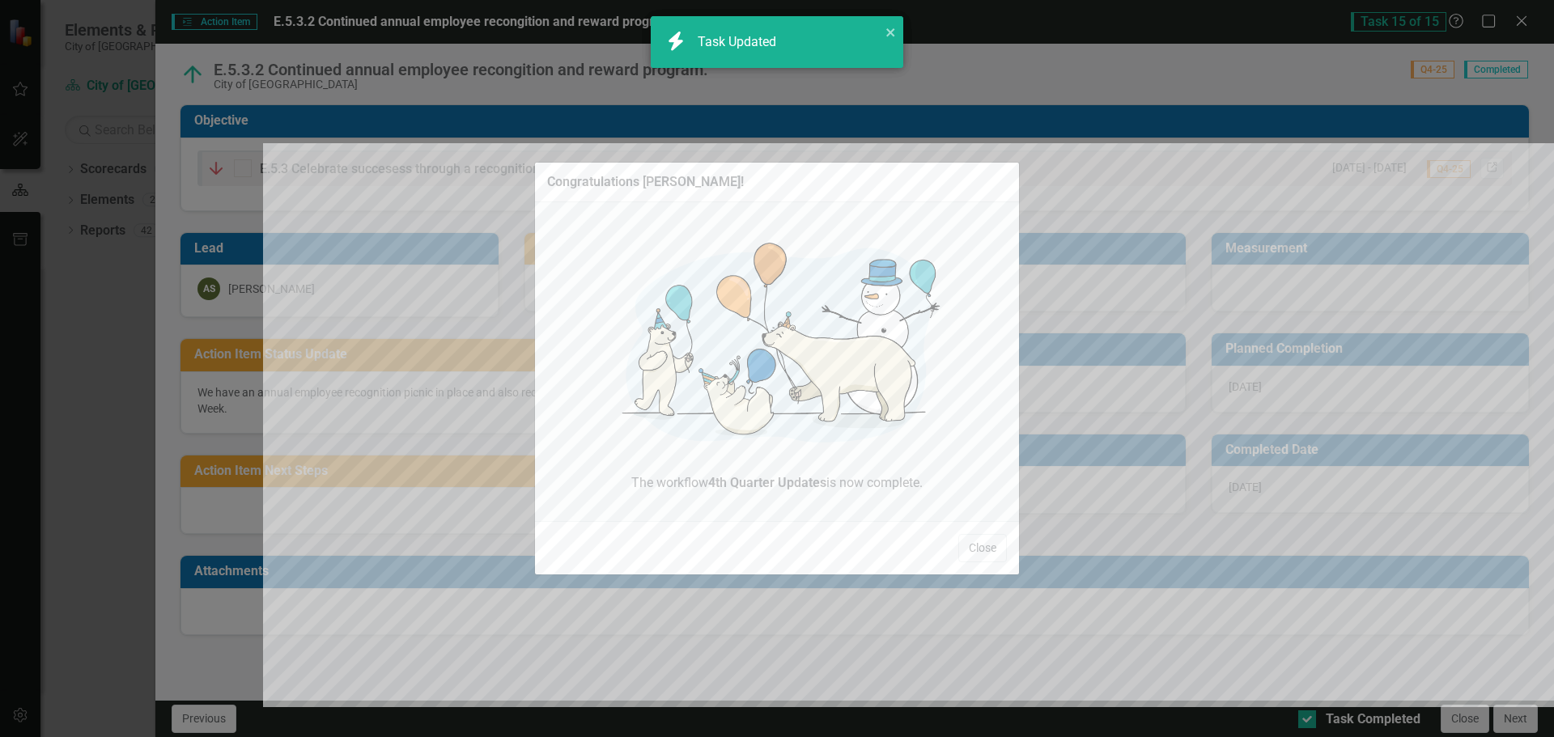
checkbox input "true"
click at [958, 546] on button "Close" at bounding box center [982, 548] width 49 height 28
